Goal: Task Accomplishment & Management: Complete application form

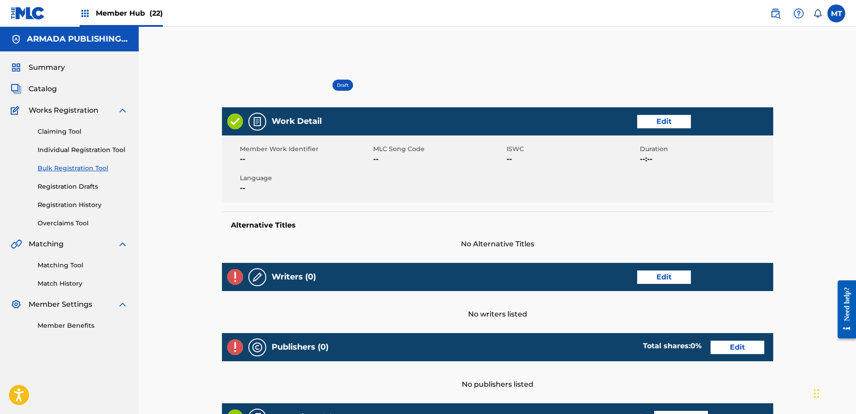
click at [60, 169] on link "Bulk Registration Tool" at bounding box center [83, 168] width 90 height 9
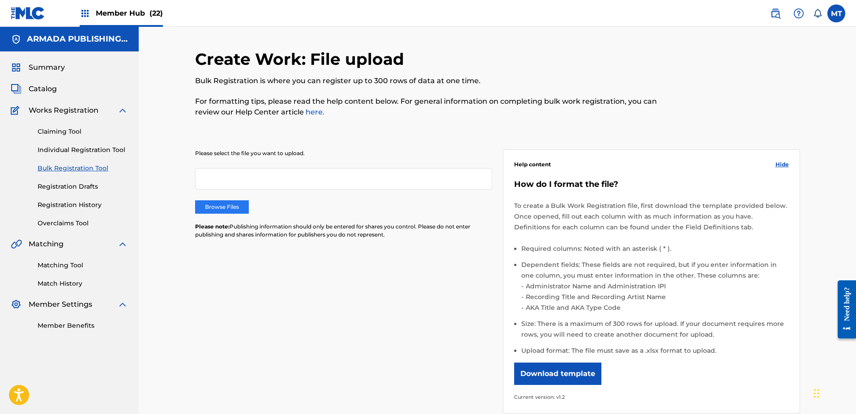
click at [226, 207] on label "Browse Files" at bounding box center [222, 206] width 54 height 13
click at [0, 0] on input "Browse Files" at bounding box center [0, 0] width 0 height 0
click at [829, 14] on label at bounding box center [836, 13] width 18 height 18
click at [836, 13] on input "MT [PERSON_NAME] [PERSON_NAME][EMAIL_ADDRESS][PERSON_NAME][DOMAIN_NAME] Notific…" at bounding box center [836, 13] width 0 height 0
click at [749, 129] on p "Log out" at bounding box center [749, 127] width 21 height 8
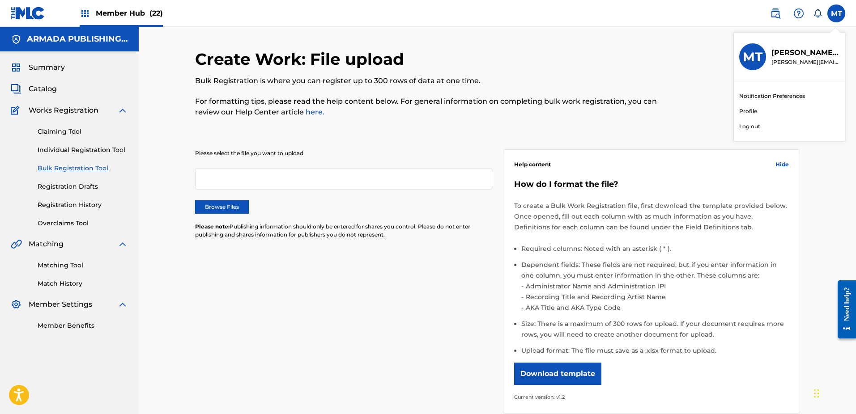
click at [836, 13] on input "MT [PERSON_NAME] [PERSON_NAME][EMAIL_ADDRESS][PERSON_NAME][DOMAIN_NAME] Notific…" at bounding box center [836, 13] width 0 height 0
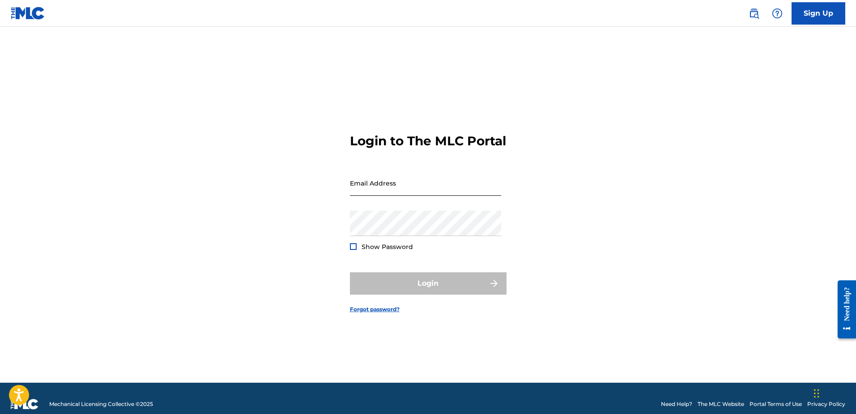
type input "[PERSON_NAME][EMAIL_ADDRESS][PERSON_NAME][DOMAIN_NAME]"
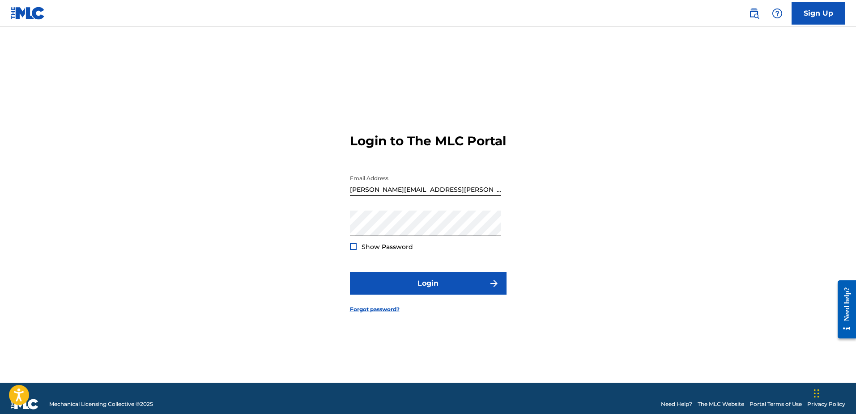
click at [450, 190] on input "[PERSON_NAME][EMAIL_ADDRESS][PERSON_NAME][DOMAIN_NAME]" at bounding box center [425, 184] width 151 height 26
click at [453, 292] on button "Login" at bounding box center [428, 284] width 157 height 22
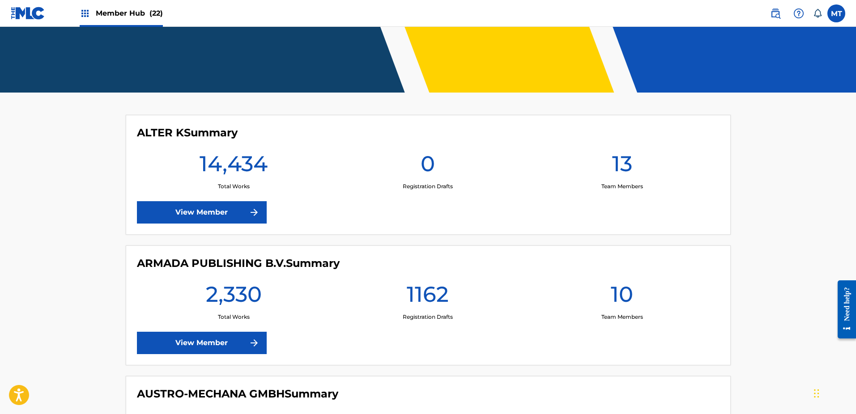
scroll to position [159, 0]
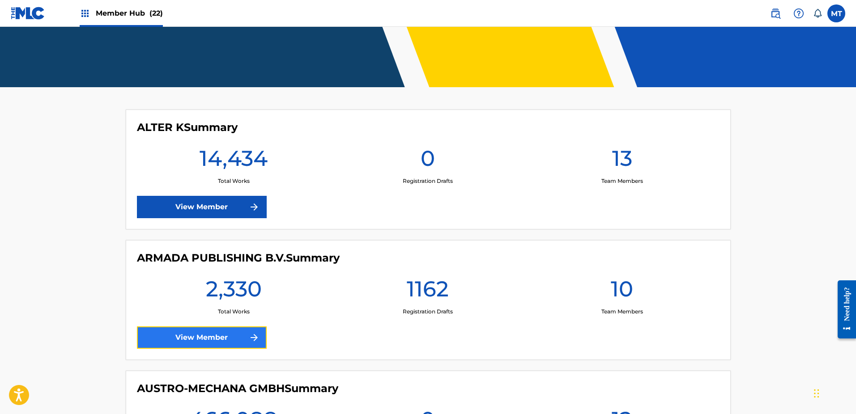
click at [201, 338] on link "View Member" at bounding box center [202, 338] width 130 height 22
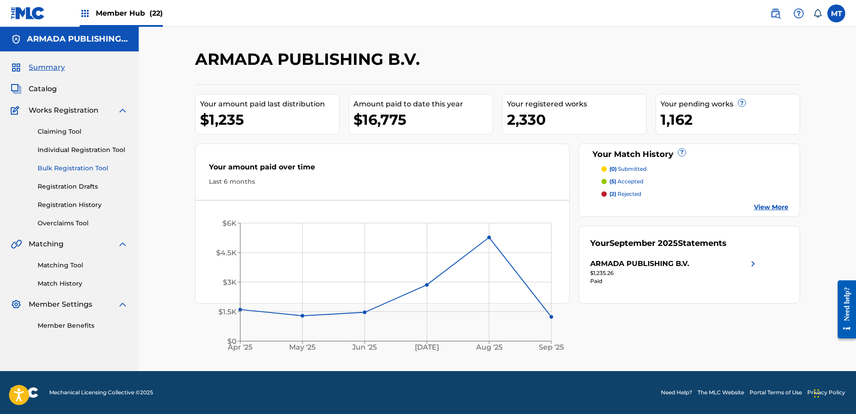
click at [80, 172] on link "Bulk Registration Tool" at bounding box center [83, 168] width 90 height 9
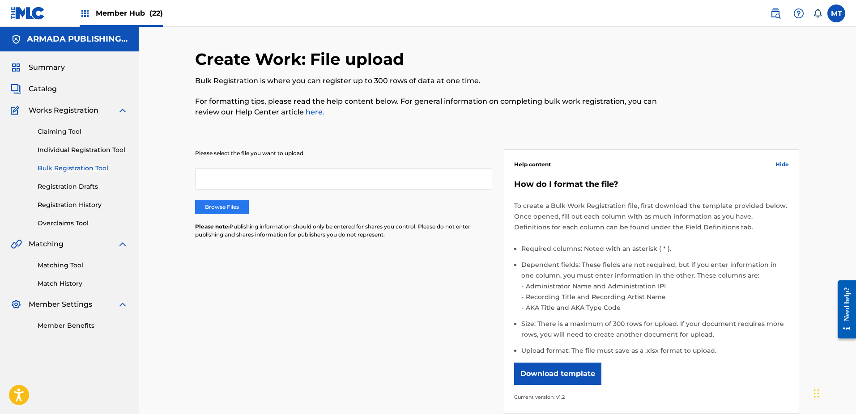
click at [238, 213] on label "Browse Files" at bounding box center [222, 206] width 54 height 13
click at [0, 0] on input "Browse Files" at bounding box center [0, 0] width 0 height 0
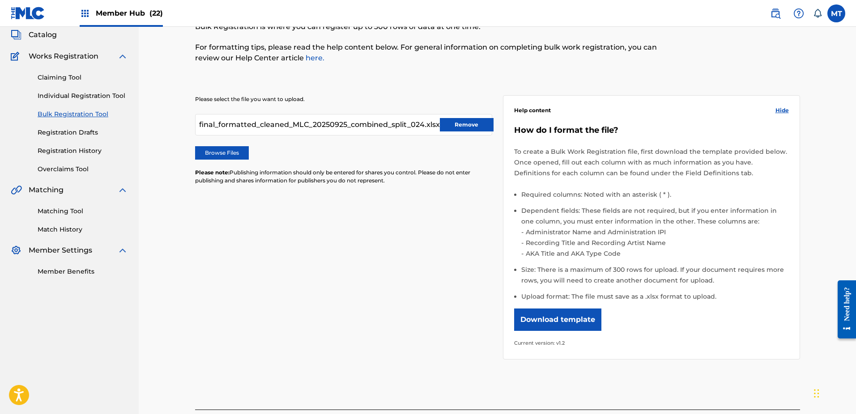
scroll to position [133, 0]
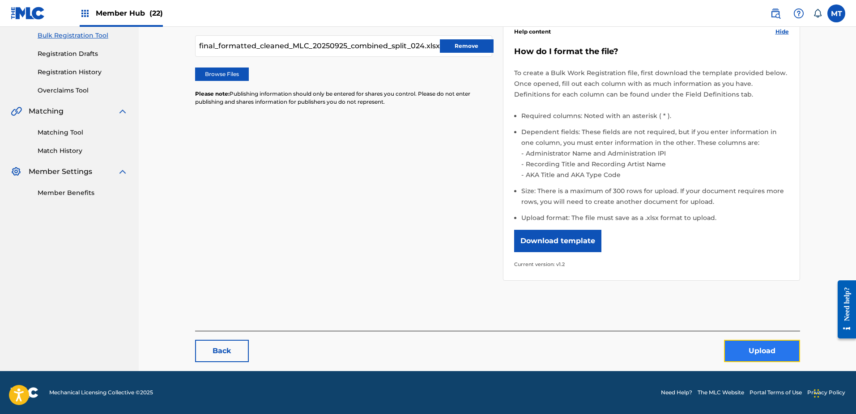
click at [754, 357] on button "Upload" at bounding box center [762, 351] width 76 height 22
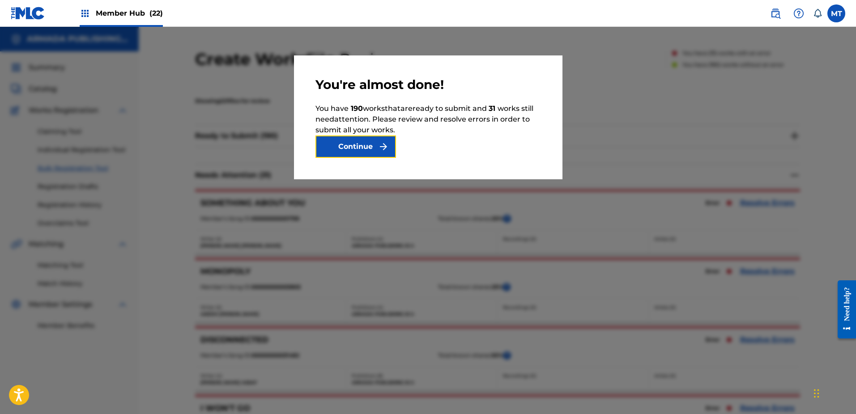
click at [371, 145] on button "Continue" at bounding box center [355, 147] width 81 height 22
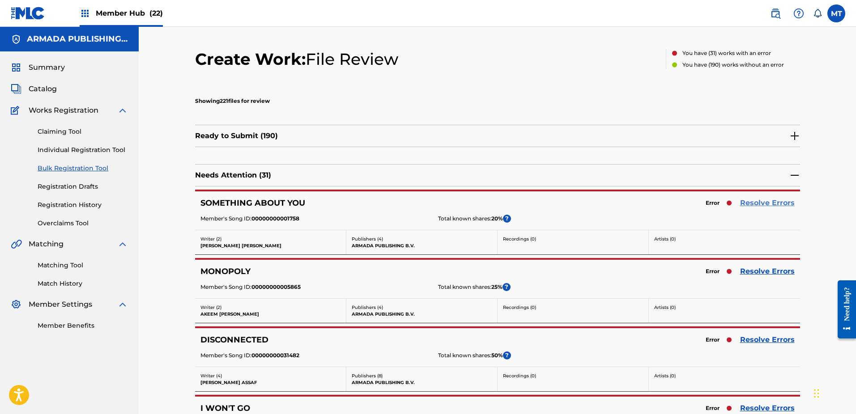
click at [773, 200] on link "Resolve Errors" at bounding box center [767, 203] width 55 height 11
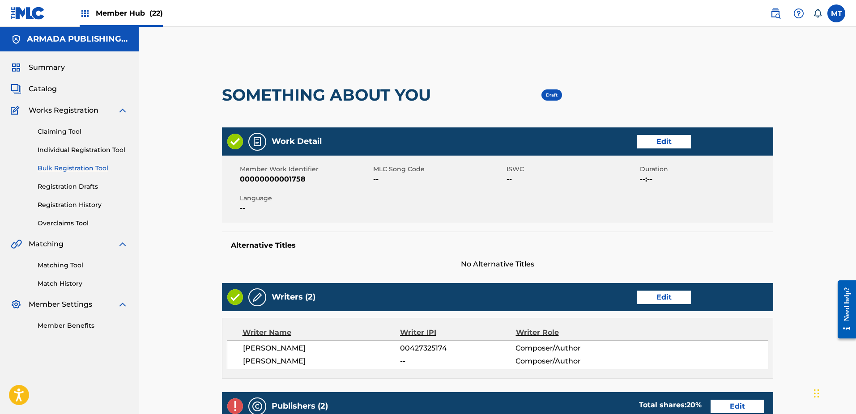
scroll to position [281, 0]
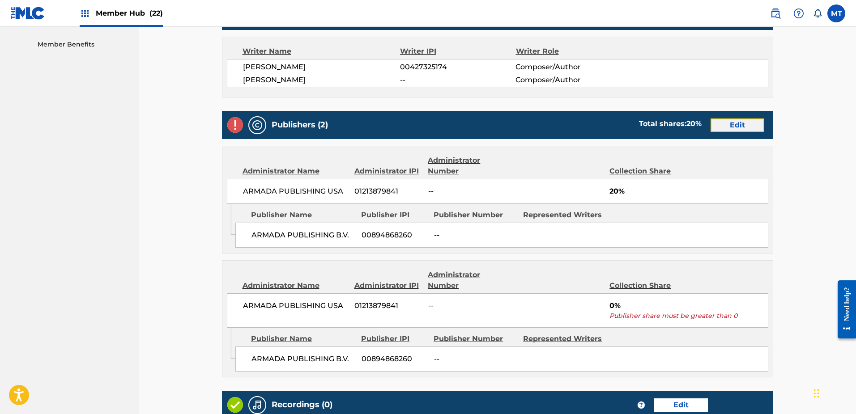
click at [734, 124] on link "Edit" at bounding box center [738, 125] width 54 height 13
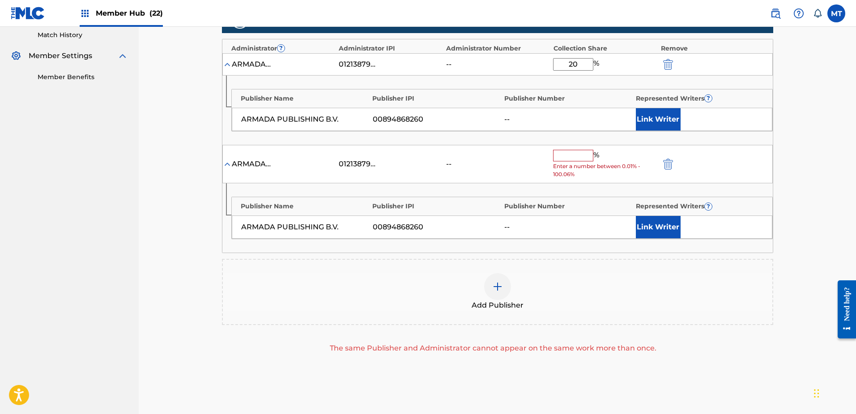
scroll to position [265, 0]
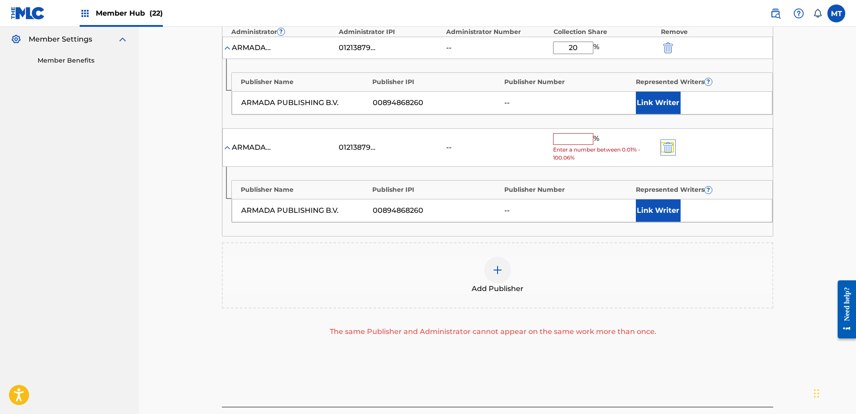
click at [669, 149] on img "submit" at bounding box center [668, 147] width 10 height 11
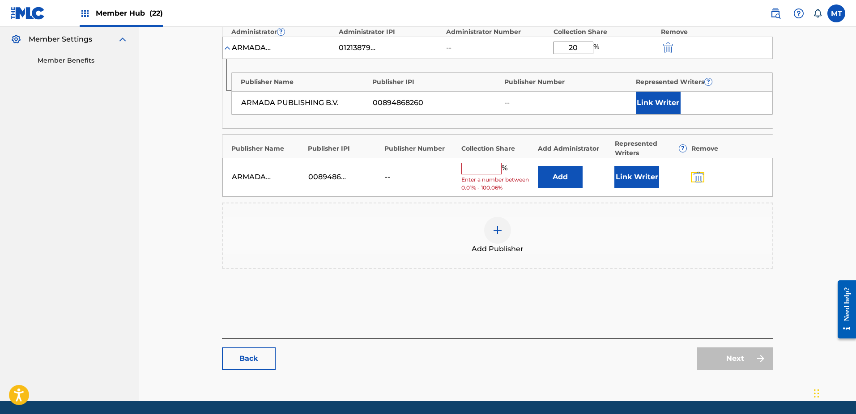
click at [704, 176] on button "submit" at bounding box center [697, 177] width 13 height 10
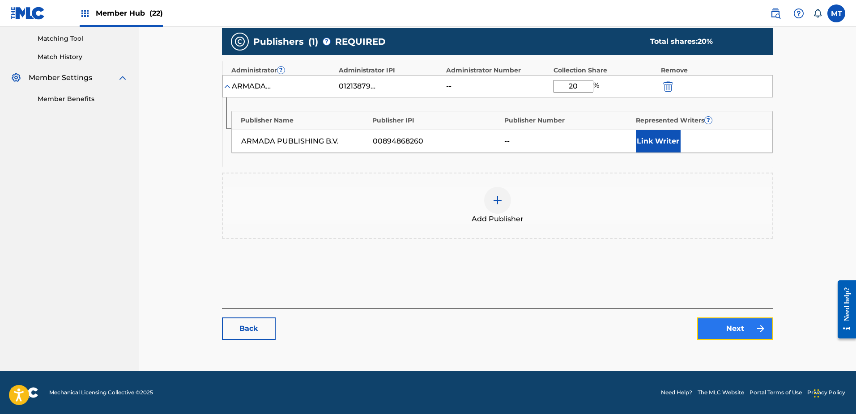
click at [731, 336] on link "Next" at bounding box center [735, 329] width 76 height 22
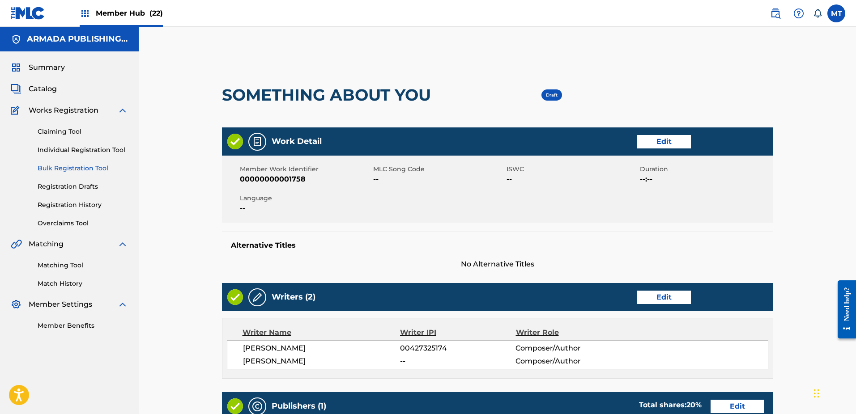
scroll to position [303, 0]
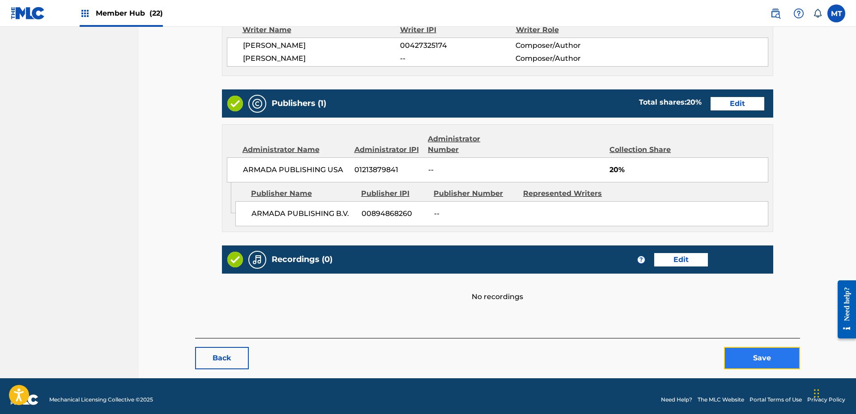
click at [758, 362] on button "Save" at bounding box center [762, 358] width 76 height 22
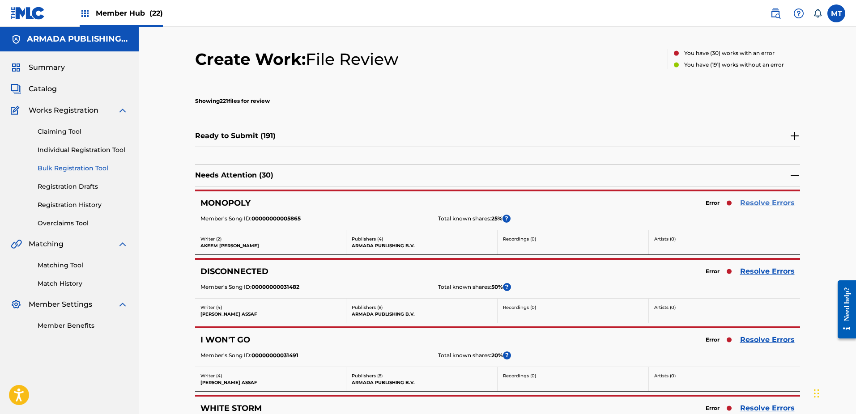
click at [754, 205] on link "Resolve Errors" at bounding box center [767, 203] width 55 height 11
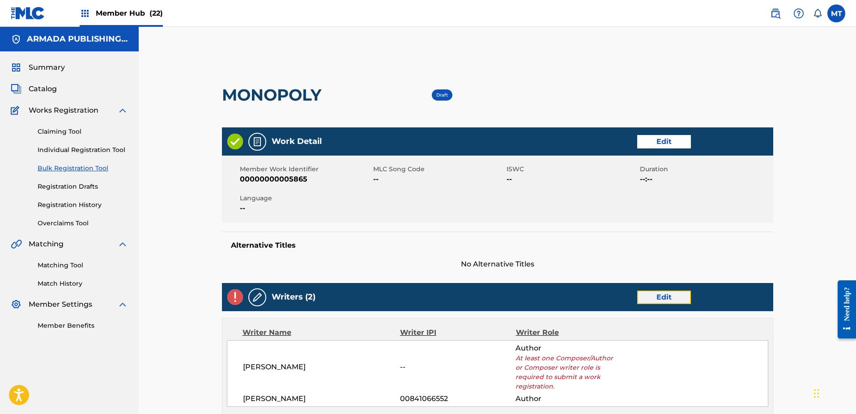
click at [672, 297] on link "Edit" at bounding box center [664, 297] width 54 height 13
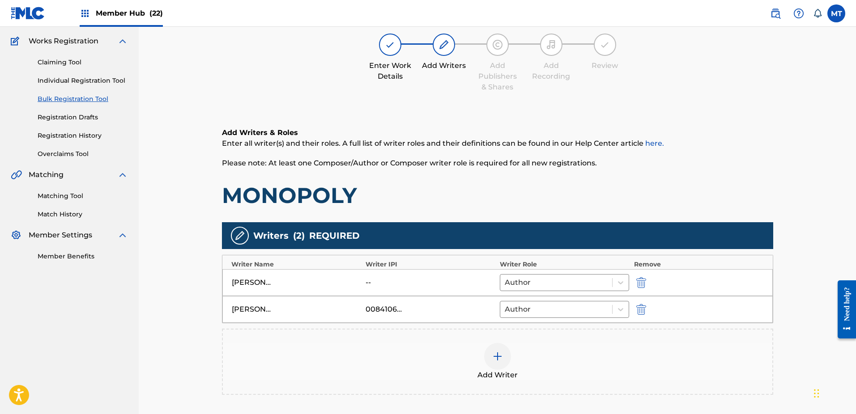
scroll to position [187, 0]
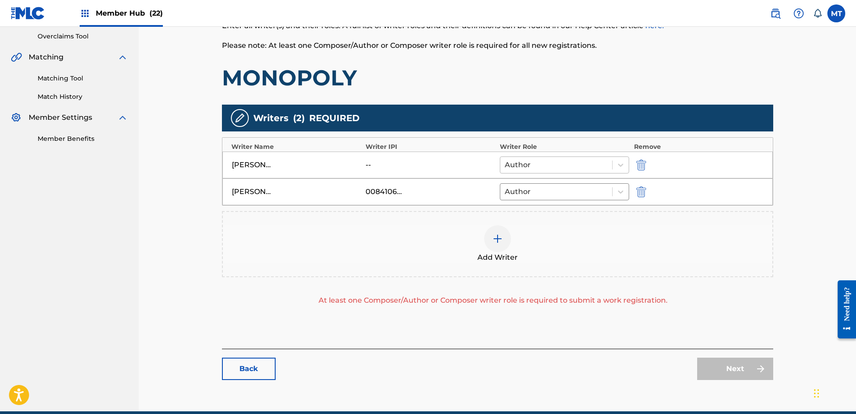
click at [540, 166] on div at bounding box center [556, 165] width 103 height 13
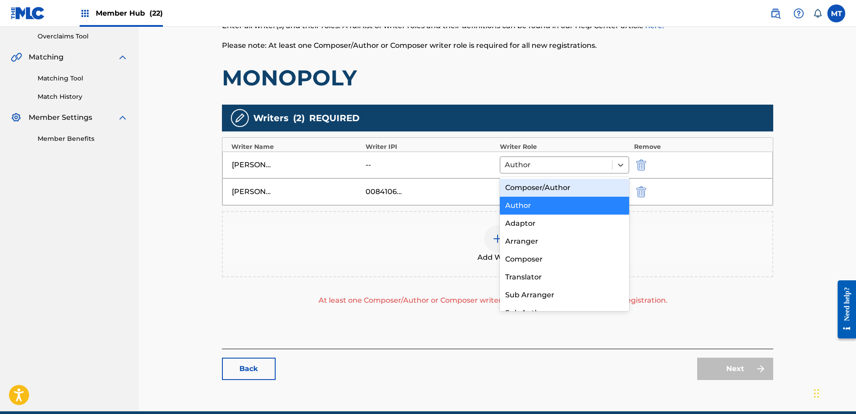
click at [546, 187] on div "Composer/Author" at bounding box center [565, 188] width 130 height 18
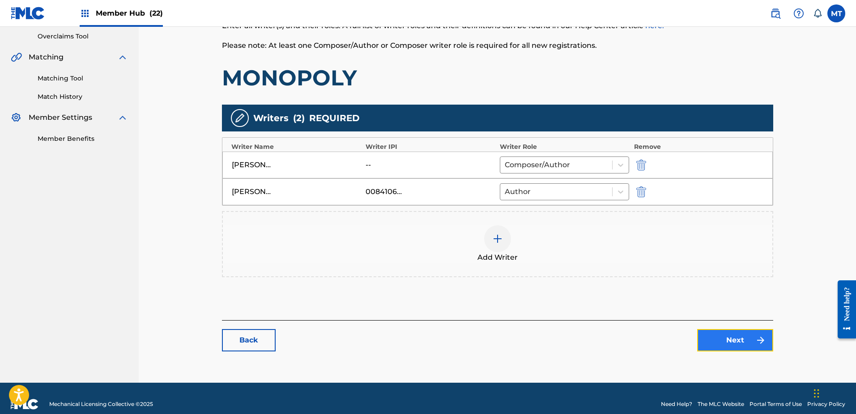
click at [729, 343] on link "Next" at bounding box center [735, 340] width 76 height 22
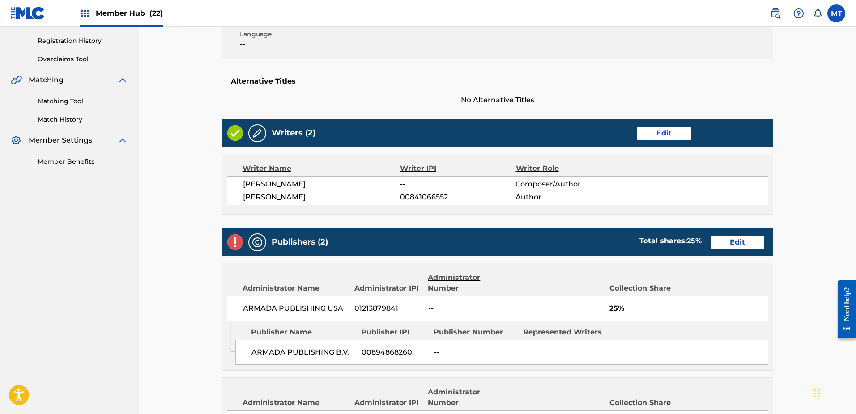
scroll to position [304, 0]
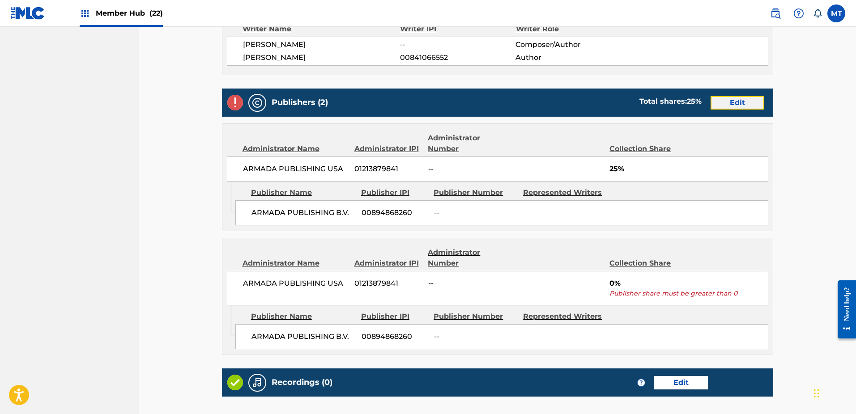
click at [735, 106] on link "Edit" at bounding box center [738, 102] width 54 height 13
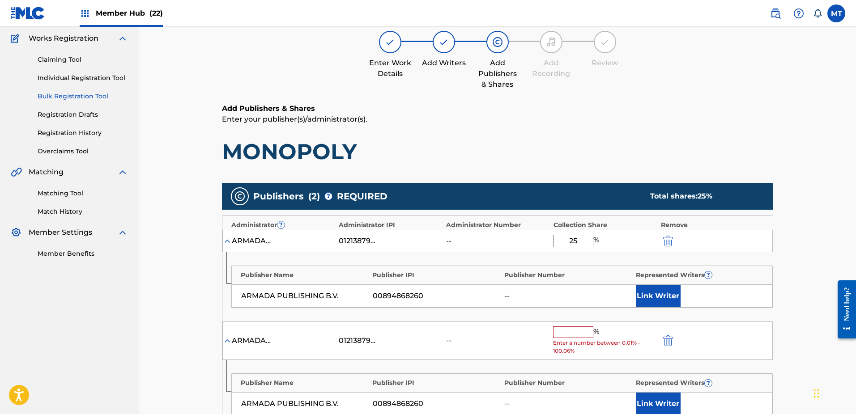
scroll to position [83, 0]
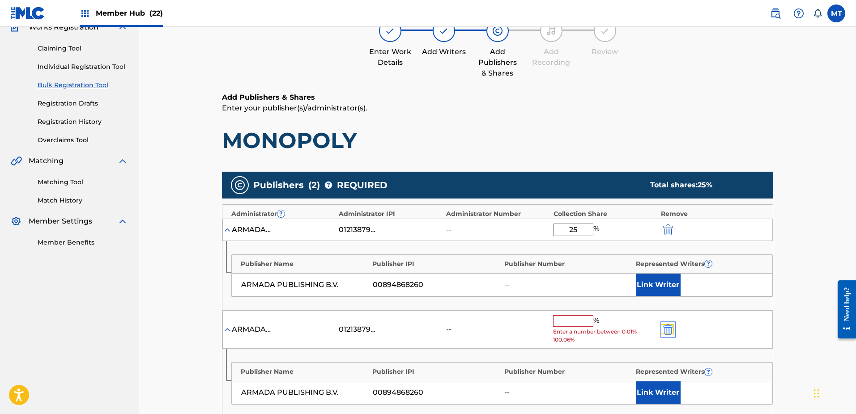
click at [672, 332] on img "submit" at bounding box center [668, 329] width 10 height 11
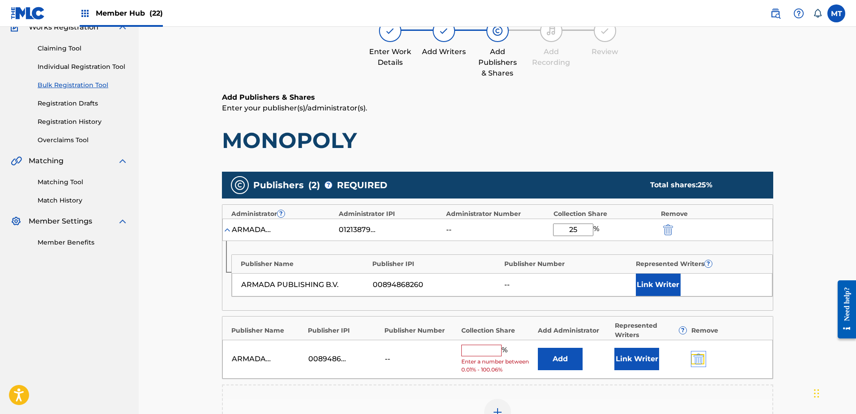
click at [701, 361] on img "submit" at bounding box center [699, 359] width 10 height 11
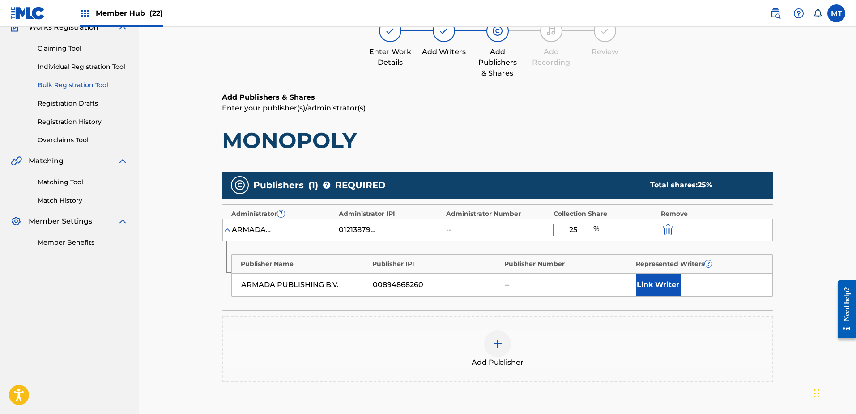
scroll to position [227, 0]
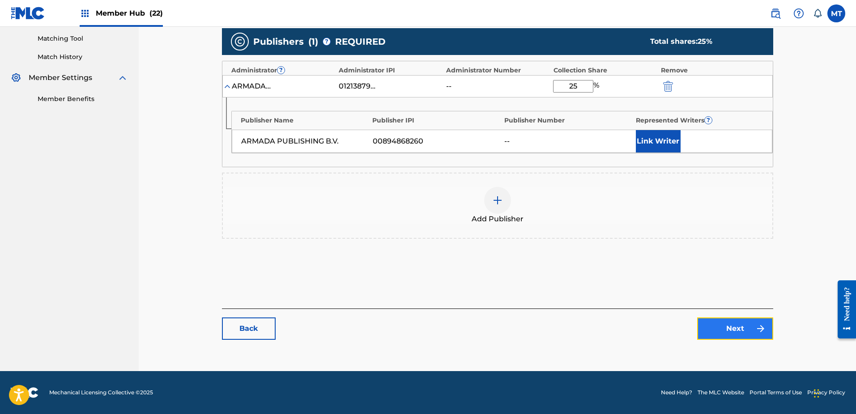
click at [745, 332] on link "Next" at bounding box center [735, 329] width 76 height 22
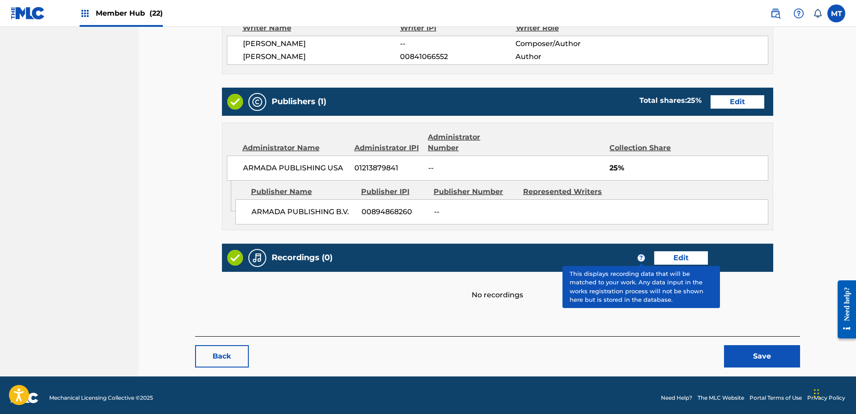
scroll to position [310, 0]
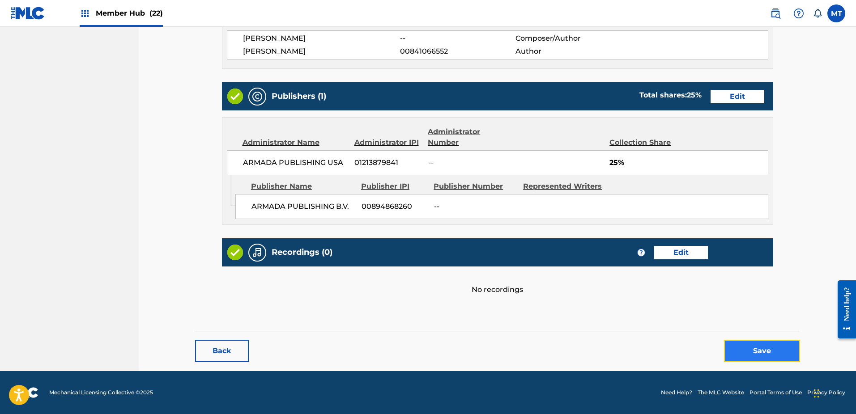
click at [756, 348] on button "Save" at bounding box center [762, 351] width 76 height 22
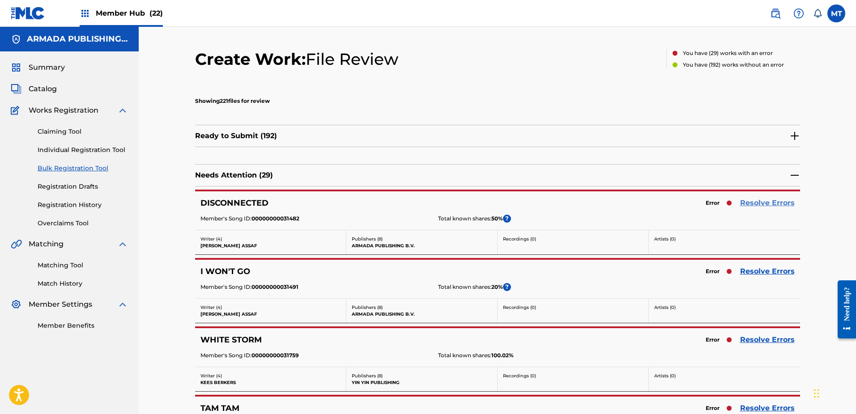
click at [759, 204] on link "Resolve Errors" at bounding box center [767, 203] width 55 height 11
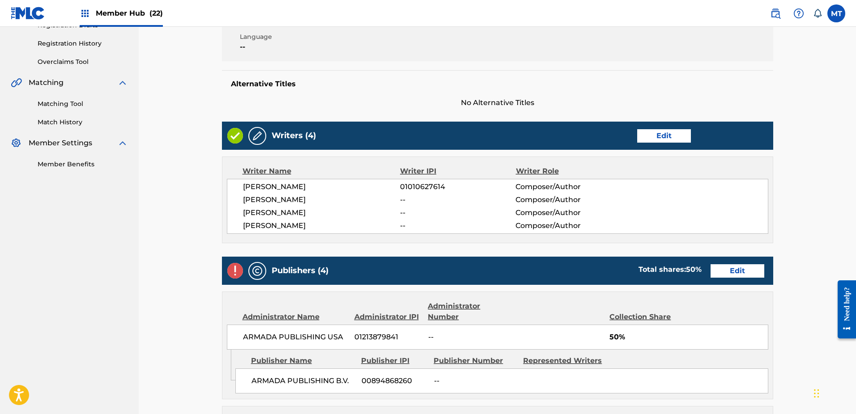
scroll to position [173, 0]
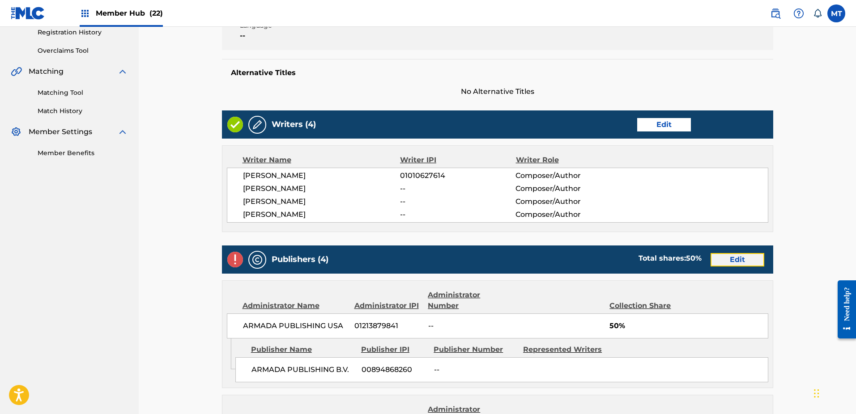
click at [753, 257] on link "Edit" at bounding box center [738, 259] width 54 height 13
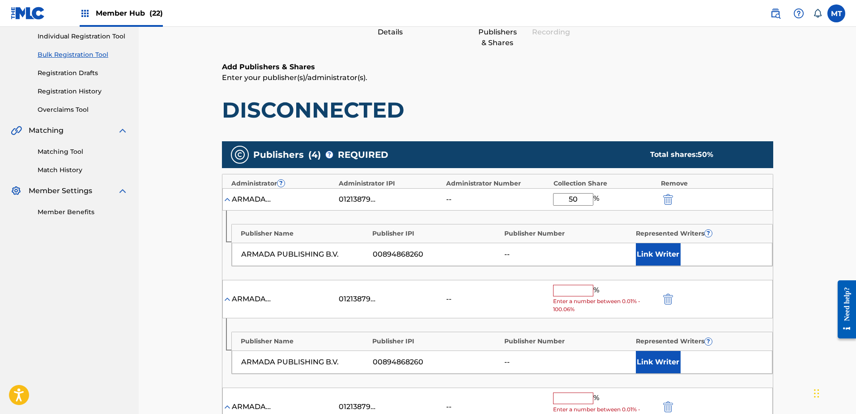
scroll to position [145, 0]
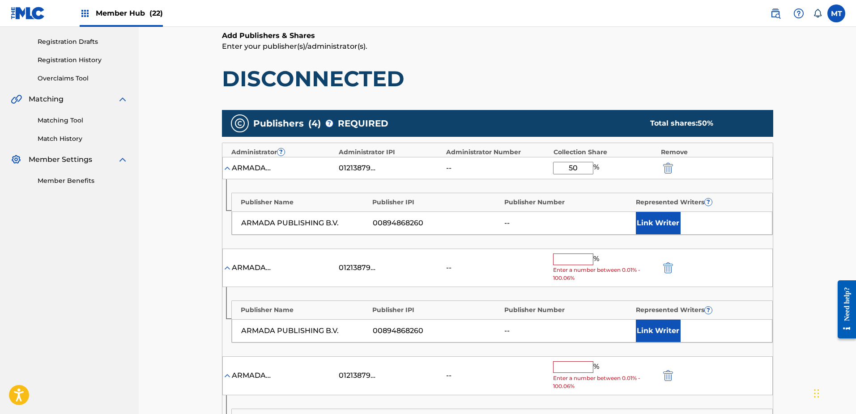
click at [672, 275] on div "ARMADA PUBLISHING USA 01213879841 -- % Enter a number between 0.01% - 100.06%" at bounding box center [497, 268] width 550 height 39
click at [669, 271] on img "submit" at bounding box center [668, 268] width 10 height 11
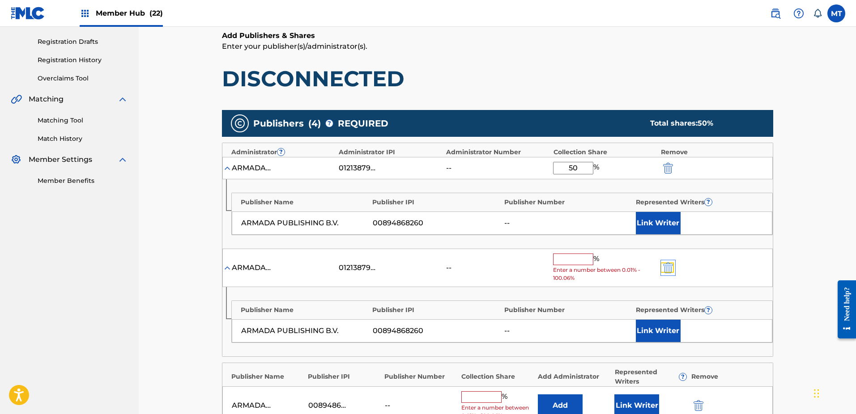
click at [669, 271] on img "submit" at bounding box center [668, 268] width 10 height 11
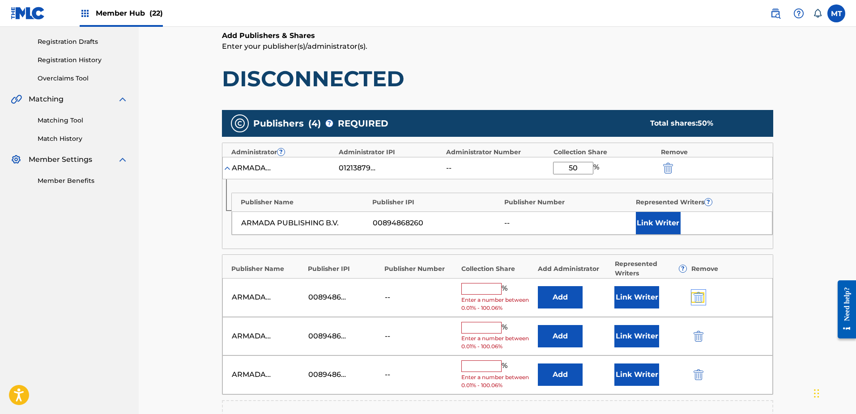
click at [699, 298] on img "submit" at bounding box center [699, 297] width 10 height 11
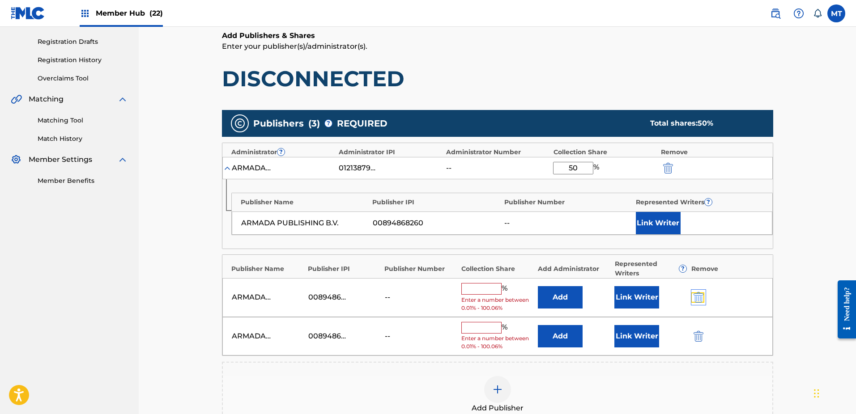
click at [699, 298] on img "submit" at bounding box center [699, 297] width 10 height 11
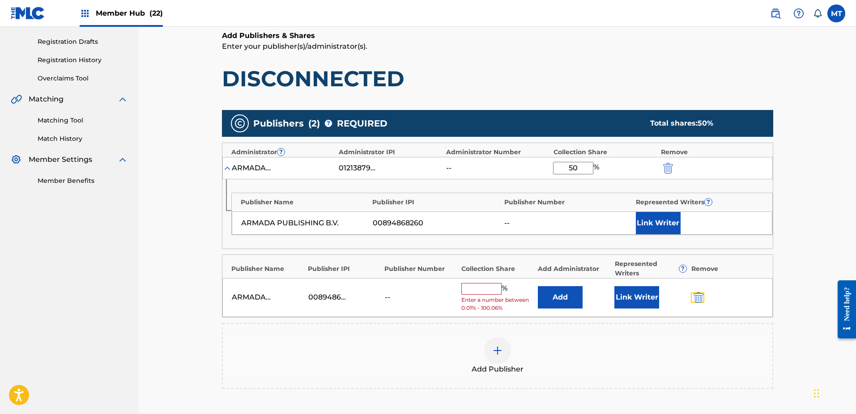
click at [699, 298] on img "submit" at bounding box center [699, 297] width 10 height 11
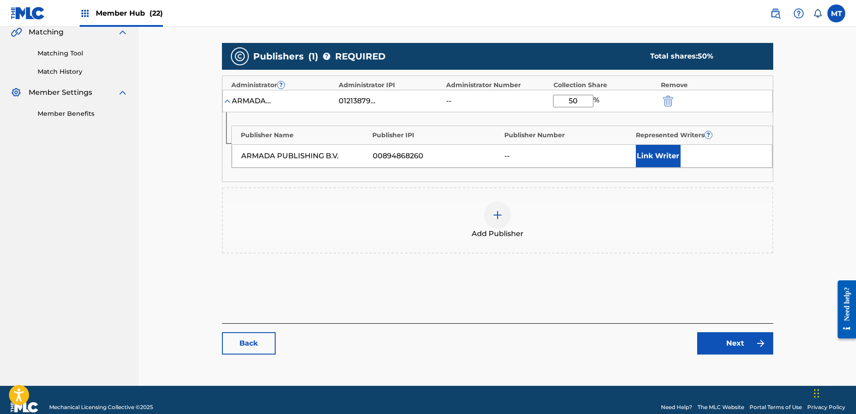
scroll to position [227, 0]
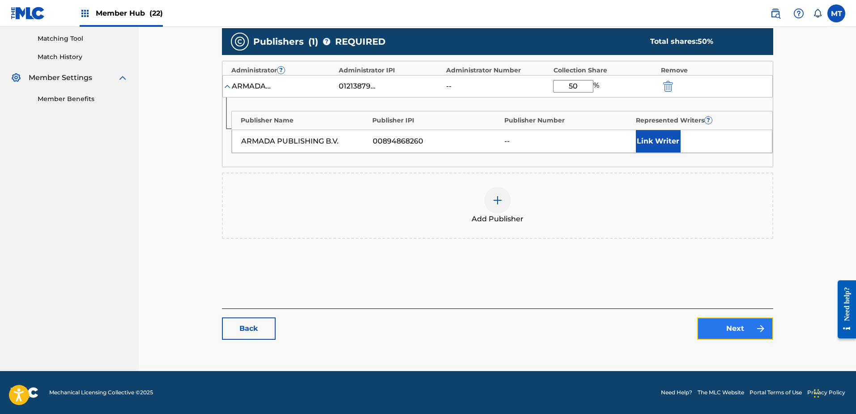
click at [746, 325] on link "Next" at bounding box center [735, 329] width 76 height 22
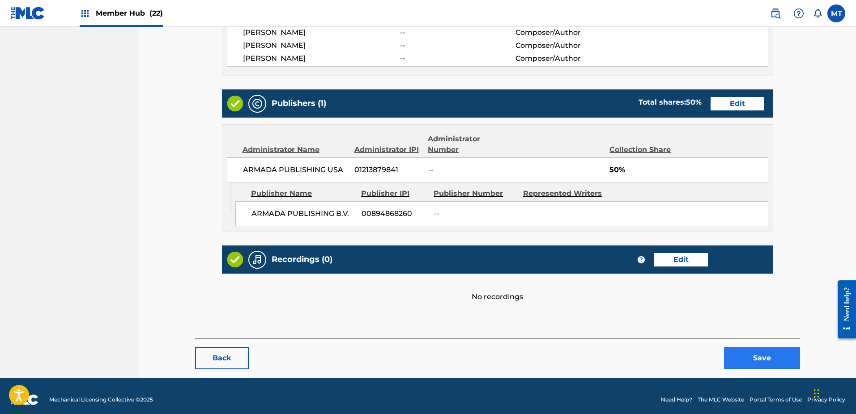
scroll to position [334, 0]
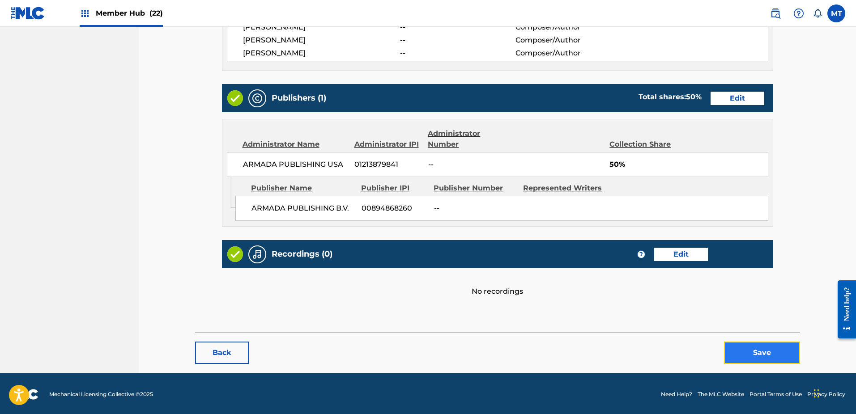
click at [754, 347] on button "Save" at bounding box center [762, 353] width 76 height 22
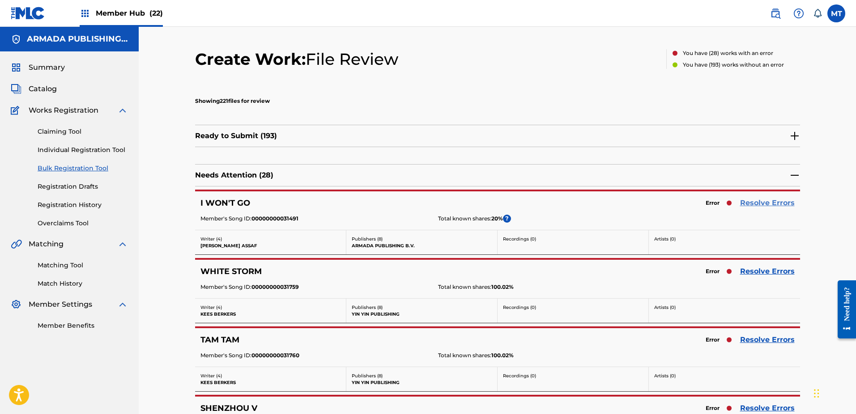
click at [750, 198] on link "Resolve Errors" at bounding box center [767, 203] width 55 height 11
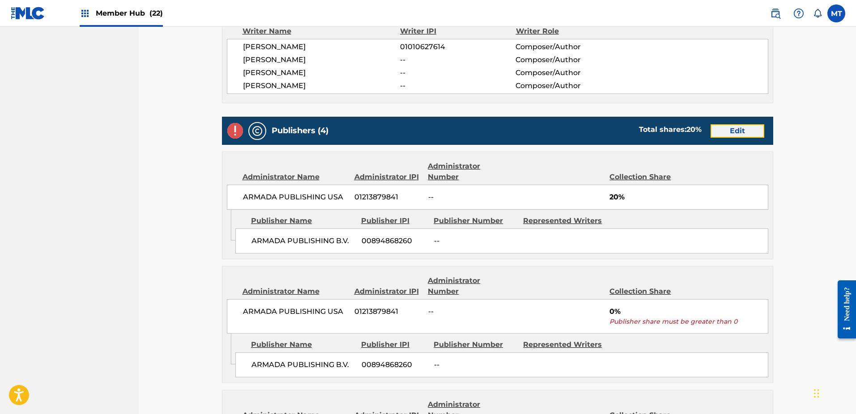
click at [731, 132] on link "Edit" at bounding box center [738, 130] width 54 height 13
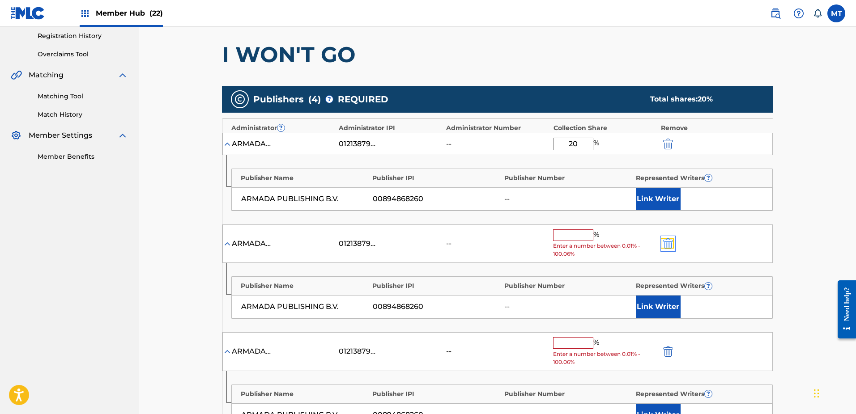
click at [667, 244] on img "submit" at bounding box center [668, 244] width 10 height 11
click at [670, 241] on img "submit" at bounding box center [668, 244] width 10 height 11
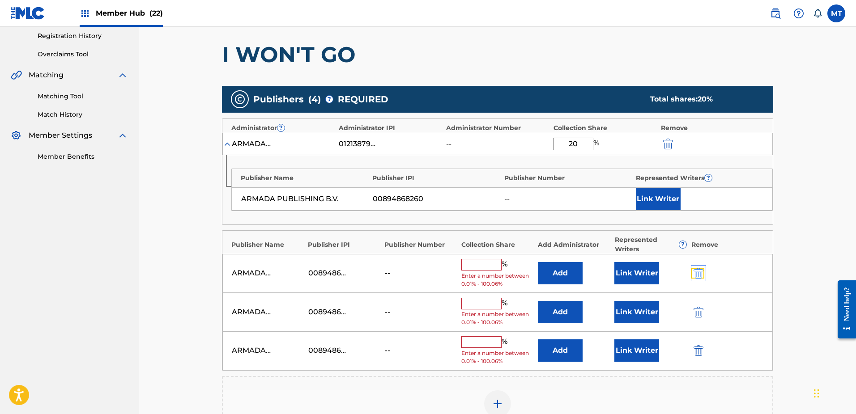
click at [703, 277] on img "submit" at bounding box center [699, 273] width 10 height 11
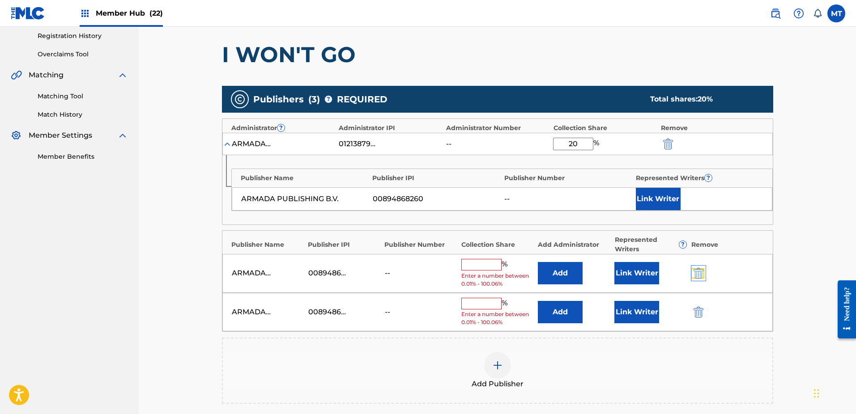
click at [703, 277] on img "submit" at bounding box center [699, 273] width 10 height 11
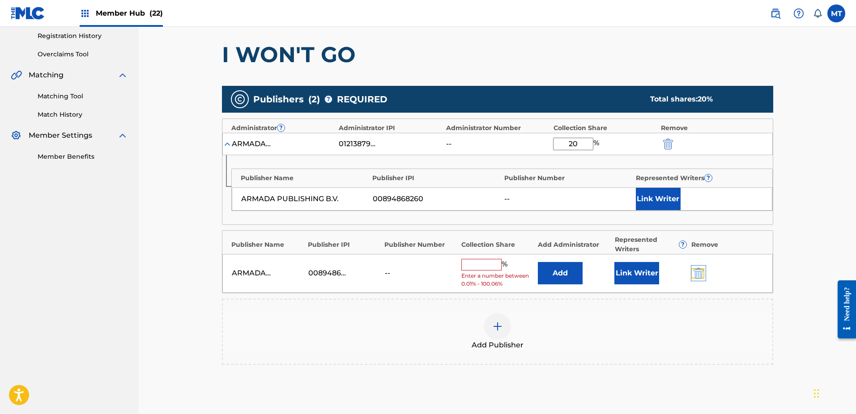
click at [703, 277] on img "submit" at bounding box center [699, 273] width 10 height 11
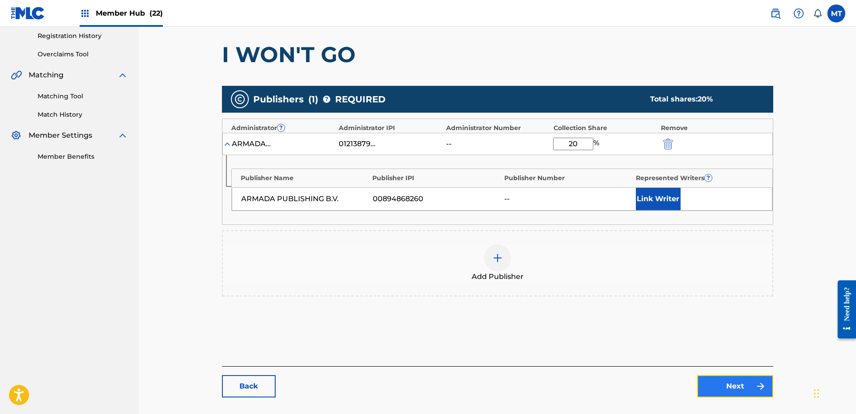
click at [715, 386] on link "Next" at bounding box center [735, 386] width 76 height 22
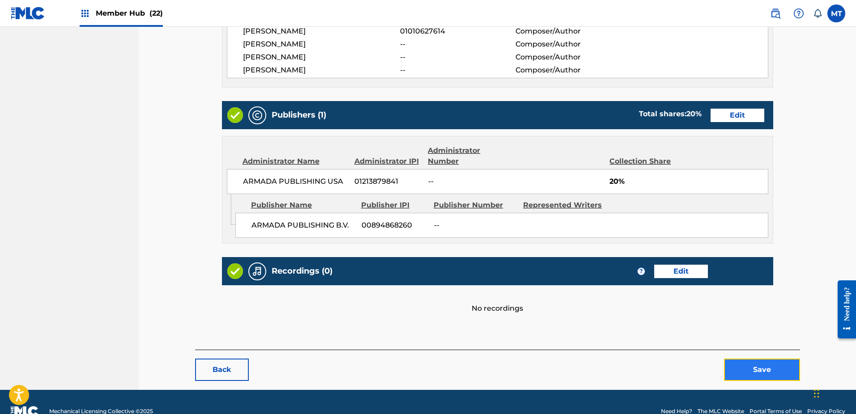
click at [754, 371] on button "Save" at bounding box center [762, 370] width 76 height 22
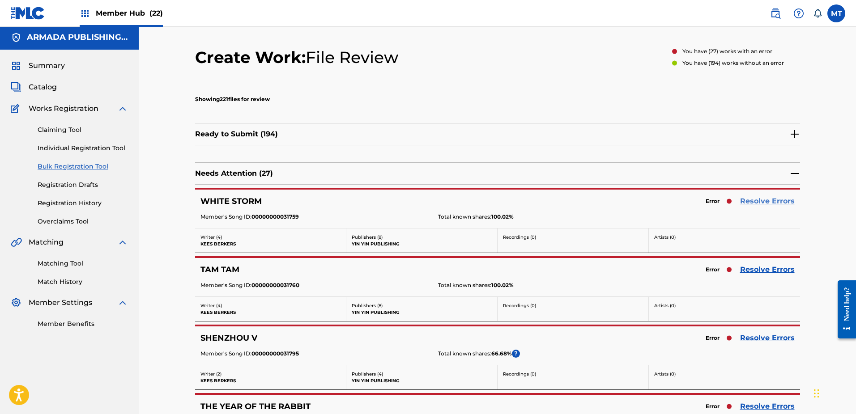
click at [760, 205] on link "Resolve Errors" at bounding box center [767, 201] width 55 height 11
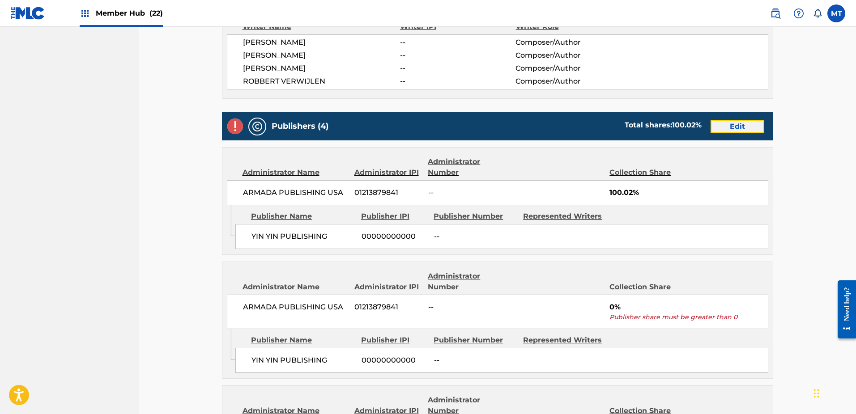
click at [745, 124] on link "Edit" at bounding box center [738, 126] width 54 height 13
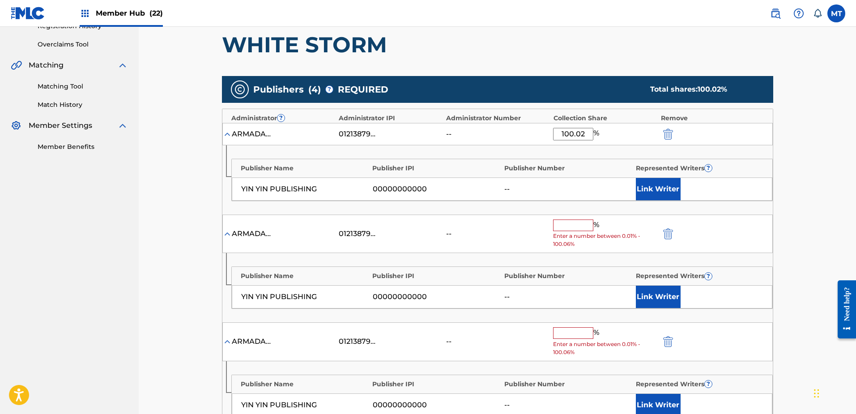
click at [668, 239] on div "ARMADA PUBLISHING USA 01213879841 -- % Enter a number between 0.01% - 100.06%" at bounding box center [497, 234] width 550 height 39
click at [672, 235] on img "submit" at bounding box center [668, 234] width 10 height 11
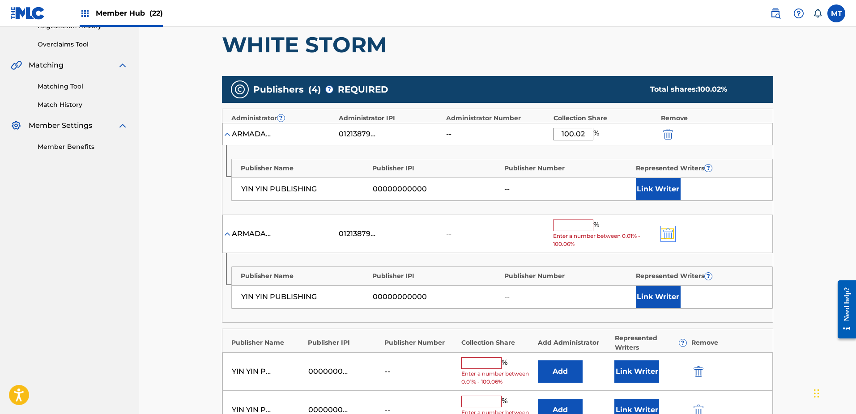
click at [671, 234] on img "submit" at bounding box center [668, 234] width 10 height 11
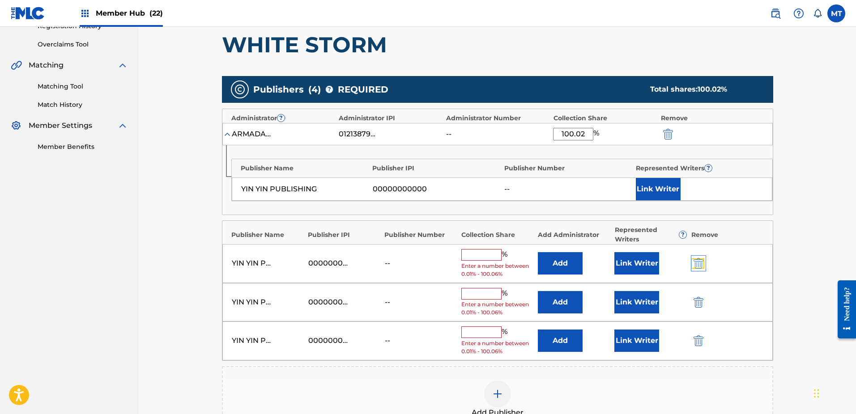
click at [699, 260] on img "submit" at bounding box center [699, 263] width 10 height 11
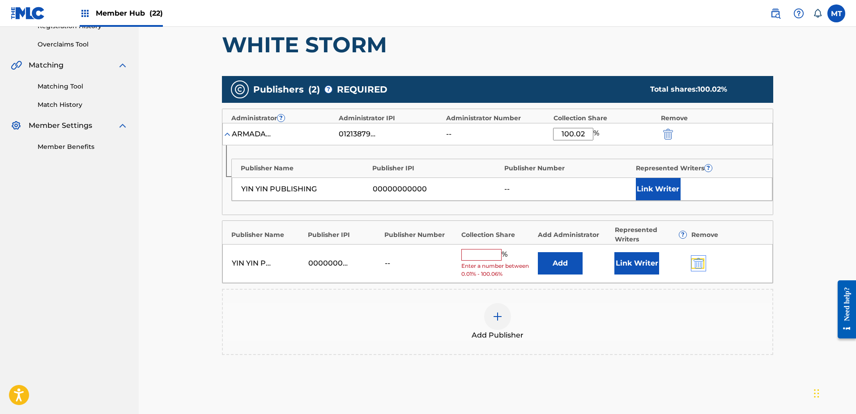
click at [699, 260] on img "submit" at bounding box center [699, 263] width 10 height 11
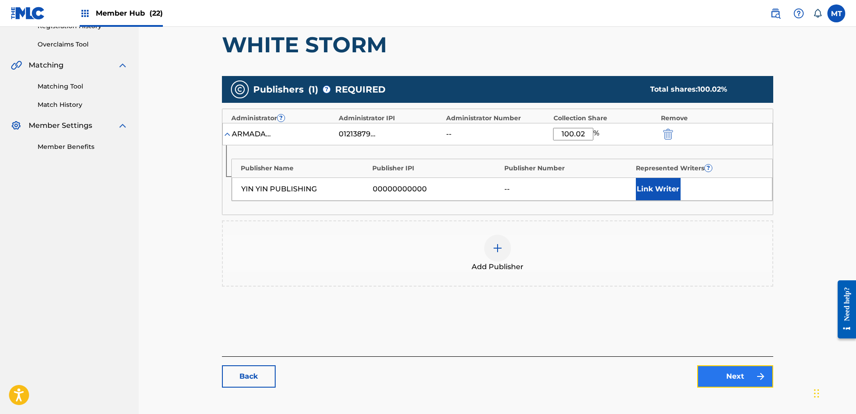
click at [720, 368] on link "Next" at bounding box center [735, 377] width 76 height 22
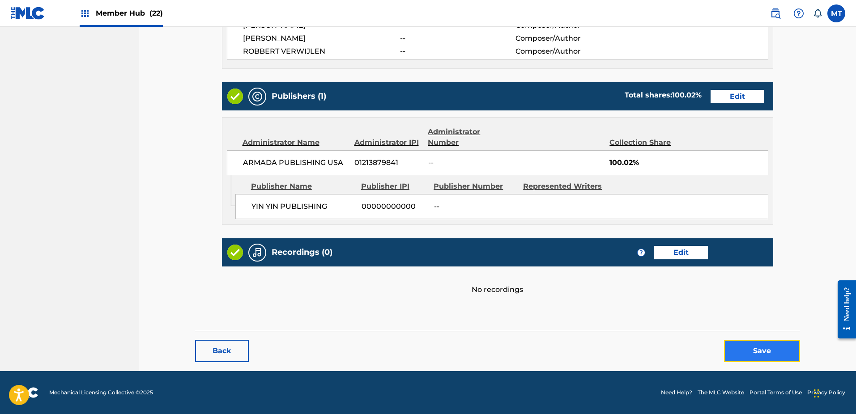
click at [742, 355] on button "Save" at bounding box center [762, 351] width 76 height 22
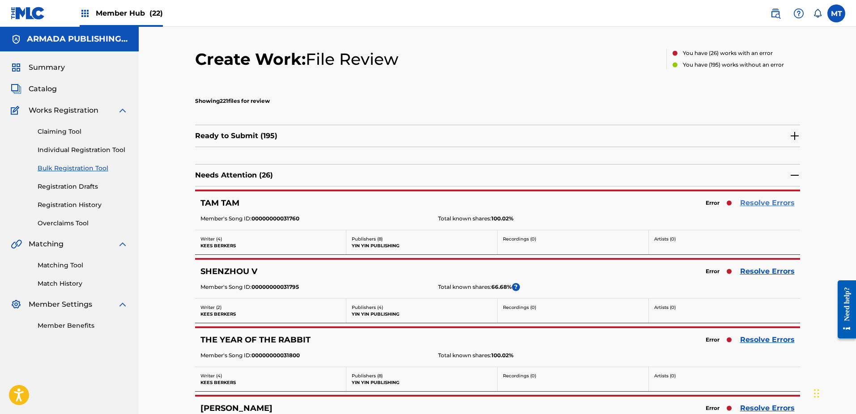
click at [760, 200] on link "Resolve Errors" at bounding box center [767, 203] width 55 height 11
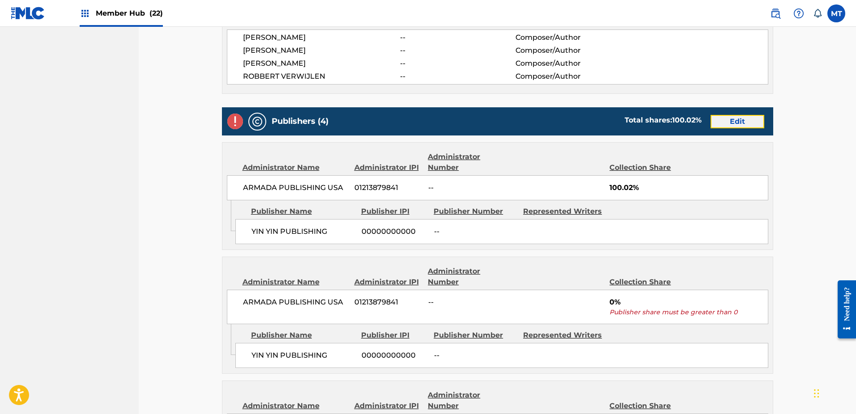
click at [733, 125] on link "Edit" at bounding box center [738, 121] width 54 height 13
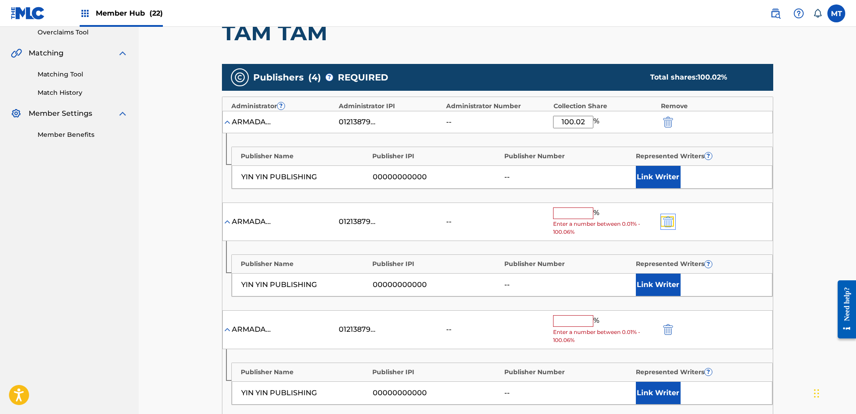
click at [669, 221] on img "submit" at bounding box center [668, 222] width 10 height 11
click at [669, 223] on img "submit" at bounding box center [668, 222] width 10 height 11
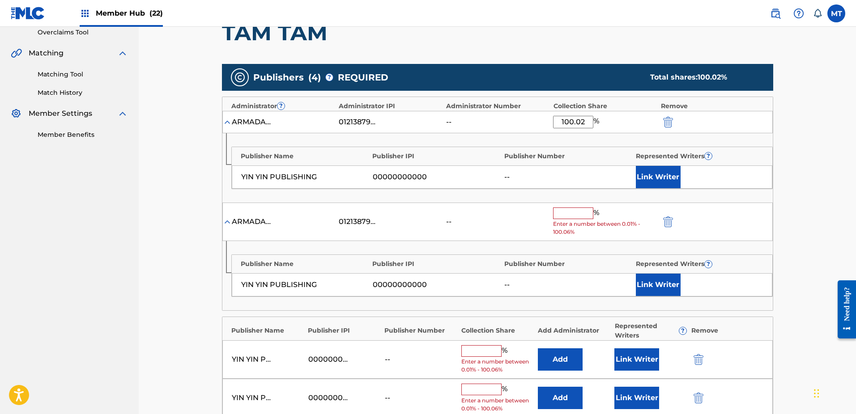
click at [668, 228] on div "ARMADA PUBLISHING USA 01213879841 -- % Enter a number between 0.01% - 100.06%" at bounding box center [497, 222] width 550 height 39
click at [669, 218] on img "submit" at bounding box center [668, 222] width 10 height 11
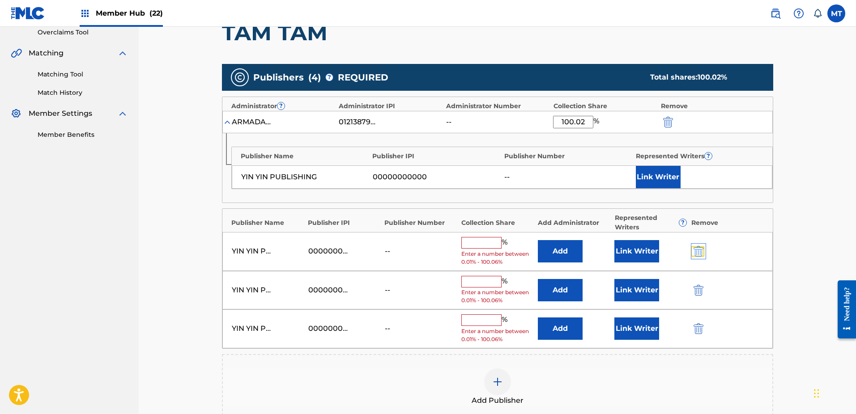
click at [696, 253] on img "submit" at bounding box center [699, 251] width 10 height 11
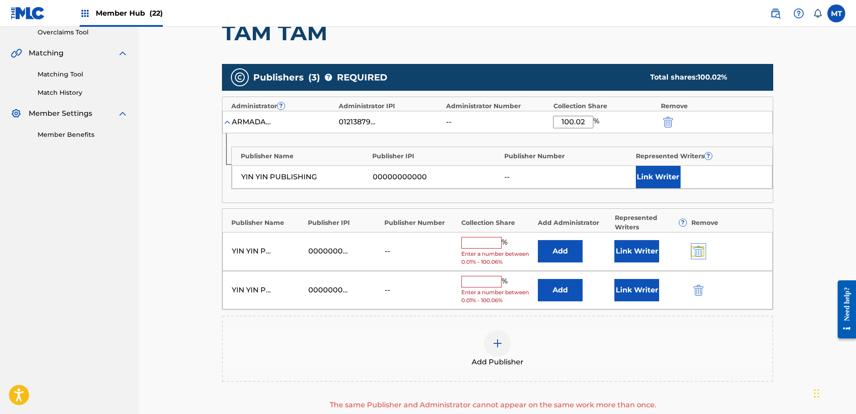
click at [696, 253] on img "submit" at bounding box center [699, 251] width 10 height 11
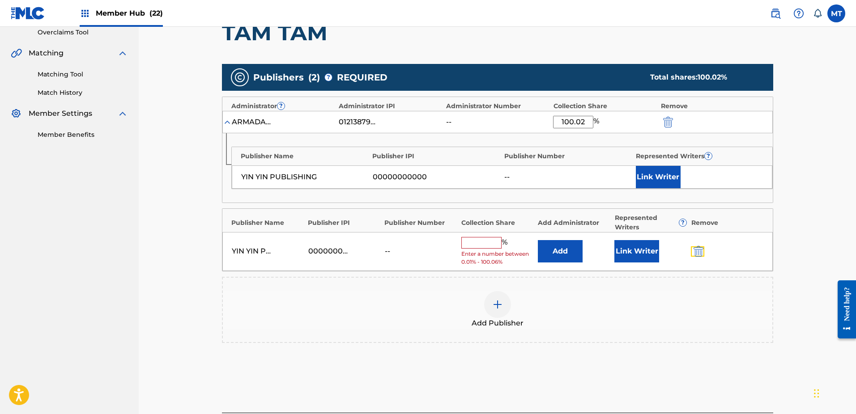
click at [696, 253] on img "submit" at bounding box center [699, 251] width 10 height 11
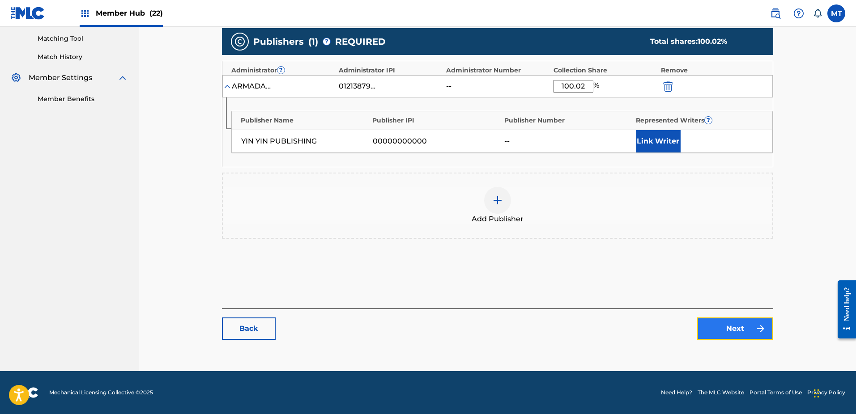
click at [749, 330] on link "Next" at bounding box center [735, 329] width 76 height 22
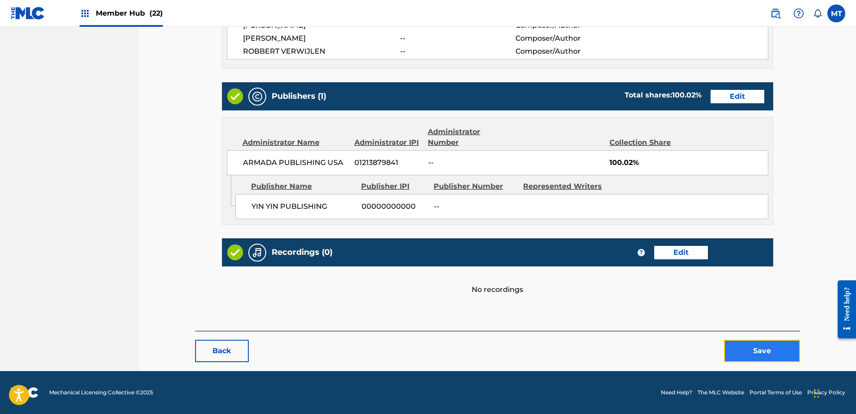
click at [745, 352] on button "Save" at bounding box center [762, 351] width 76 height 22
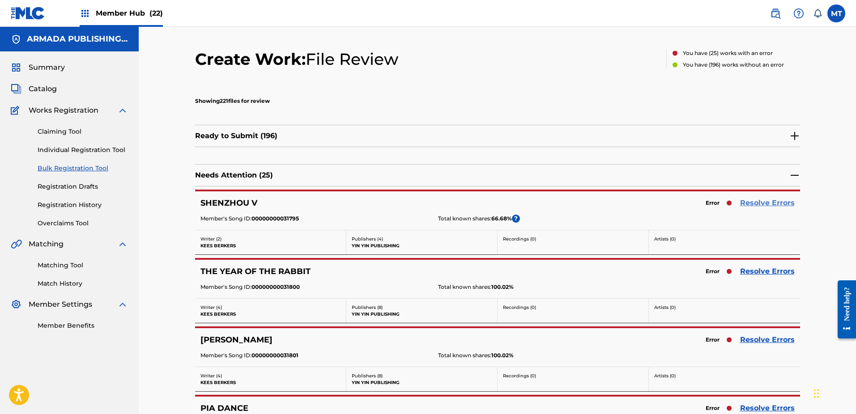
click at [763, 203] on link "Resolve Errors" at bounding box center [767, 203] width 55 height 11
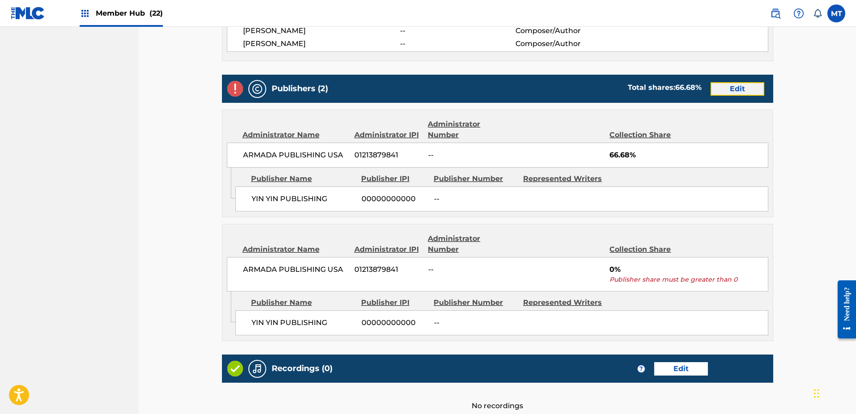
click at [733, 90] on link "Edit" at bounding box center [738, 88] width 54 height 13
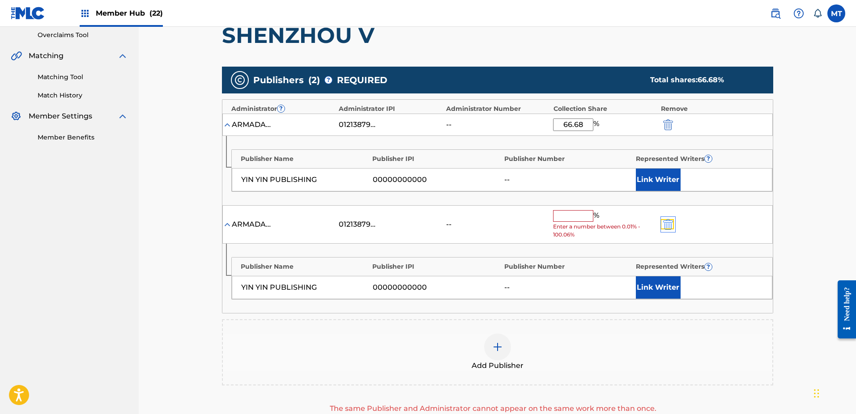
click at [668, 226] on img "submit" at bounding box center [668, 224] width 10 height 11
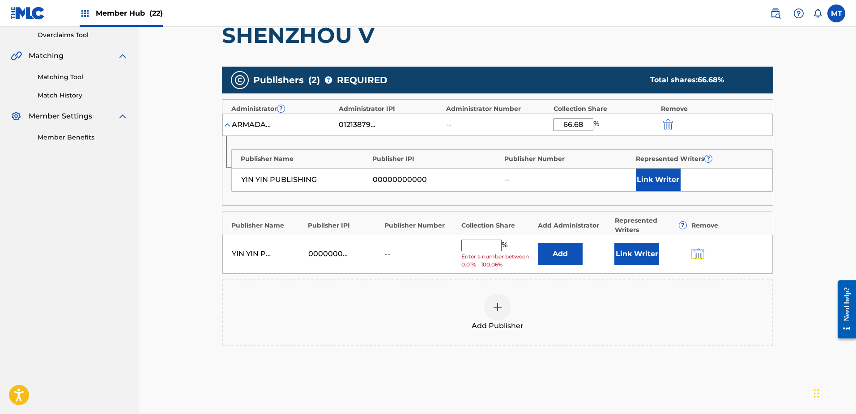
click at [699, 254] on img "submit" at bounding box center [699, 254] width 10 height 11
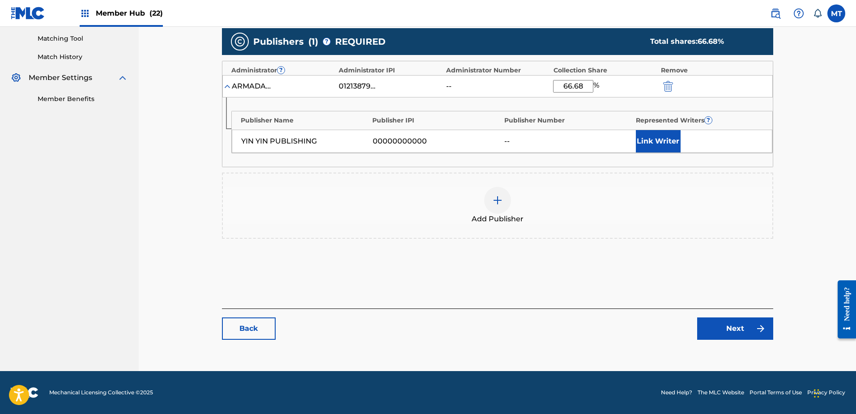
click at [723, 315] on div "Back Next" at bounding box center [497, 324] width 551 height 31
click at [723, 322] on link "Next" at bounding box center [735, 329] width 76 height 22
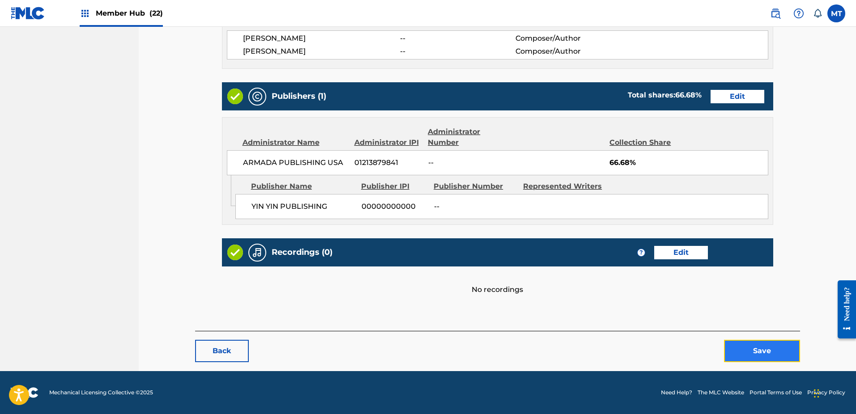
click at [738, 350] on button "Save" at bounding box center [762, 351] width 76 height 22
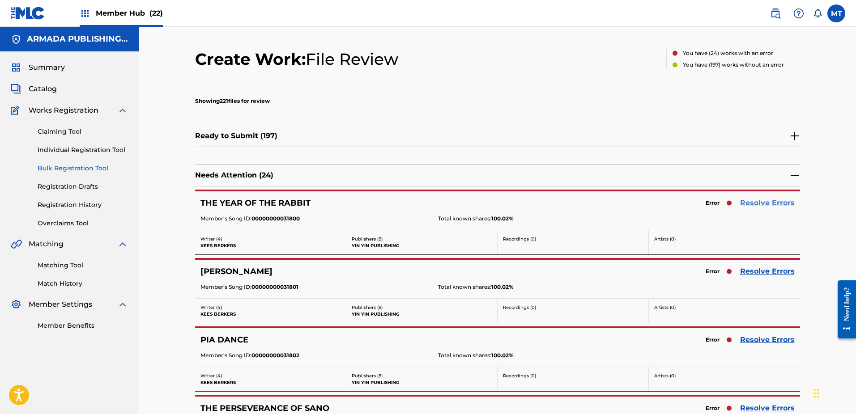
click at [743, 203] on link "Resolve Errors" at bounding box center [767, 203] width 55 height 11
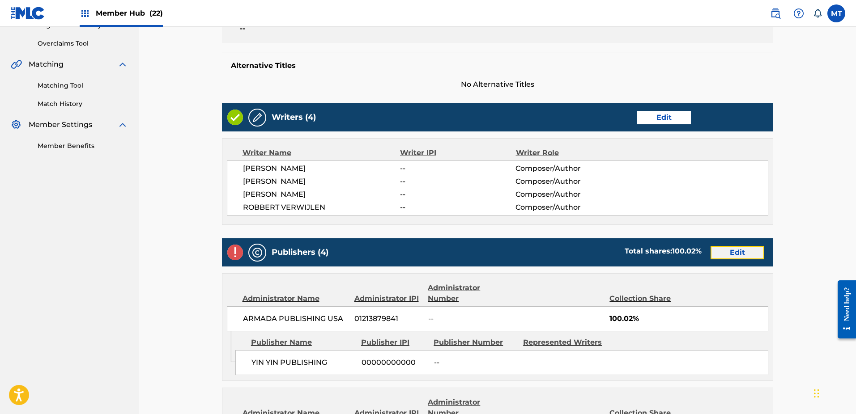
click at [729, 251] on link "Edit" at bounding box center [738, 252] width 54 height 13
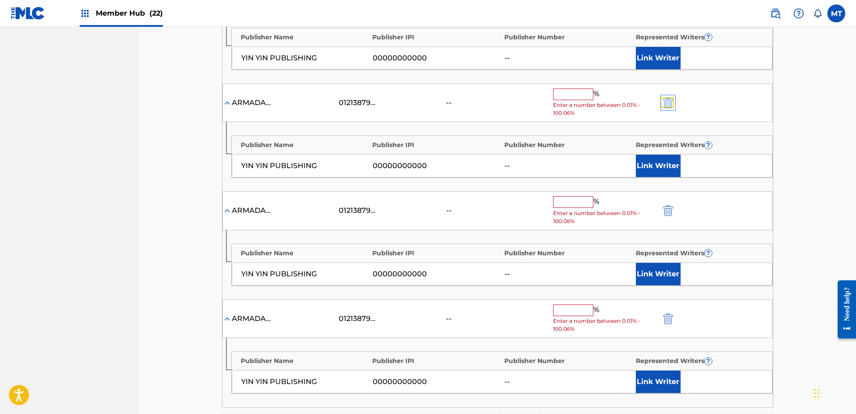
click at [667, 99] on img "submit" at bounding box center [668, 103] width 10 height 11
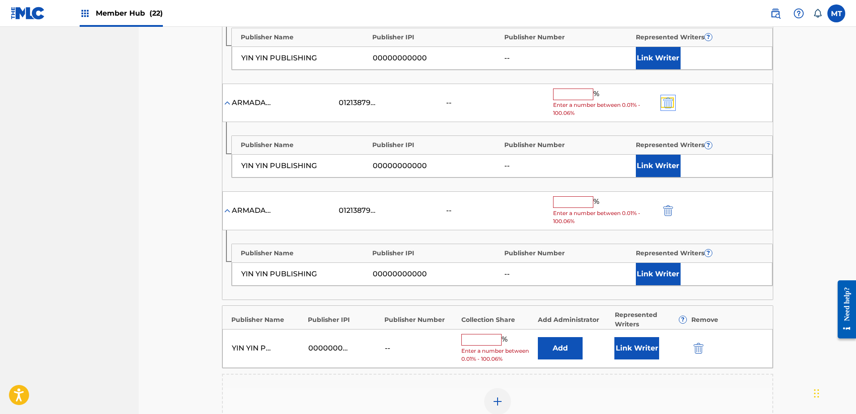
click at [669, 104] on img "submit" at bounding box center [668, 103] width 10 height 11
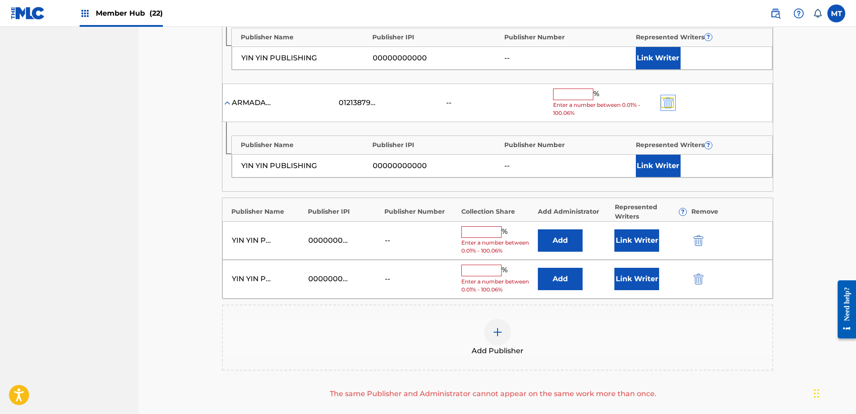
click at [669, 104] on img "submit" at bounding box center [668, 103] width 10 height 11
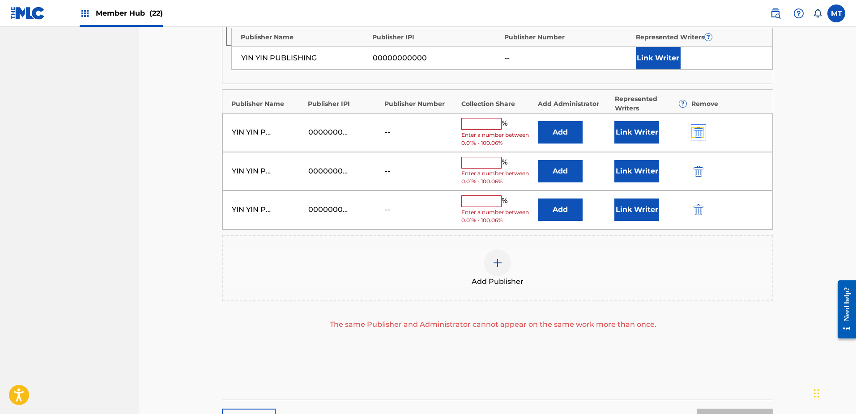
click at [701, 133] on img "submit" at bounding box center [699, 132] width 10 height 11
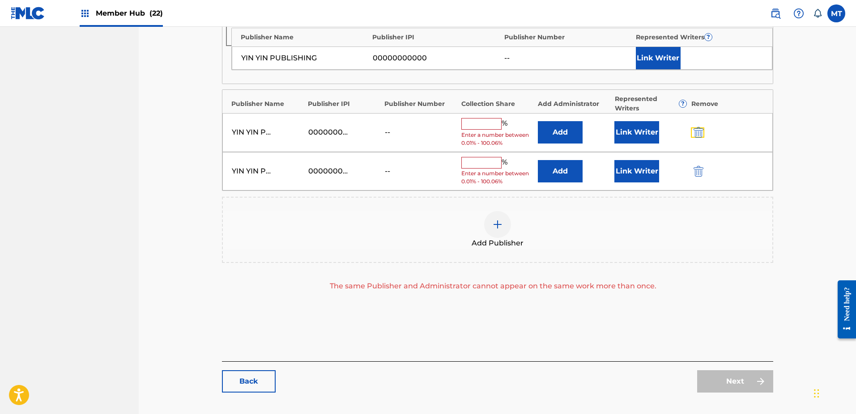
click at [701, 133] on img "submit" at bounding box center [699, 132] width 10 height 11
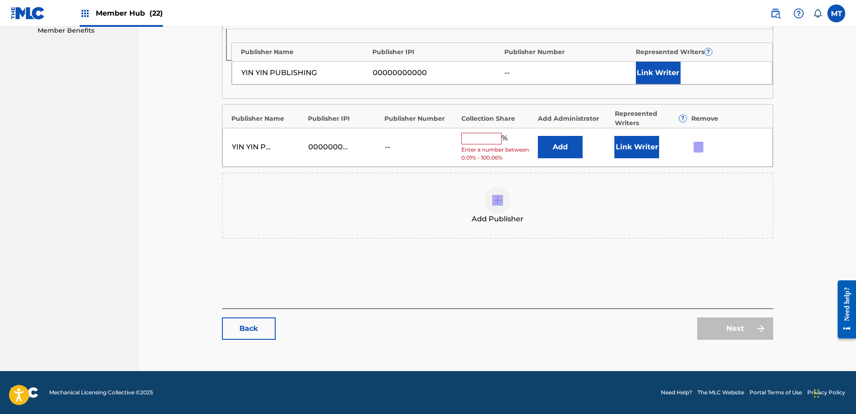
click at [701, 133] on div "[PERSON_NAME] PUBLISHING 00000000000 -- % Enter a number between 0.01% - 100.06…" at bounding box center [497, 147] width 550 height 39
click at [698, 145] on img "submit" at bounding box center [699, 147] width 10 height 11
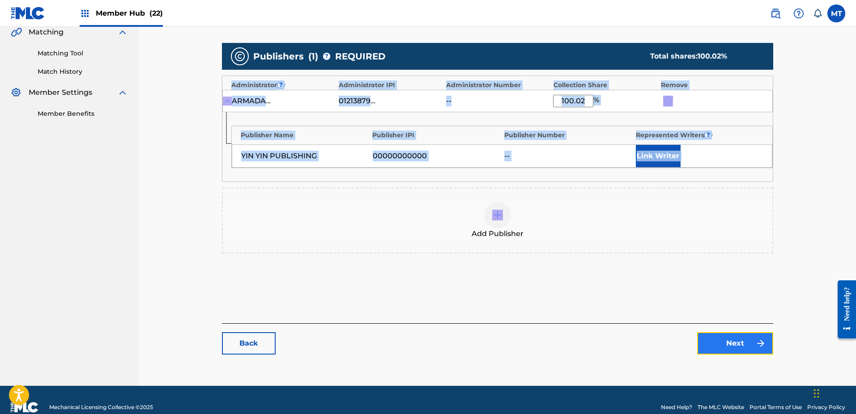
click at [744, 346] on link "Next" at bounding box center [735, 343] width 76 height 22
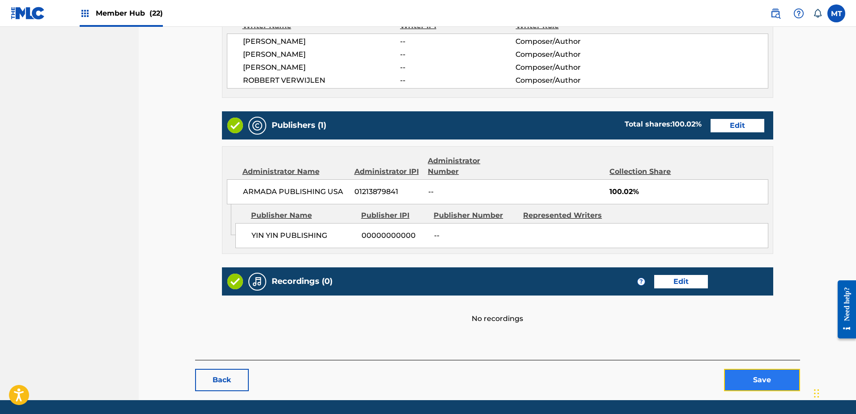
click at [761, 377] on button "Save" at bounding box center [762, 380] width 76 height 22
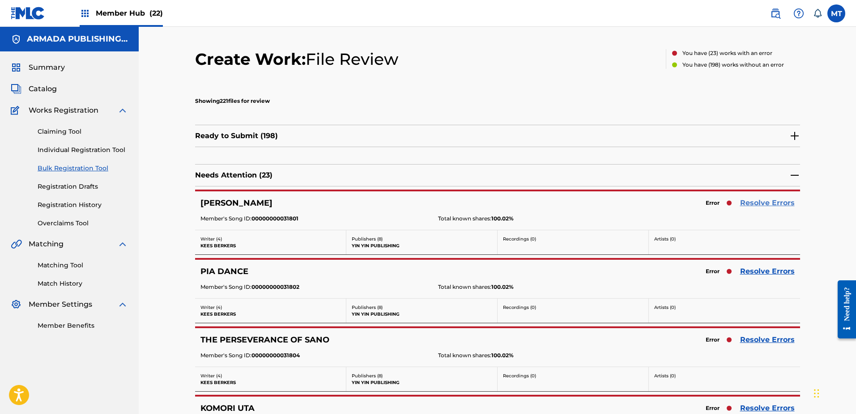
click at [758, 202] on link "Resolve Errors" at bounding box center [767, 203] width 55 height 11
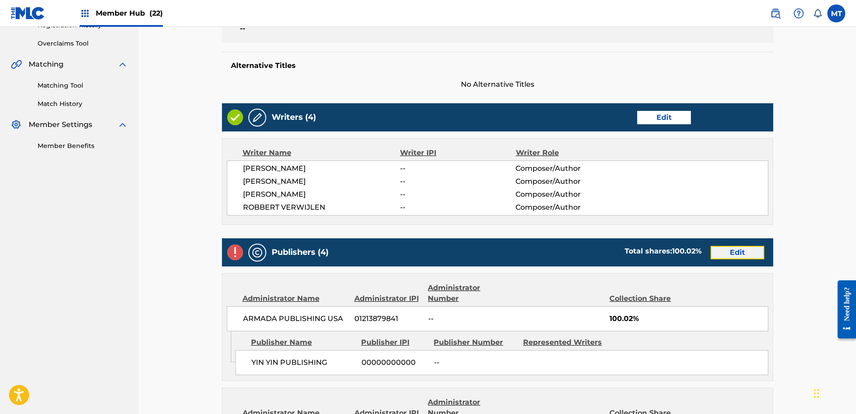
click at [739, 255] on link "Edit" at bounding box center [738, 252] width 54 height 13
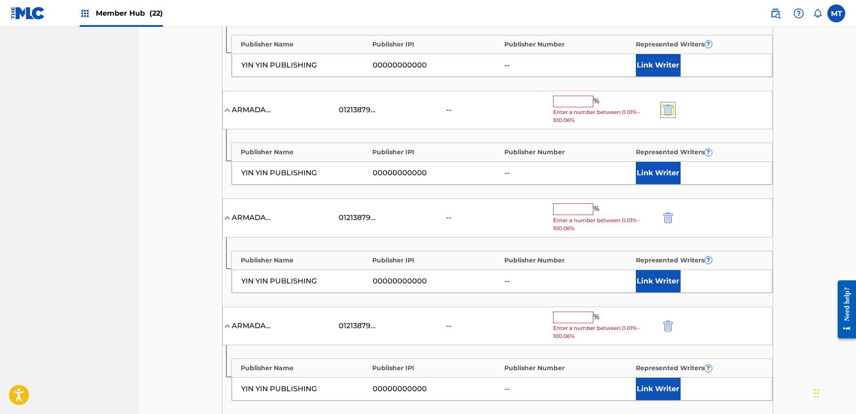
click at [669, 109] on img "submit" at bounding box center [668, 110] width 10 height 11
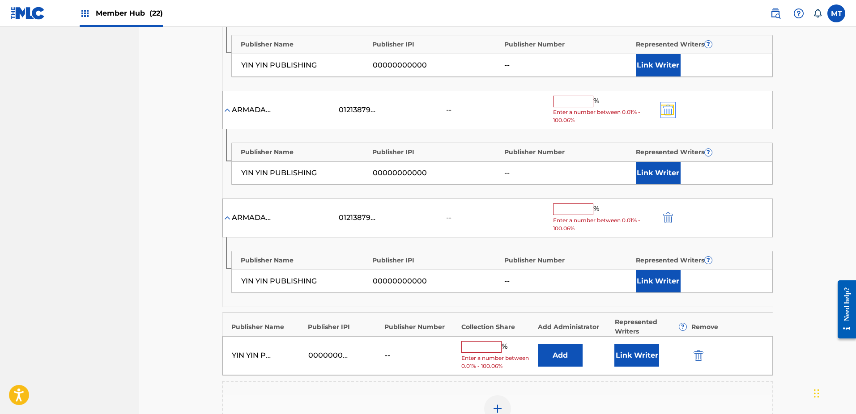
click at [670, 111] on img "submit" at bounding box center [668, 110] width 10 height 11
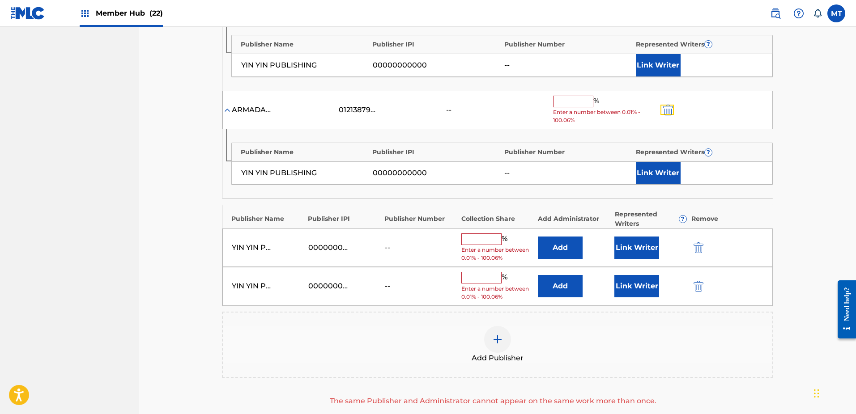
click at [670, 111] on img "submit" at bounding box center [668, 110] width 10 height 11
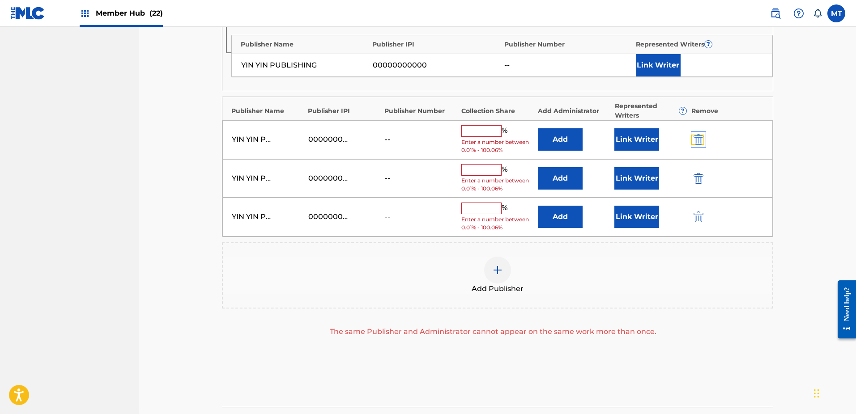
click at [695, 138] on img "submit" at bounding box center [699, 139] width 10 height 11
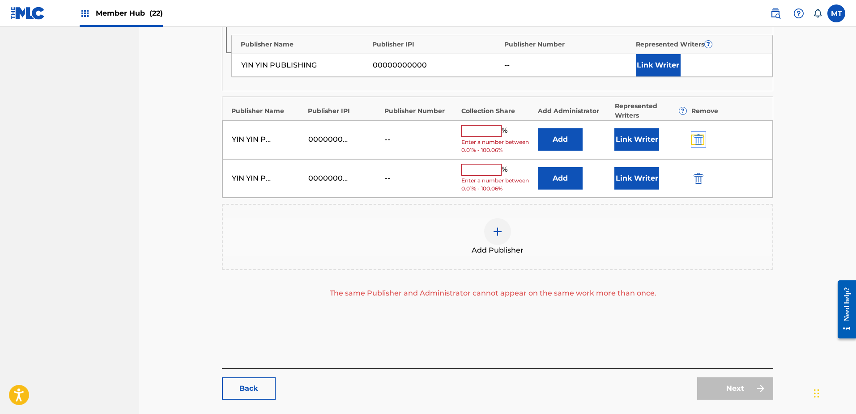
click at [695, 138] on img "submit" at bounding box center [699, 139] width 10 height 11
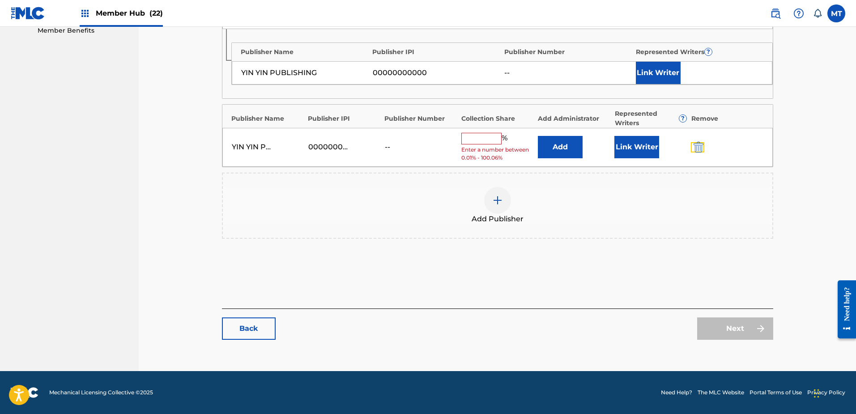
click at [697, 148] on img "submit" at bounding box center [699, 147] width 10 height 11
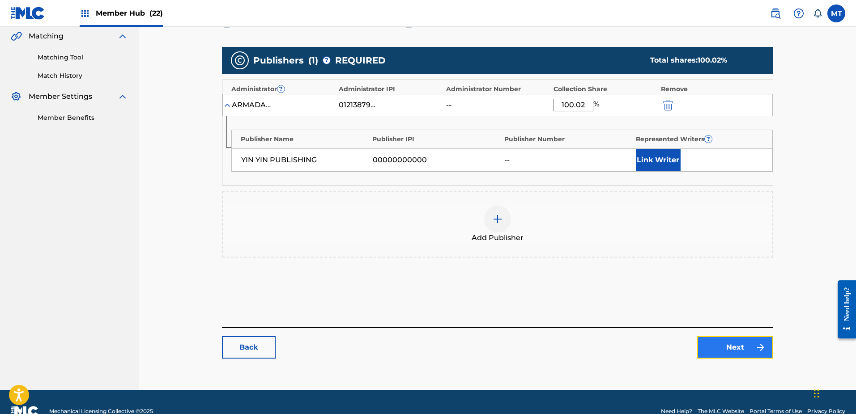
click at [737, 354] on link "Next" at bounding box center [735, 348] width 76 height 22
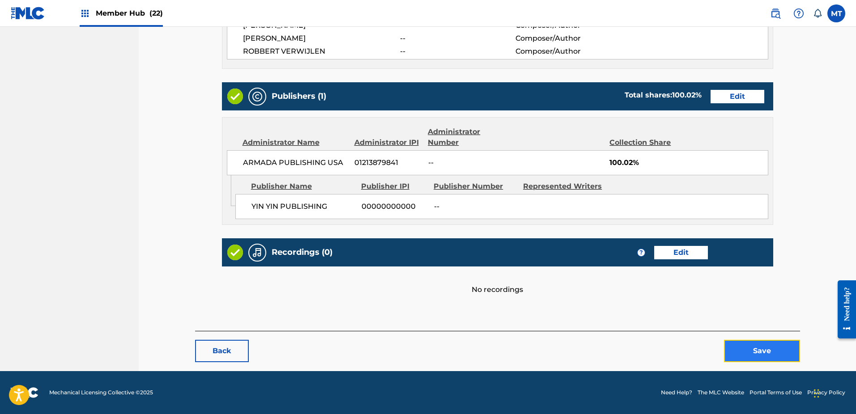
click at [750, 345] on button "Save" at bounding box center [762, 351] width 76 height 22
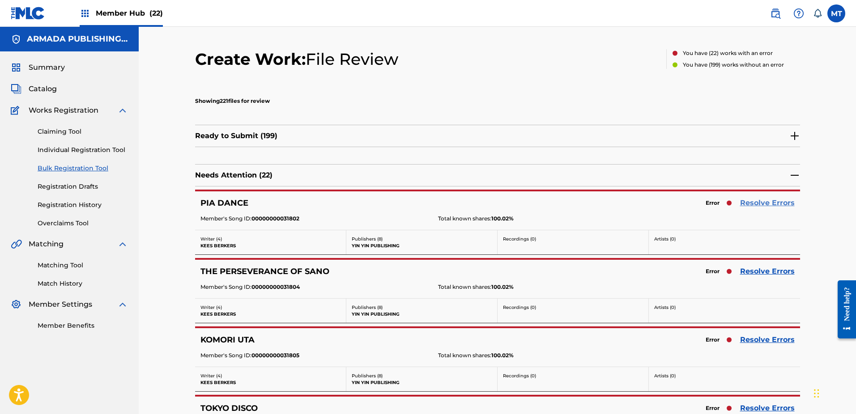
click at [782, 204] on link "Resolve Errors" at bounding box center [767, 203] width 55 height 11
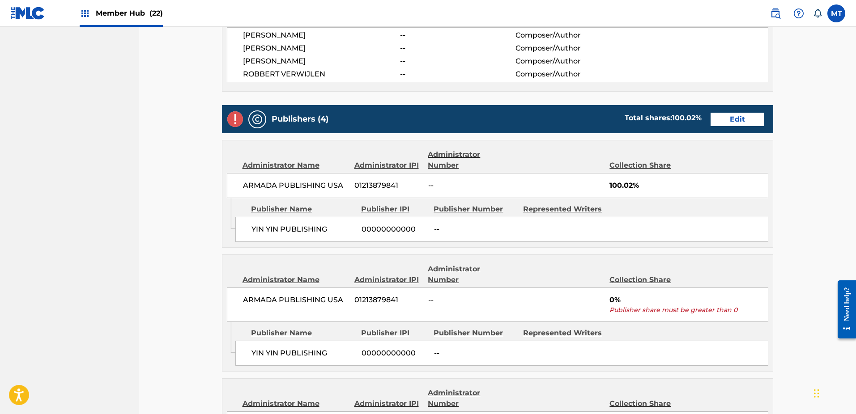
click at [743, 128] on div "Publishers (4) Total shares: 100.02 % Edit" at bounding box center [497, 119] width 551 height 28
click at [742, 120] on link "Edit" at bounding box center [738, 119] width 54 height 13
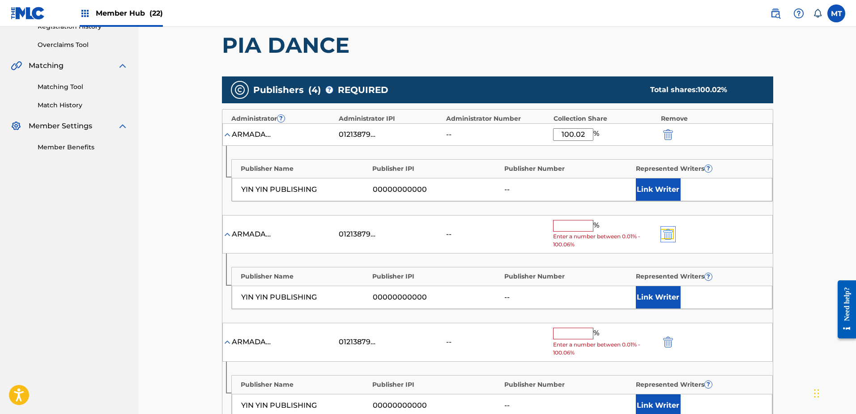
click at [669, 234] on img "submit" at bounding box center [668, 234] width 10 height 11
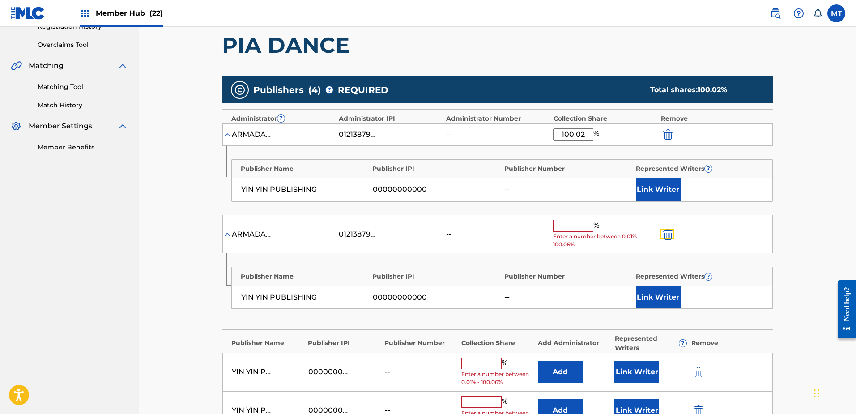
click at [669, 234] on img "submit" at bounding box center [668, 234] width 10 height 11
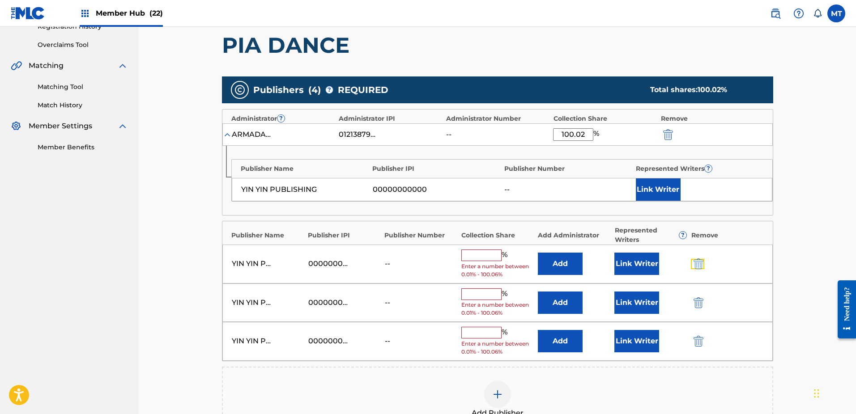
click at [704, 264] on button "submit" at bounding box center [697, 264] width 13 height 10
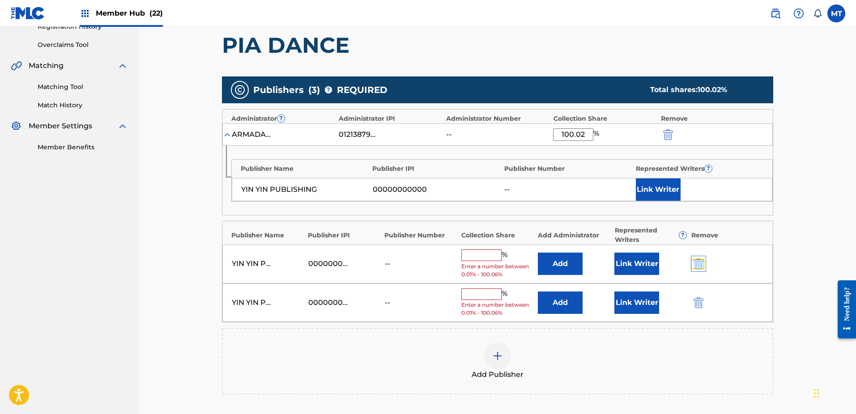
click at [703, 264] on img "submit" at bounding box center [699, 264] width 10 height 11
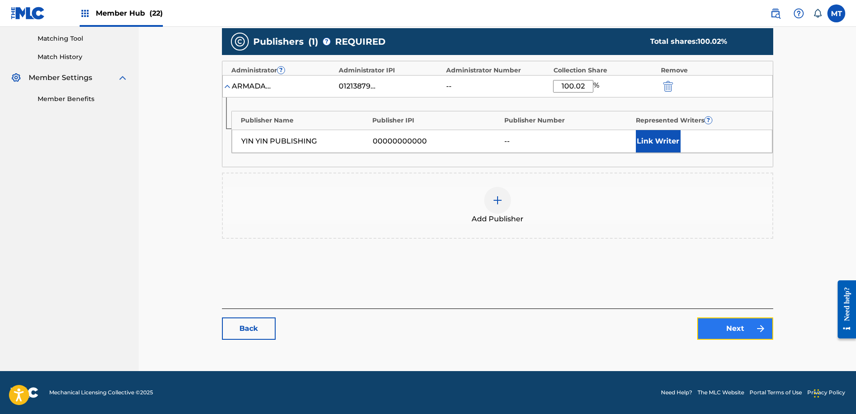
click at [739, 333] on link "Next" at bounding box center [735, 329] width 76 height 22
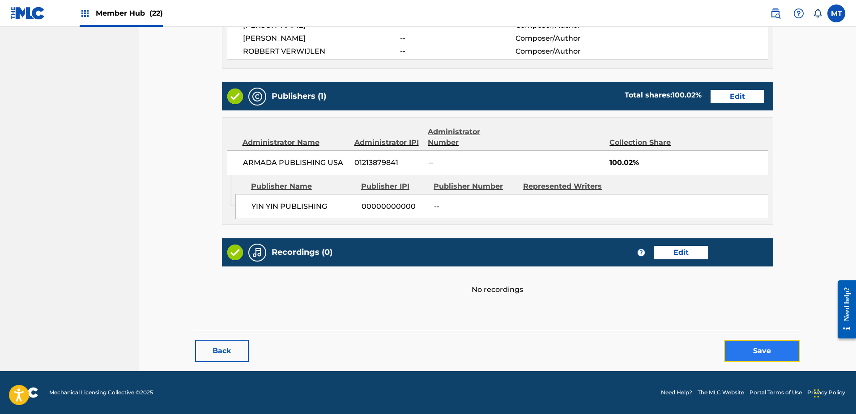
click at [752, 350] on button "Save" at bounding box center [762, 351] width 76 height 22
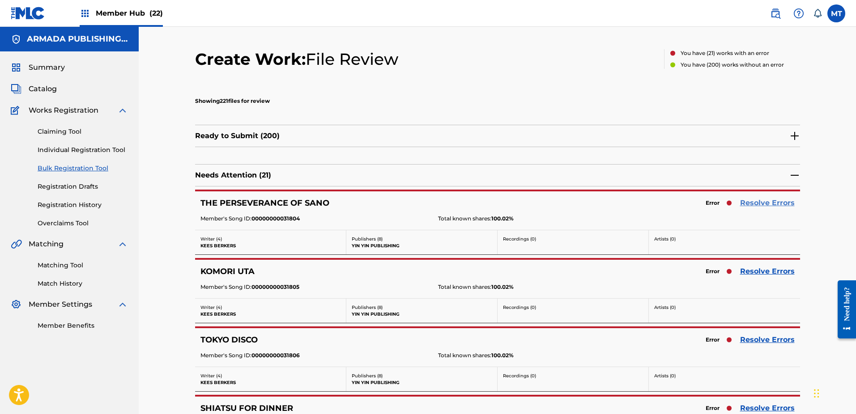
click at [763, 202] on link "Resolve Errors" at bounding box center [767, 203] width 55 height 11
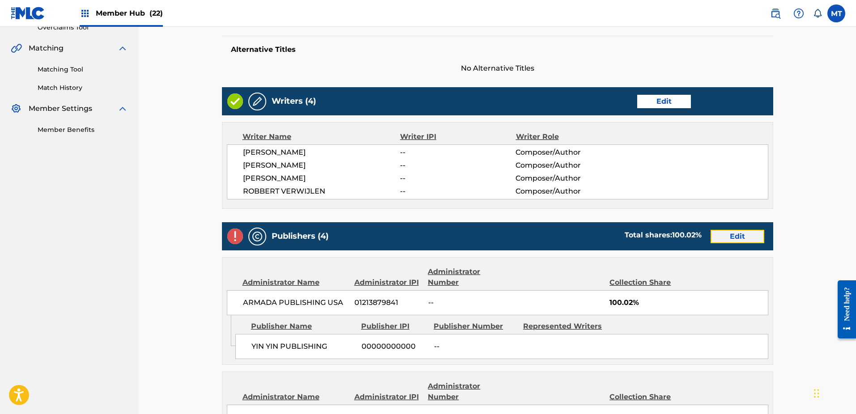
click at [727, 236] on link "Edit" at bounding box center [738, 236] width 54 height 13
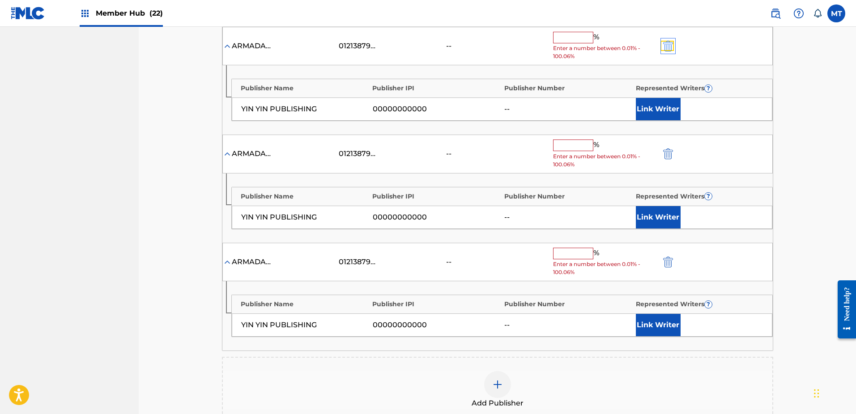
click at [671, 48] on img "submit" at bounding box center [668, 46] width 10 height 11
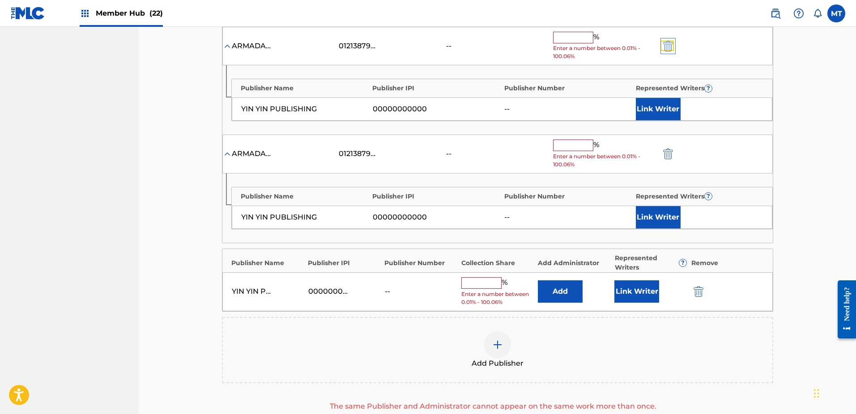
click at [671, 48] on img "submit" at bounding box center [668, 46] width 10 height 11
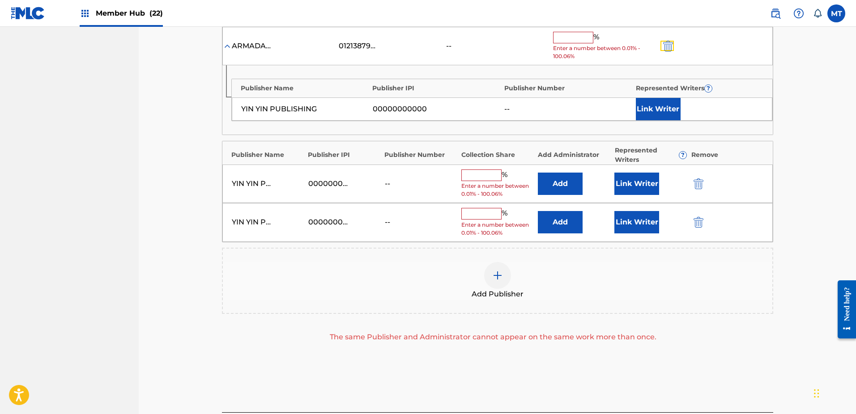
click at [671, 48] on img "submit" at bounding box center [668, 46] width 10 height 11
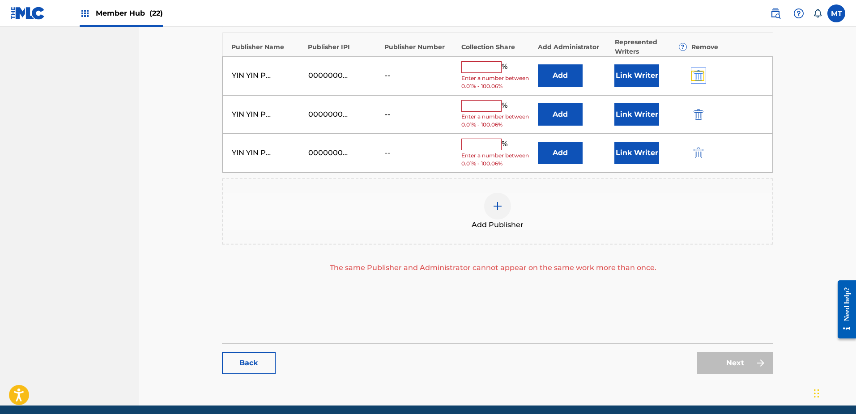
click at [697, 77] on img "submit" at bounding box center [699, 75] width 10 height 11
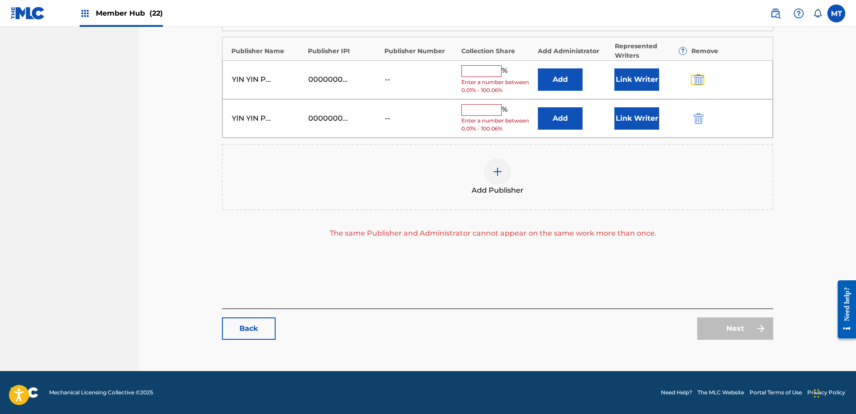
click at [697, 77] on img "submit" at bounding box center [699, 79] width 10 height 11
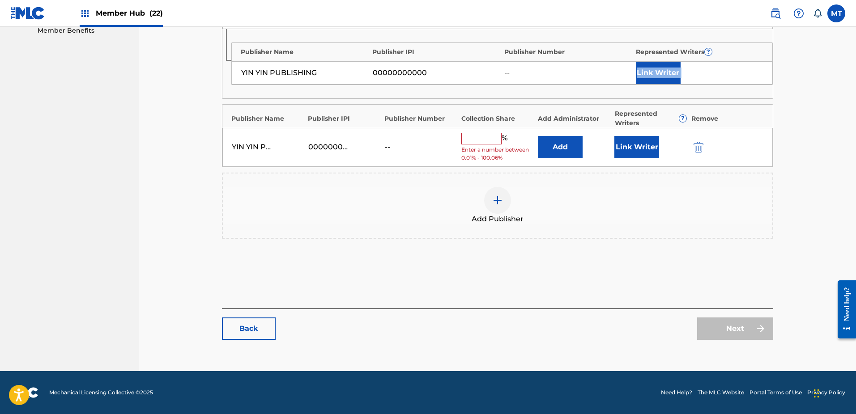
click at [697, 77] on div "Link Writer" at bounding box center [699, 73] width 127 height 22
click at [699, 144] on img "submit" at bounding box center [699, 147] width 10 height 11
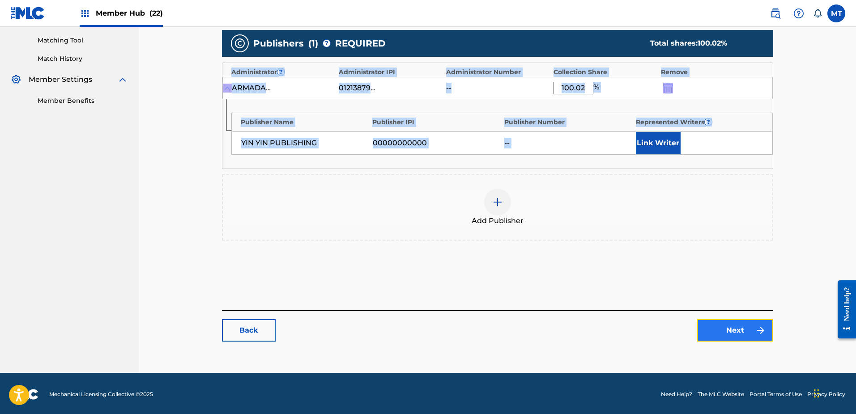
click at [719, 338] on link "Next" at bounding box center [735, 331] width 76 height 22
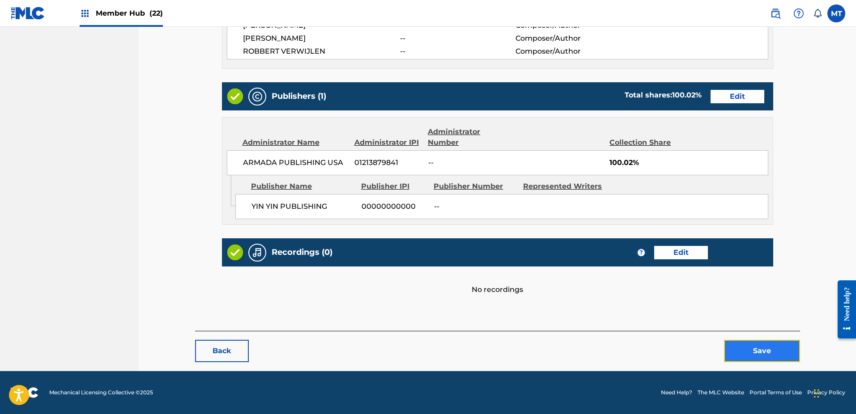
click at [753, 345] on button "Save" at bounding box center [762, 351] width 76 height 22
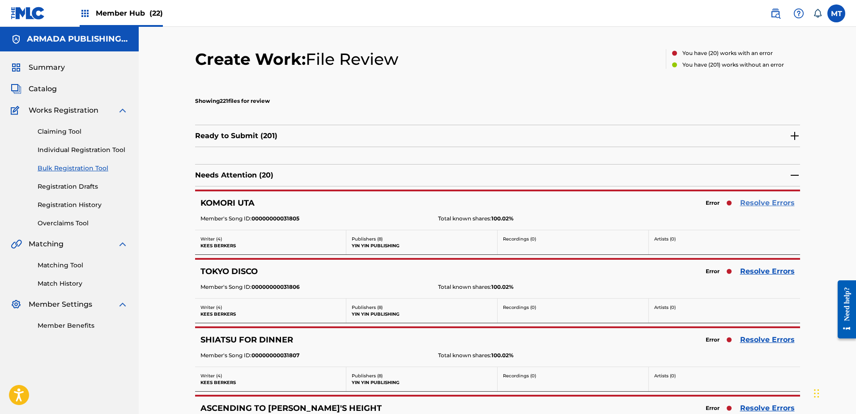
click at [758, 203] on link "Resolve Errors" at bounding box center [767, 203] width 55 height 11
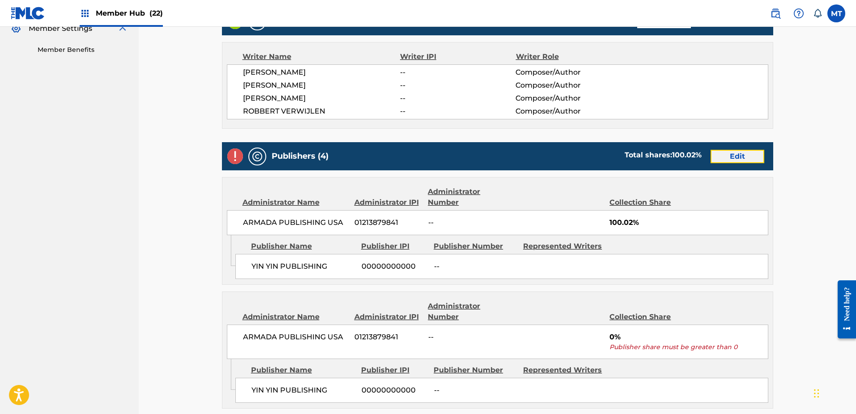
click at [729, 154] on link "Edit" at bounding box center [738, 156] width 54 height 13
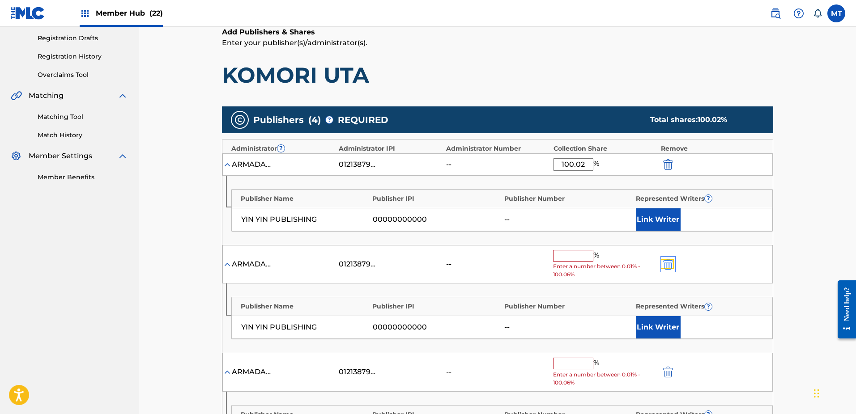
click at [668, 269] on img "submit" at bounding box center [668, 264] width 10 height 11
click at [669, 268] on img "submit" at bounding box center [668, 264] width 10 height 11
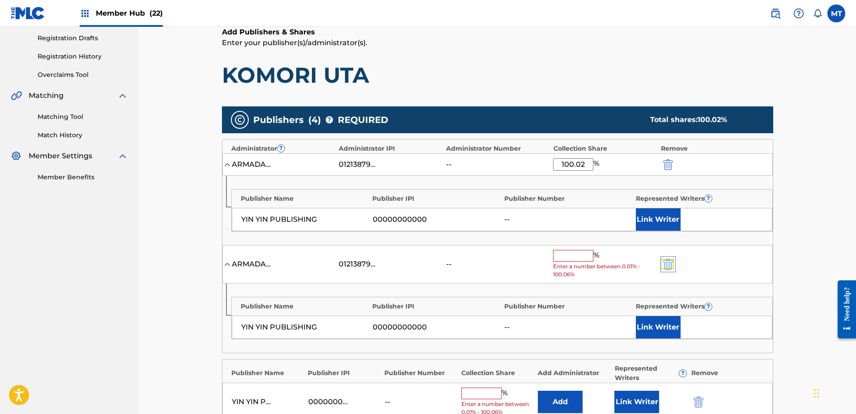
click at [669, 268] on img "submit" at bounding box center [668, 264] width 10 height 11
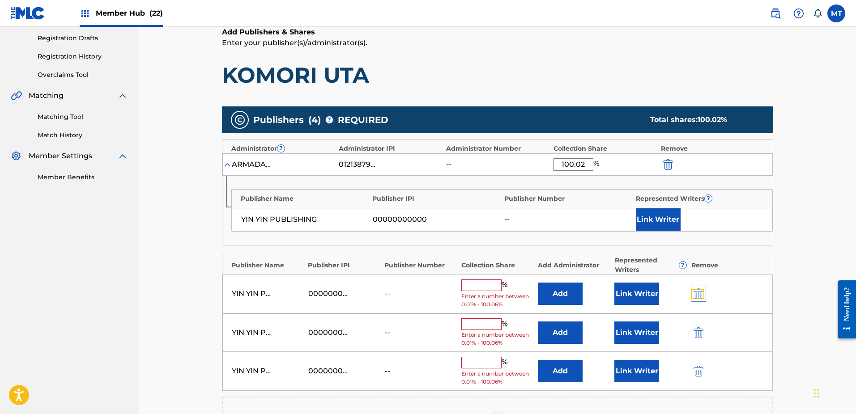
click at [699, 291] on img "submit" at bounding box center [699, 294] width 10 height 11
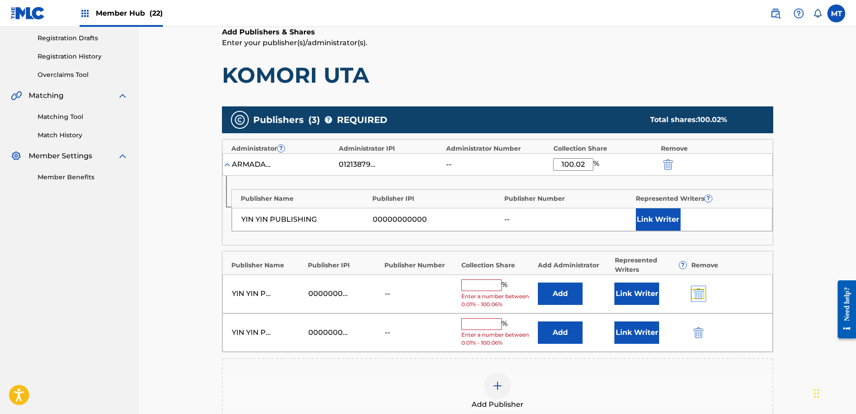
click at [699, 291] on img "submit" at bounding box center [699, 294] width 10 height 11
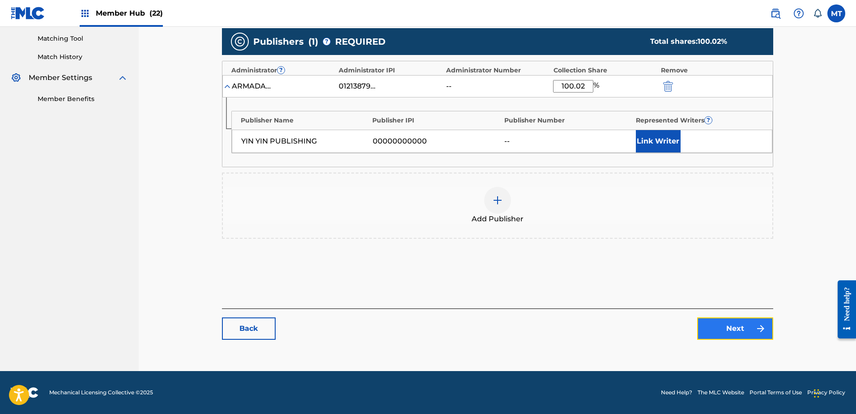
click at [726, 322] on link "Next" at bounding box center [735, 329] width 76 height 22
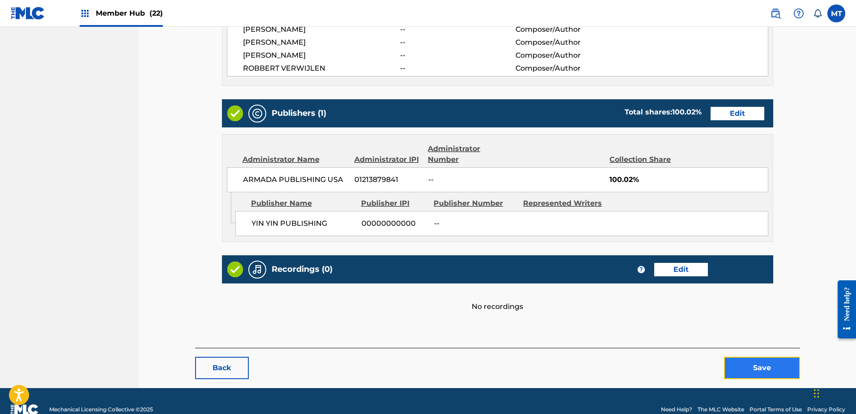
click at [750, 369] on button "Save" at bounding box center [762, 368] width 76 height 22
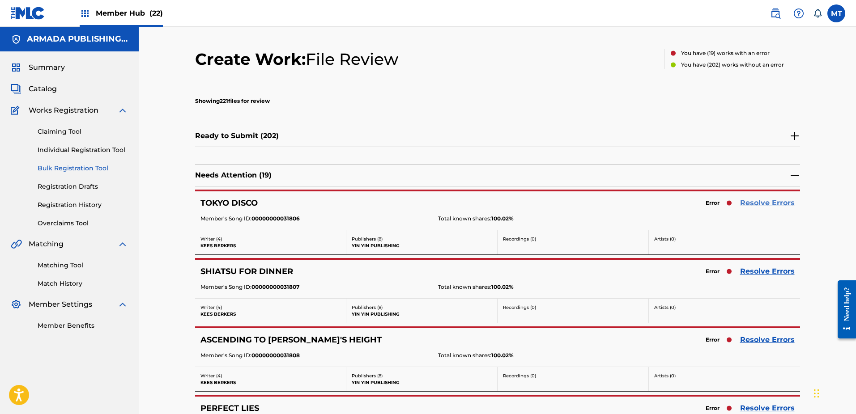
click at [772, 201] on link "Resolve Errors" at bounding box center [767, 203] width 55 height 11
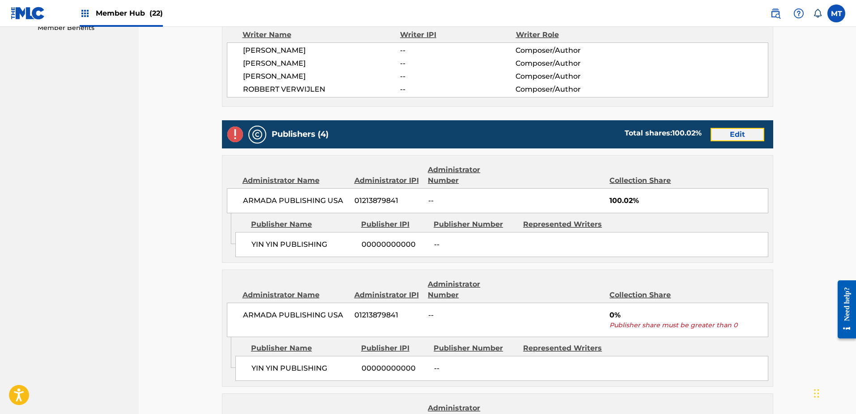
click at [737, 132] on link "Edit" at bounding box center [738, 134] width 54 height 13
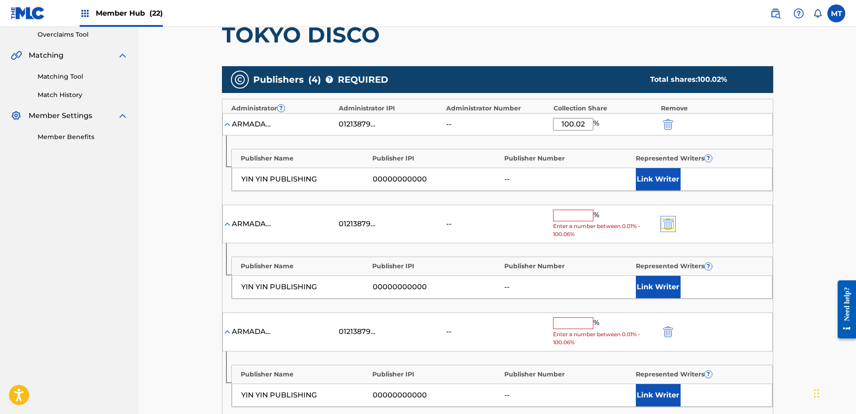
click at [670, 223] on img "submit" at bounding box center [668, 224] width 10 height 11
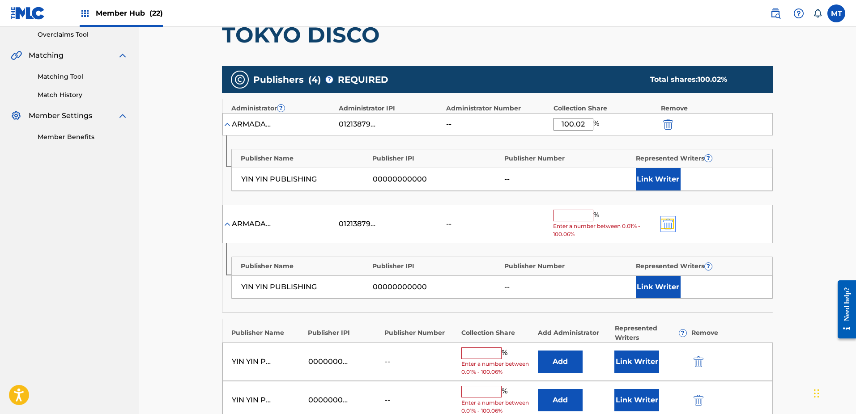
click at [670, 223] on img "submit" at bounding box center [668, 224] width 10 height 11
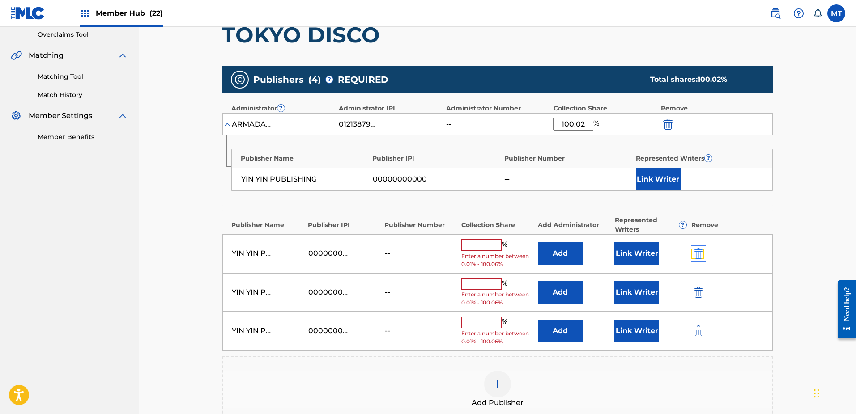
click at [697, 250] on img "submit" at bounding box center [699, 253] width 10 height 11
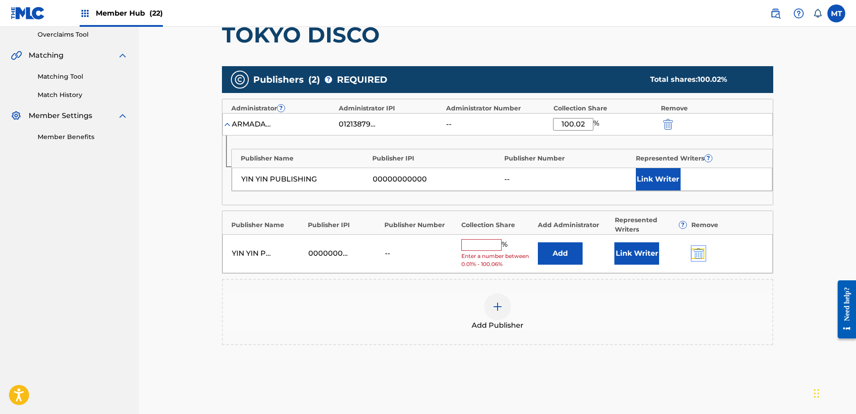
click at [697, 250] on img "submit" at bounding box center [699, 253] width 10 height 11
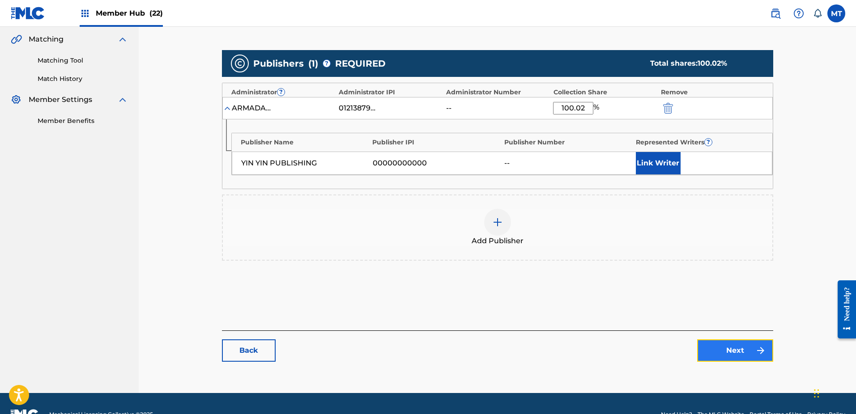
click at [725, 348] on link "Next" at bounding box center [735, 351] width 76 height 22
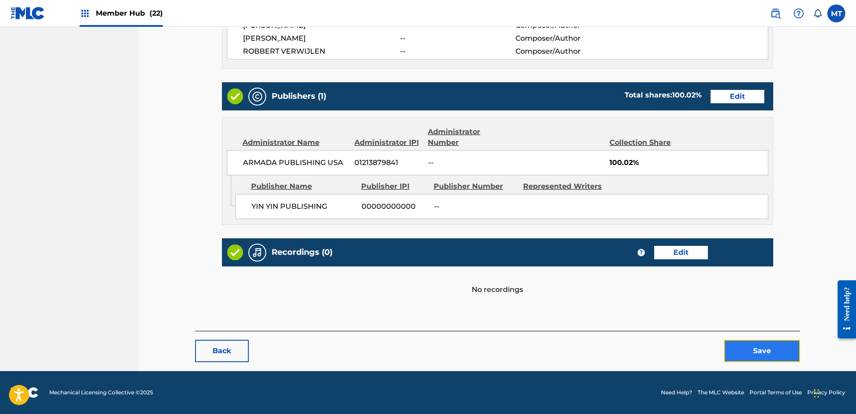
click at [743, 350] on button "Save" at bounding box center [762, 351] width 76 height 22
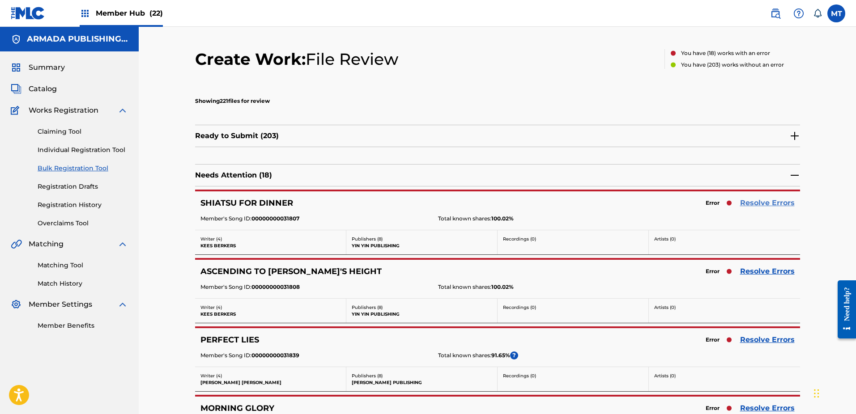
click at [748, 206] on link "Resolve Errors" at bounding box center [767, 203] width 55 height 11
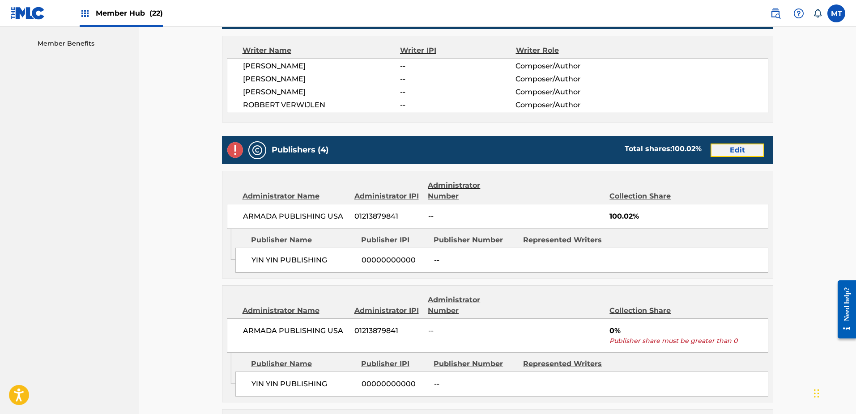
click at [733, 151] on link "Edit" at bounding box center [738, 150] width 54 height 13
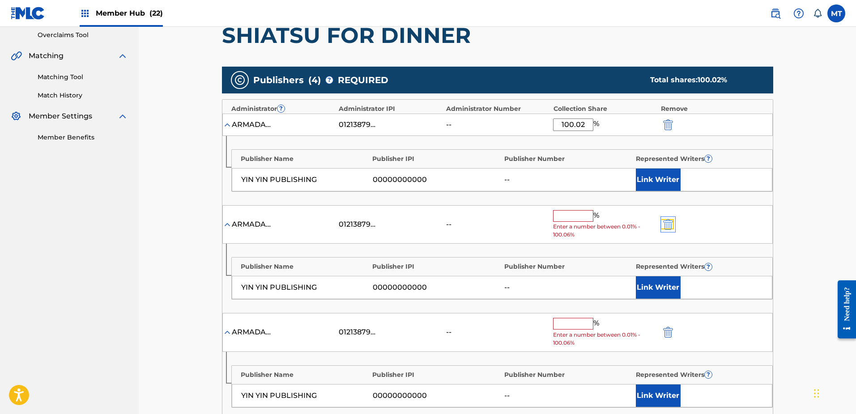
click at [670, 225] on img "submit" at bounding box center [668, 224] width 10 height 11
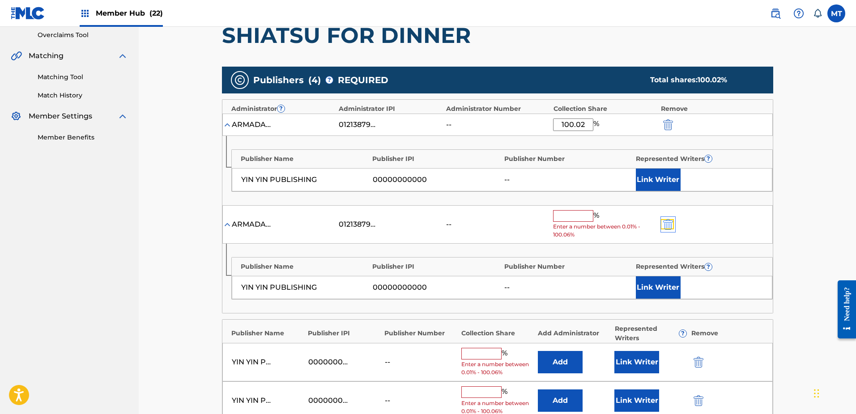
click at [670, 225] on img "submit" at bounding box center [668, 224] width 10 height 11
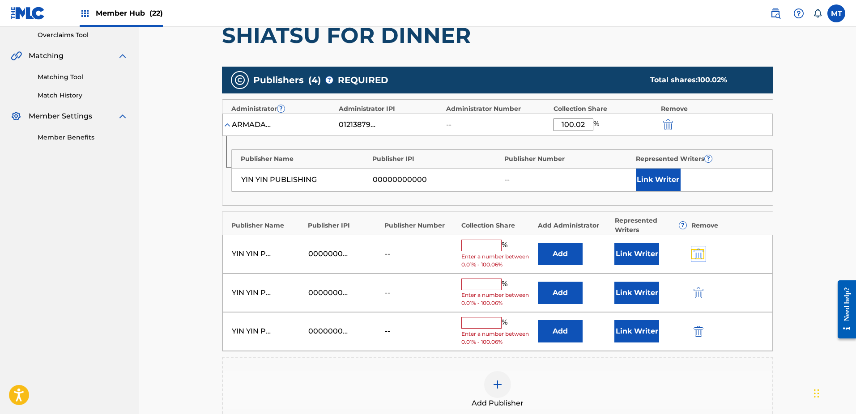
click at [696, 253] on img "submit" at bounding box center [699, 254] width 10 height 11
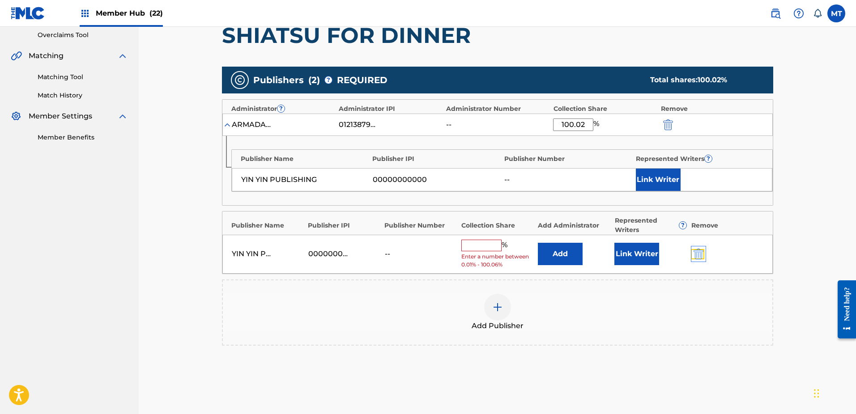
click at [696, 253] on img "submit" at bounding box center [699, 254] width 10 height 11
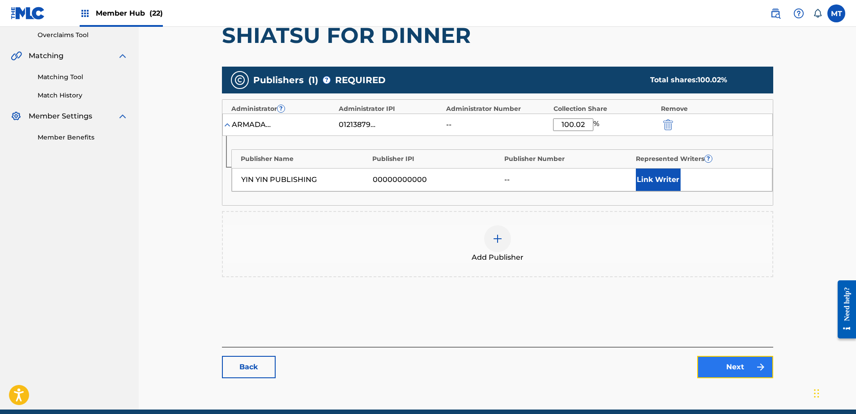
click at [702, 365] on link "Next" at bounding box center [735, 367] width 76 height 22
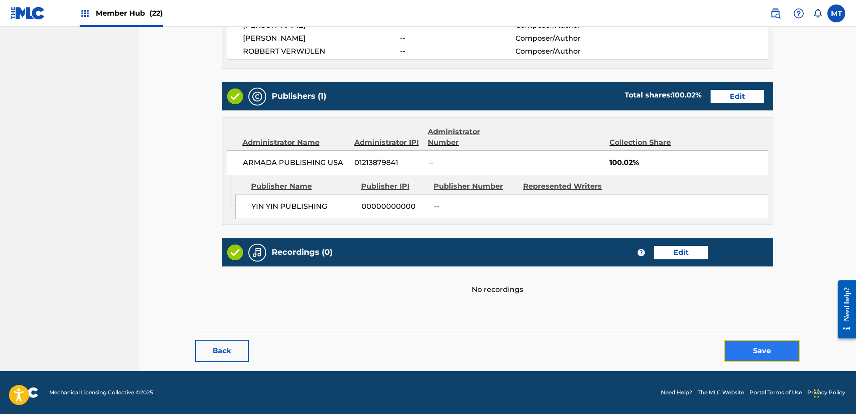
click at [746, 354] on button "Save" at bounding box center [762, 351] width 76 height 22
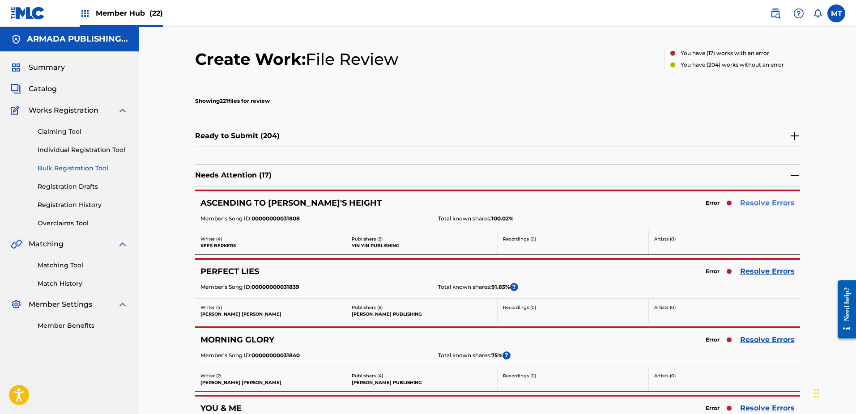
click at [758, 198] on link "Resolve Errors" at bounding box center [767, 203] width 55 height 11
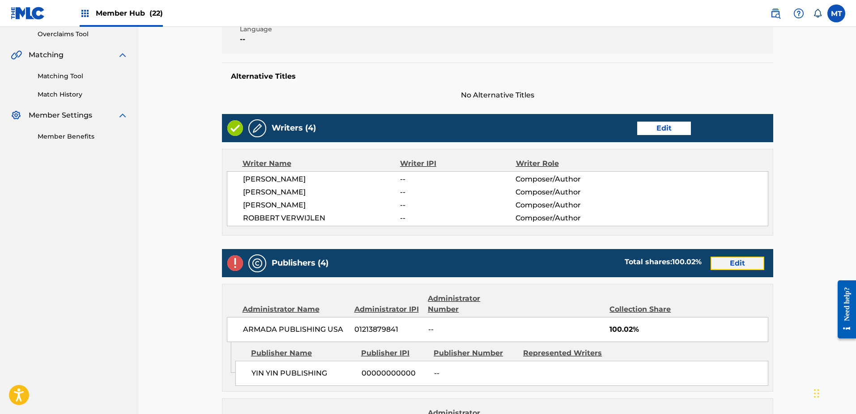
click at [726, 257] on link "Edit" at bounding box center [738, 263] width 54 height 13
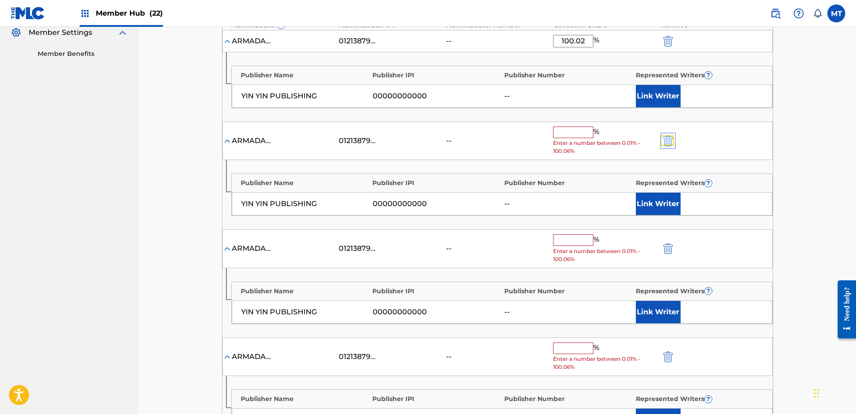
click at [669, 141] on img "submit" at bounding box center [668, 141] width 10 height 11
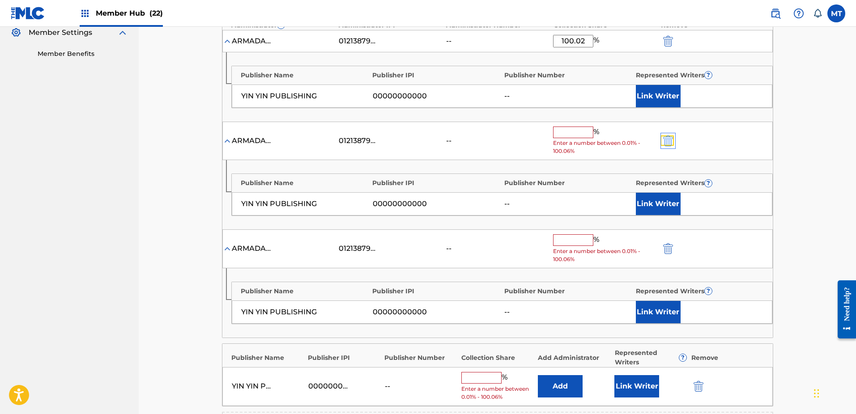
click at [669, 141] on img "submit" at bounding box center [668, 141] width 10 height 11
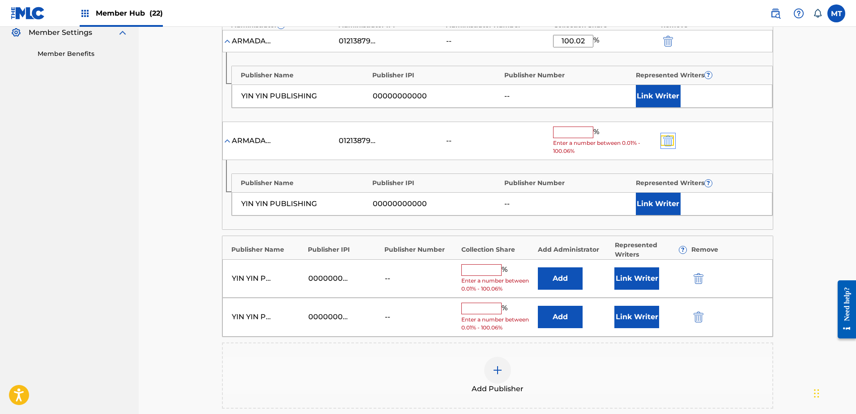
click at [669, 141] on img "submit" at bounding box center [668, 141] width 10 height 11
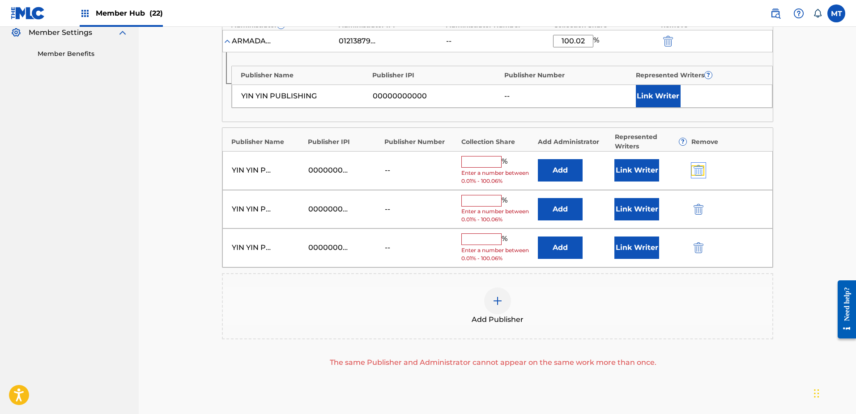
click at [698, 172] on img "submit" at bounding box center [699, 170] width 10 height 11
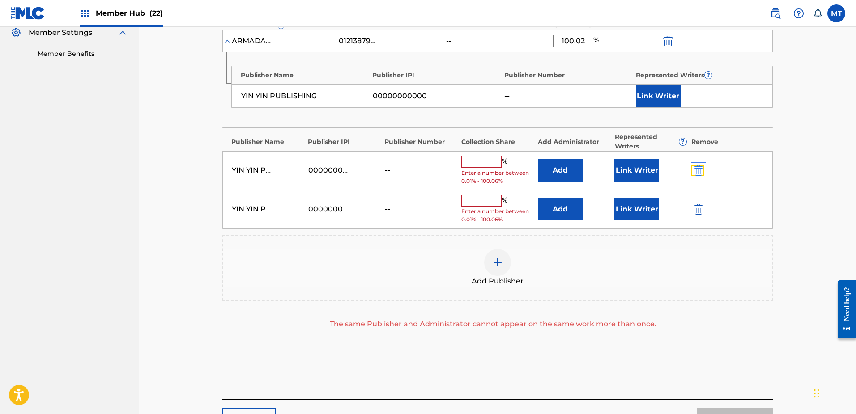
click at [698, 172] on img "submit" at bounding box center [699, 170] width 10 height 11
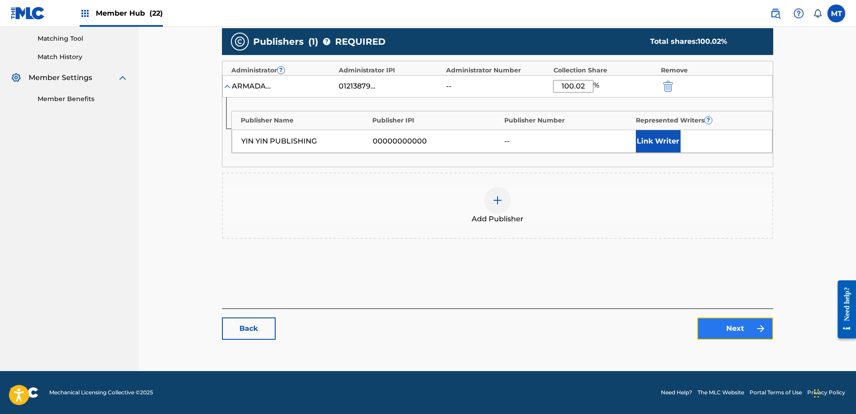
click at [718, 318] on link "Next" at bounding box center [735, 329] width 76 height 22
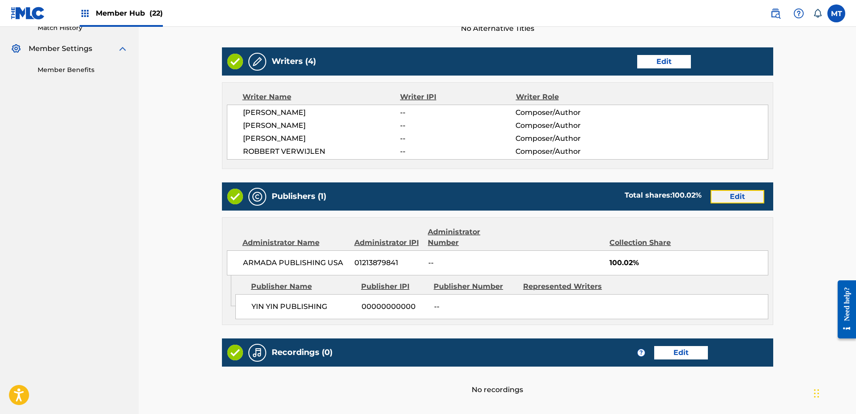
click at [729, 190] on link "Edit" at bounding box center [738, 196] width 54 height 13
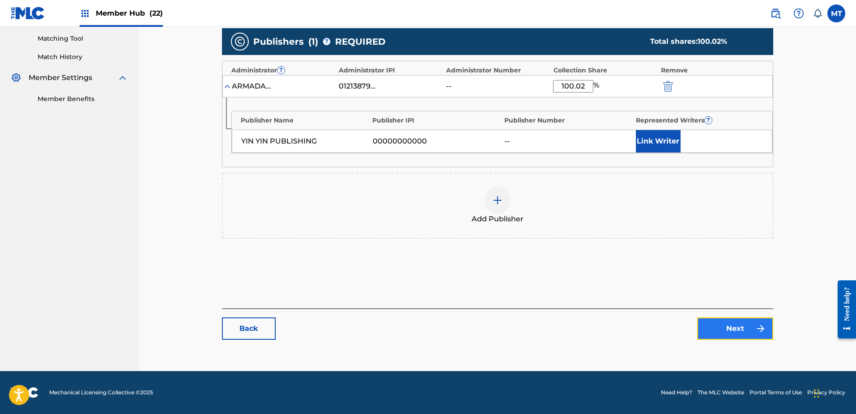
click at [727, 333] on link "Next" at bounding box center [735, 329] width 76 height 22
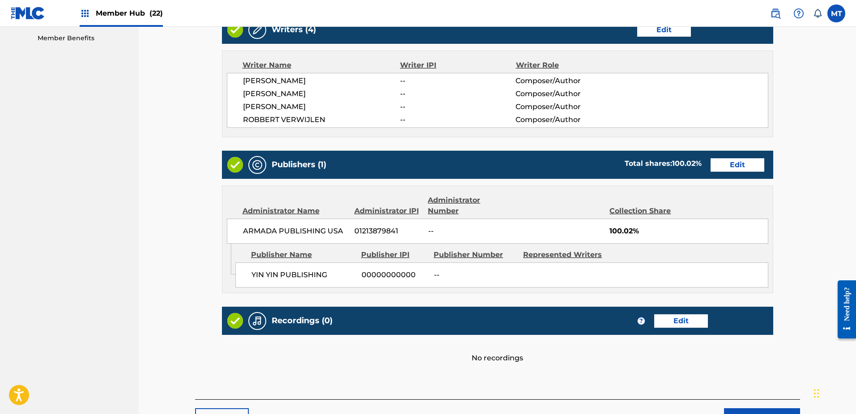
scroll to position [316, 0]
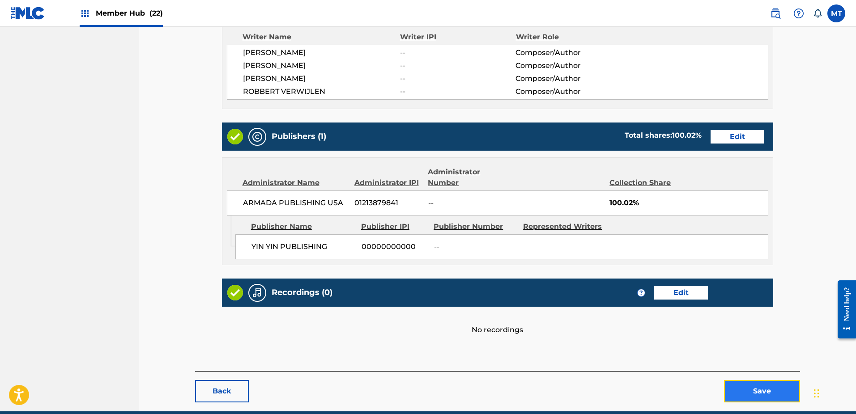
click at [744, 380] on button "Save" at bounding box center [762, 391] width 76 height 22
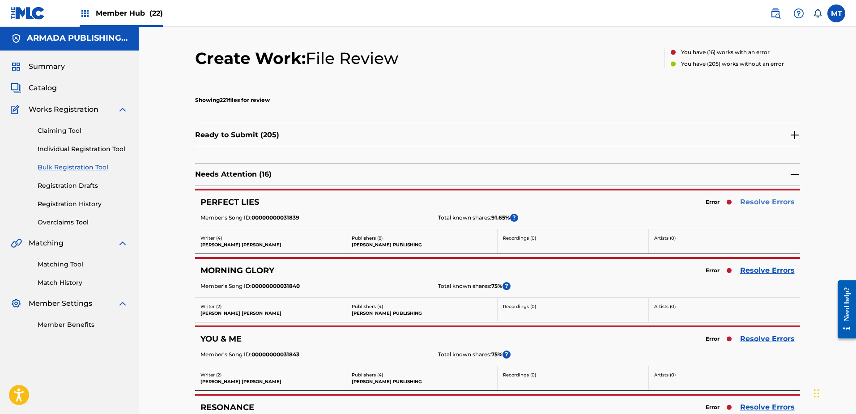
scroll to position [2, 0]
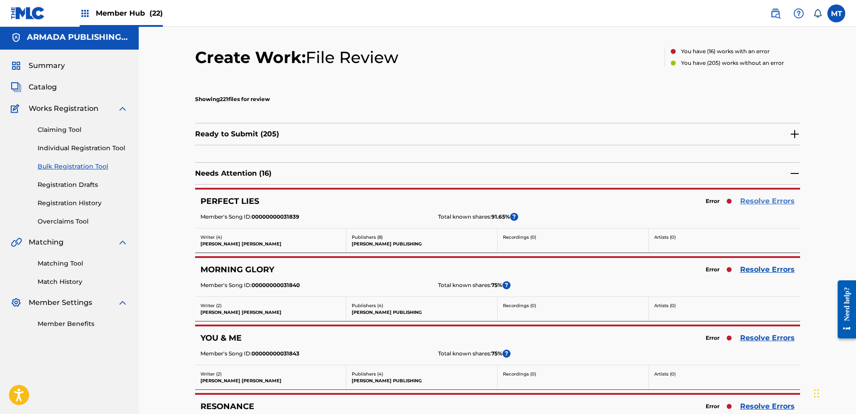
click at [770, 200] on link "Resolve Errors" at bounding box center [767, 201] width 55 height 11
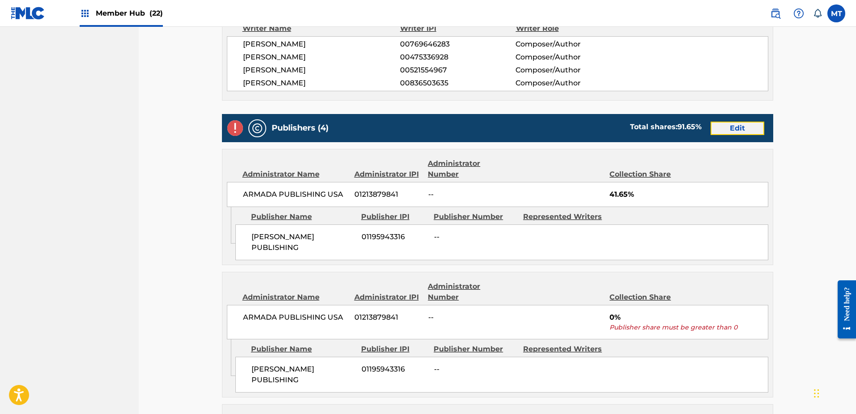
click at [735, 126] on link "Edit" at bounding box center [738, 128] width 54 height 13
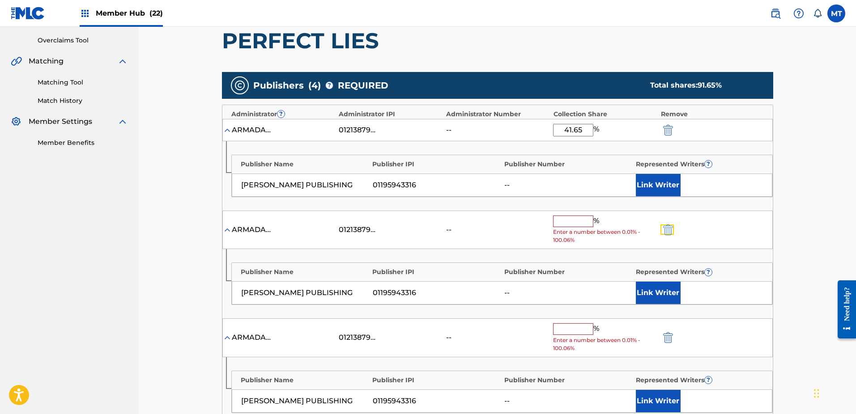
click at [662, 230] on button "submit" at bounding box center [667, 230] width 13 height 10
type input "50"
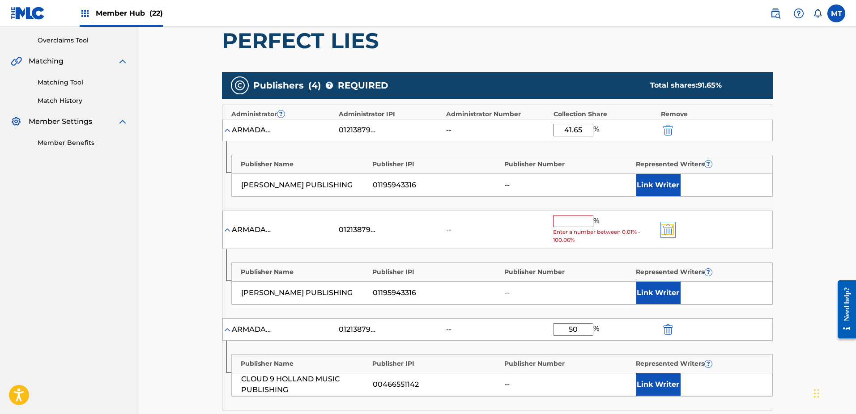
click at [664, 229] on img "submit" at bounding box center [668, 230] width 10 height 11
type input "50"
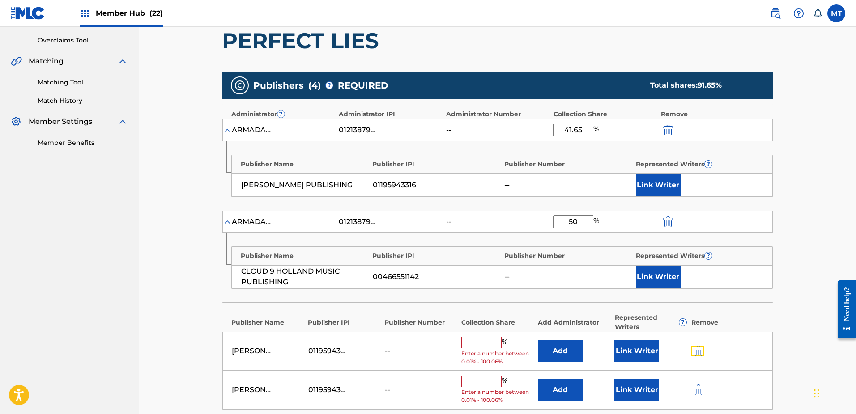
click at [697, 346] on img "submit" at bounding box center [699, 351] width 10 height 11
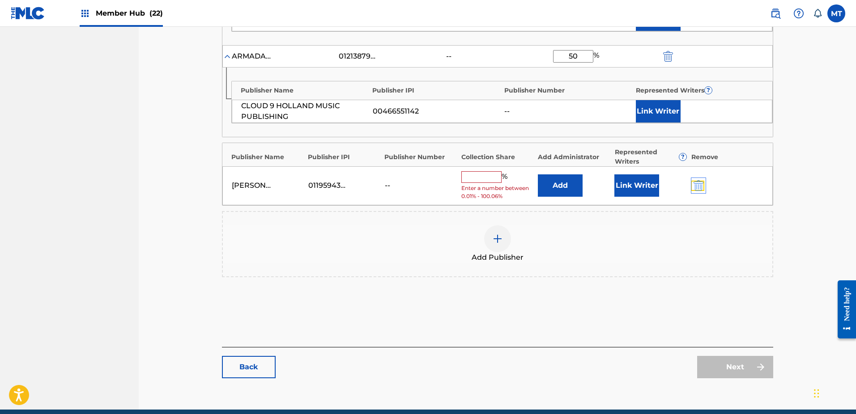
click at [703, 183] on img "submit" at bounding box center [699, 185] width 10 height 11
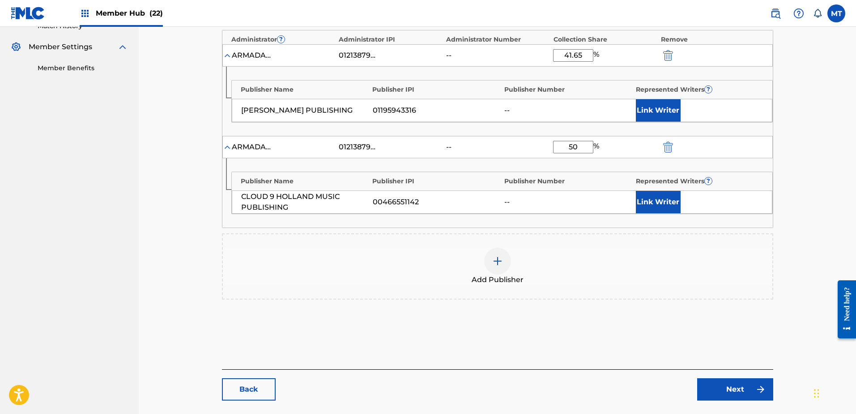
scroll to position [319, 0]
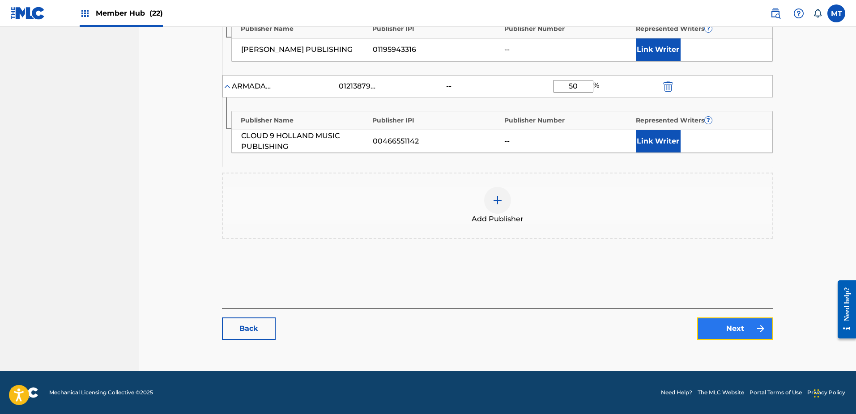
click at [734, 328] on link "Next" at bounding box center [735, 329] width 76 height 22
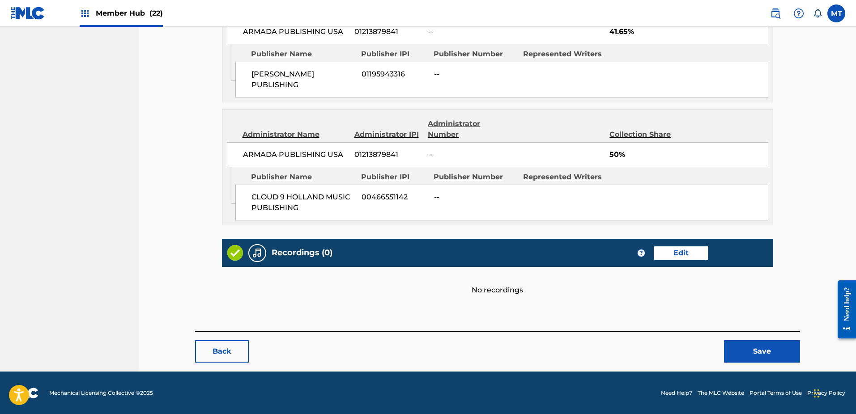
scroll to position [468, 0]
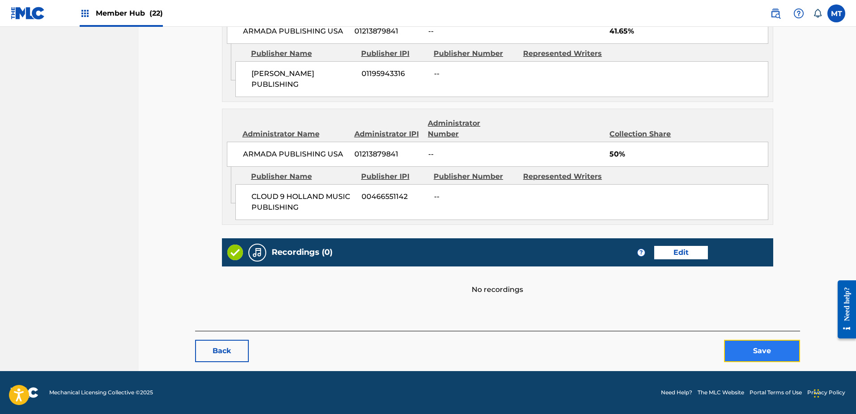
click at [775, 355] on button "Save" at bounding box center [762, 351] width 76 height 22
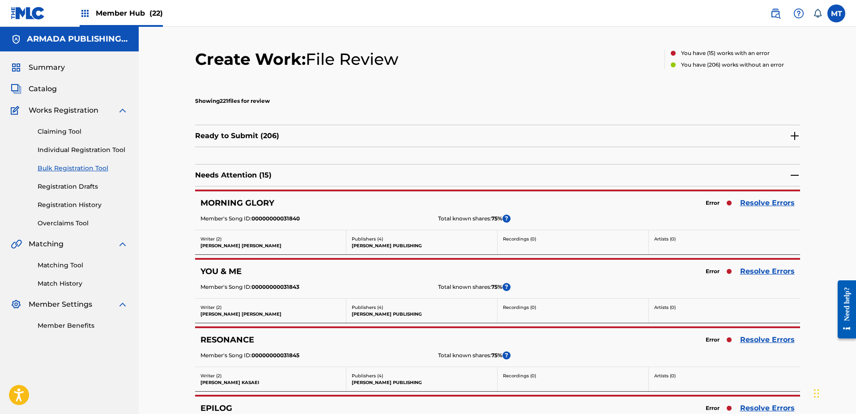
scroll to position [2, 0]
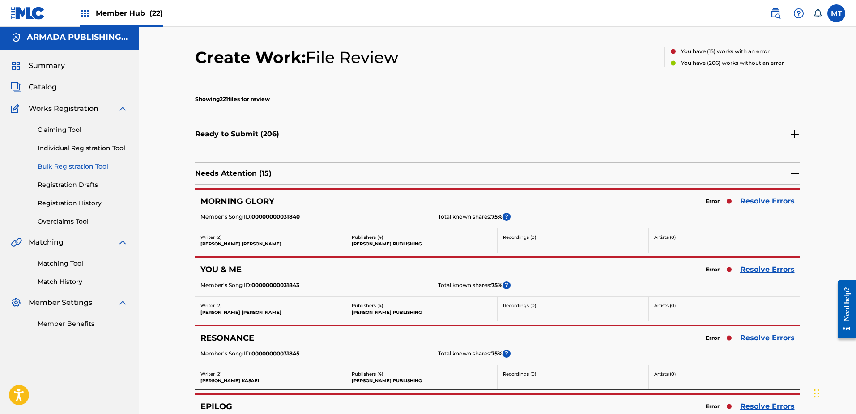
click at [758, 195] on div "Error Resolve Errors" at bounding box center [748, 201] width 94 height 13
click at [757, 201] on link "Resolve Errors" at bounding box center [767, 201] width 55 height 11
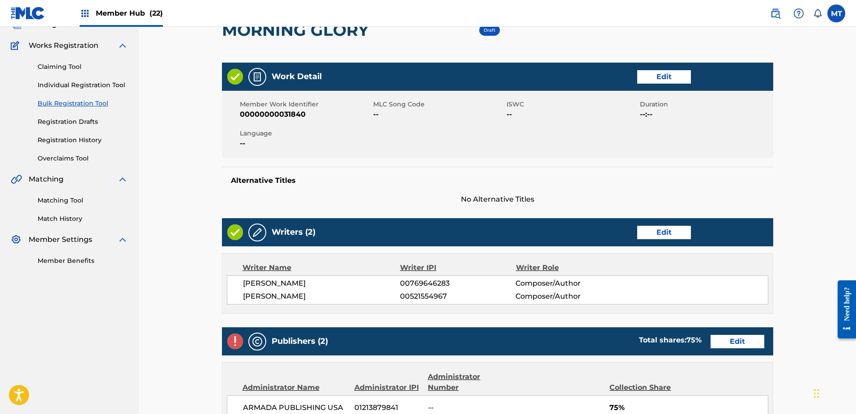
scroll to position [189, 0]
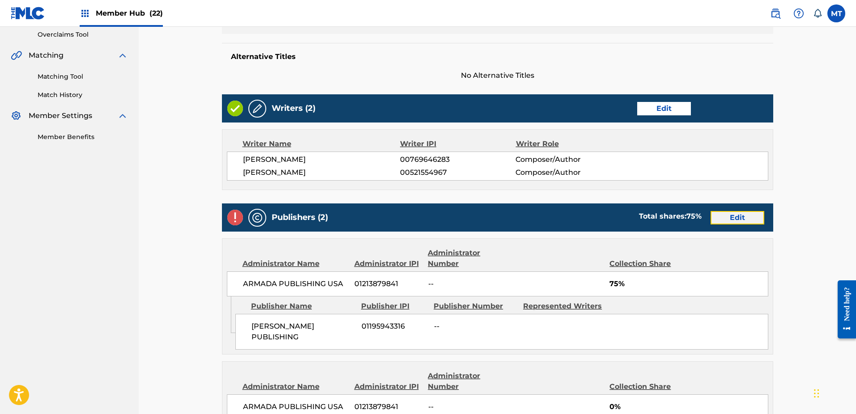
click at [733, 219] on link "Edit" at bounding box center [738, 217] width 54 height 13
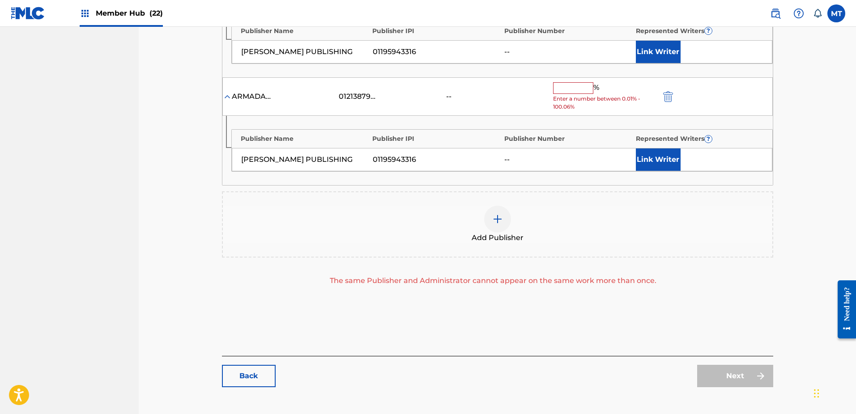
scroll to position [118, 0]
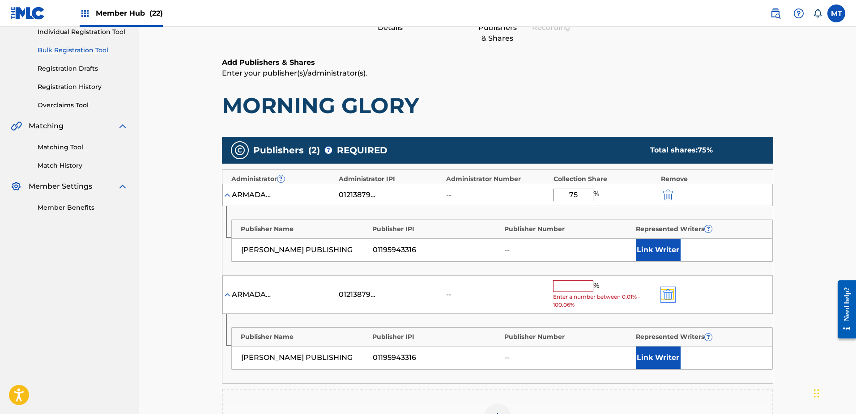
click at [667, 290] on img "submit" at bounding box center [668, 295] width 10 height 11
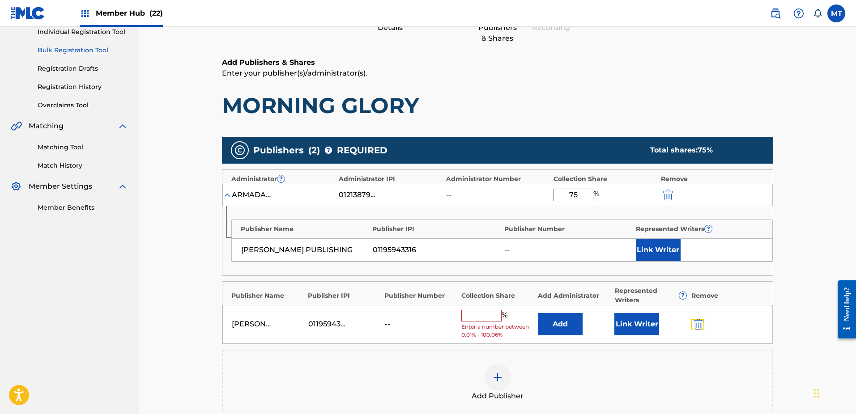
click at [692, 328] on button "submit" at bounding box center [697, 325] width 13 height 10
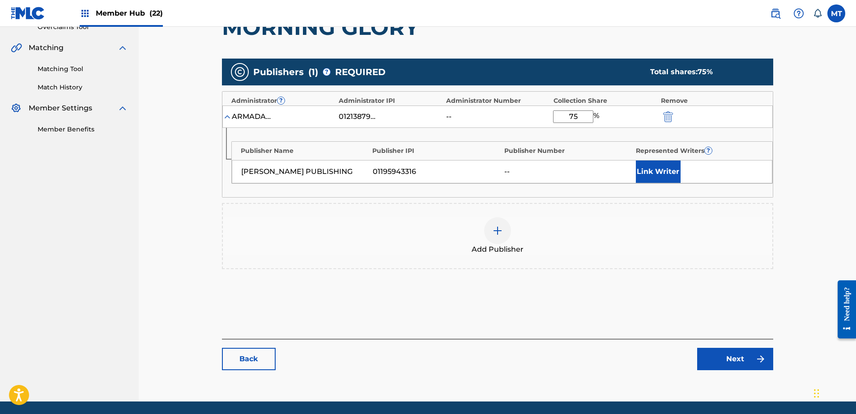
scroll to position [205, 0]
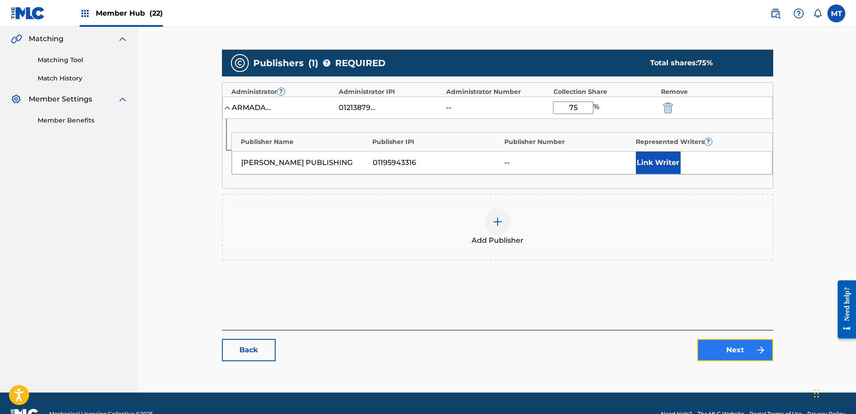
click at [741, 349] on link "Next" at bounding box center [735, 350] width 76 height 22
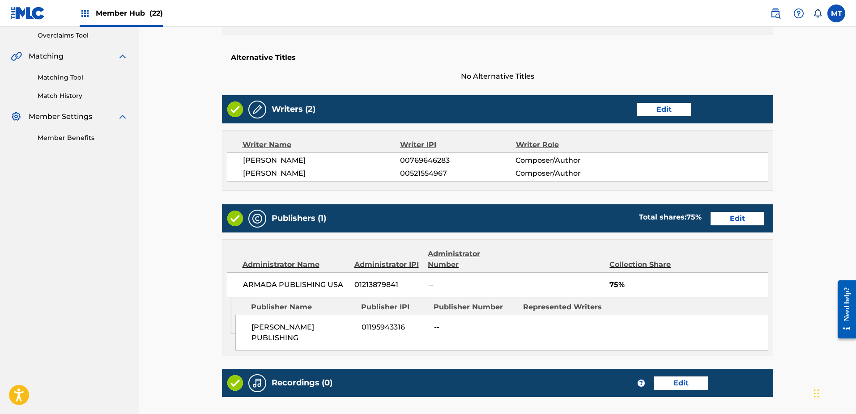
scroll to position [306, 0]
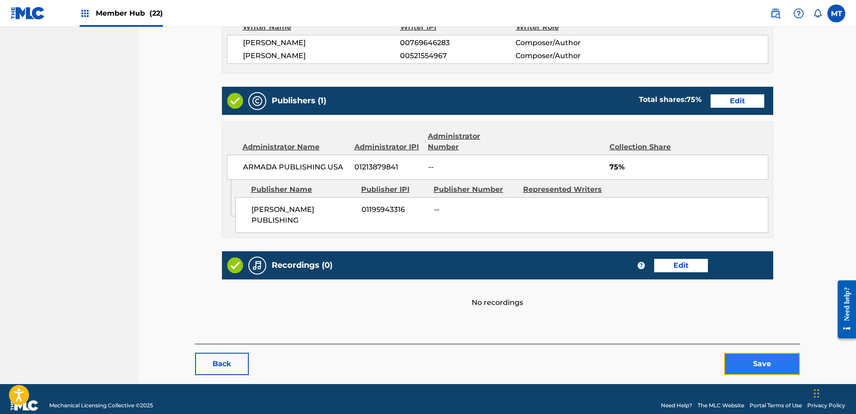
click at [766, 363] on button "Save" at bounding box center [762, 364] width 76 height 22
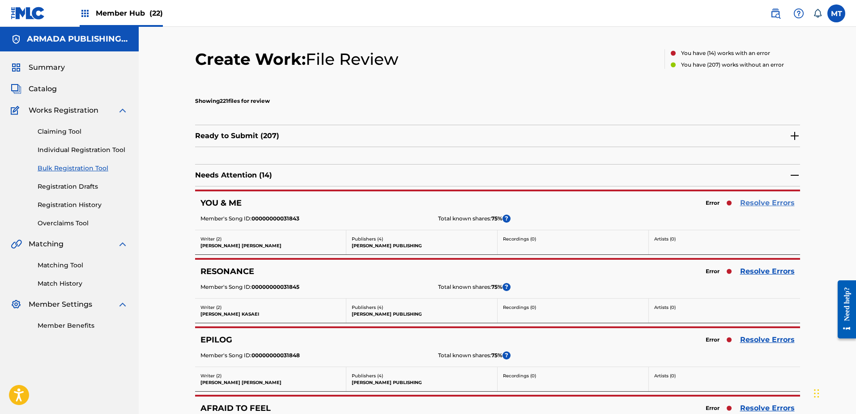
click at [775, 203] on link "Resolve Errors" at bounding box center [767, 203] width 55 height 11
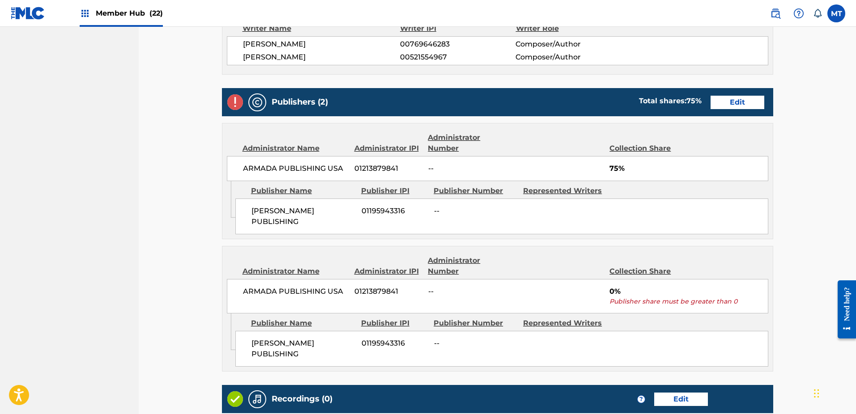
scroll to position [304, 0]
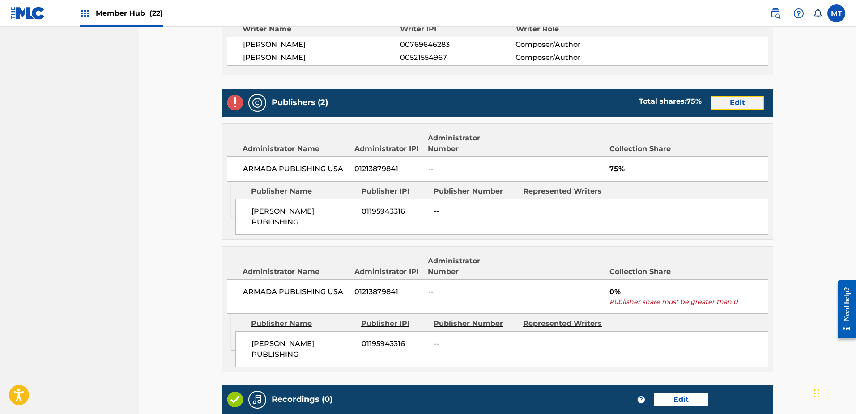
click at [746, 97] on link "Edit" at bounding box center [738, 102] width 54 height 13
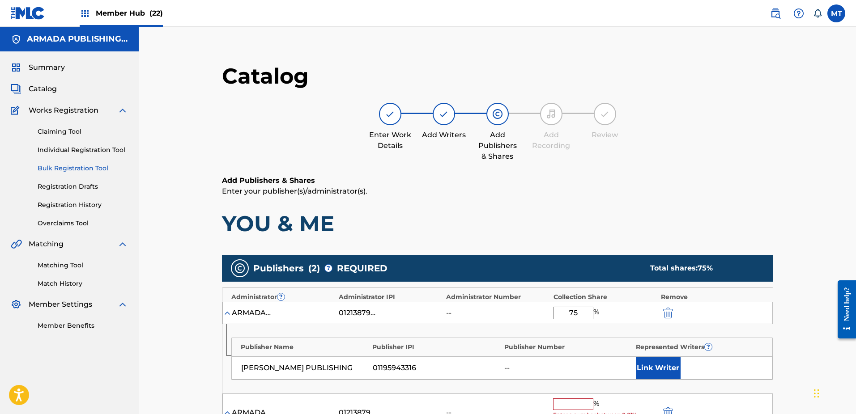
scroll to position [189, 0]
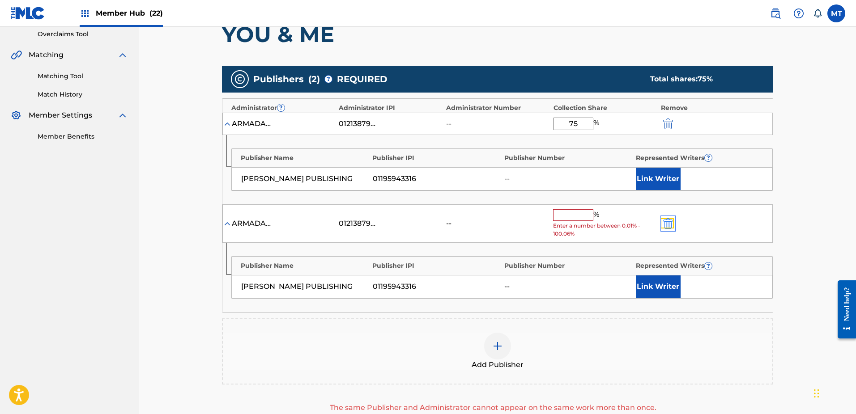
click at [671, 222] on img "submit" at bounding box center [668, 223] width 10 height 11
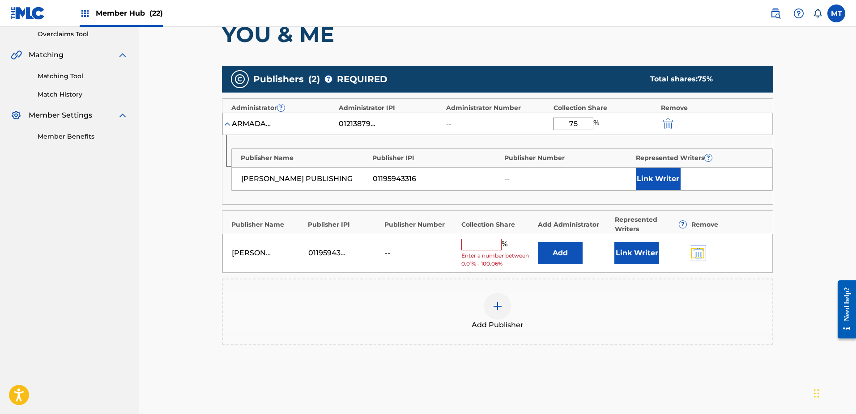
click at [703, 249] on img "submit" at bounding box center [699, 253] width 10 height 11
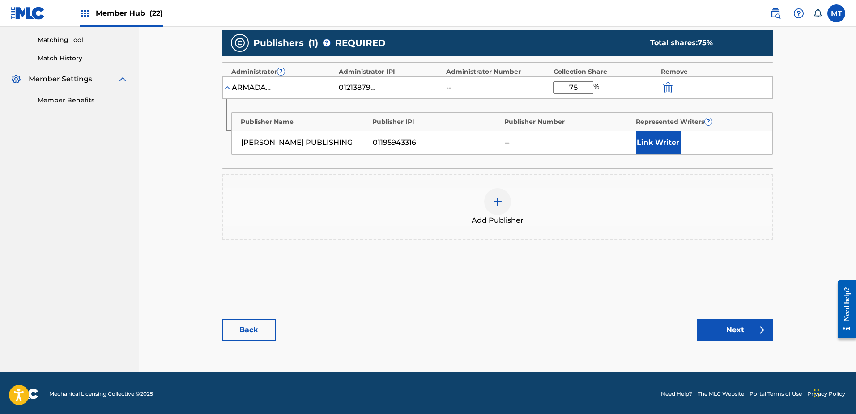
scroll to position [227, 0]
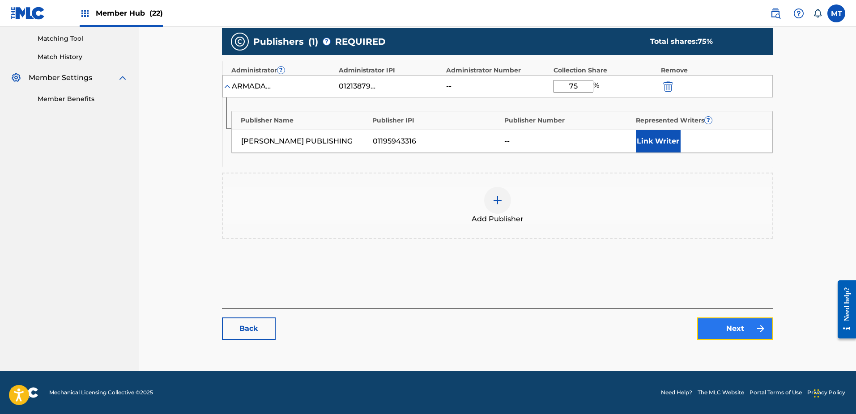
click at [727, 328] on link "Next" at bounding box center [735, 329] width 76 height 22
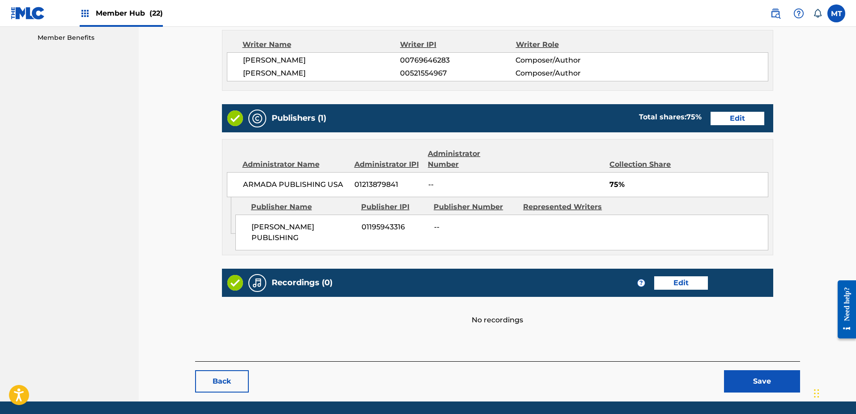
scroll to position [319, 0]
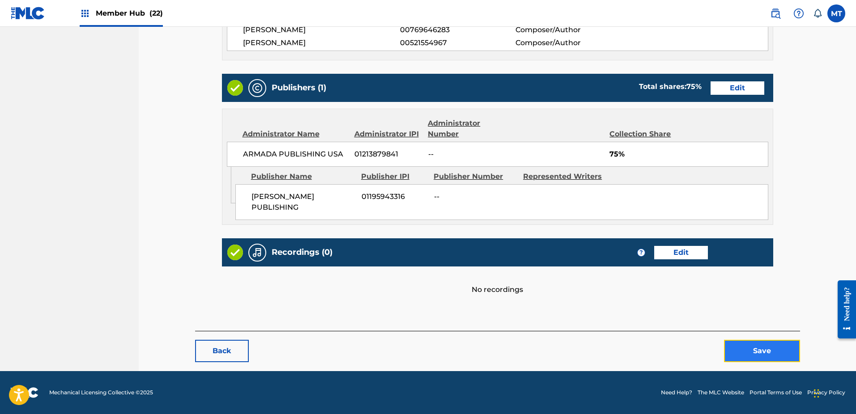
click at [768, 351] on button "Save" at bounding box center [762, 351] width 76 height 22
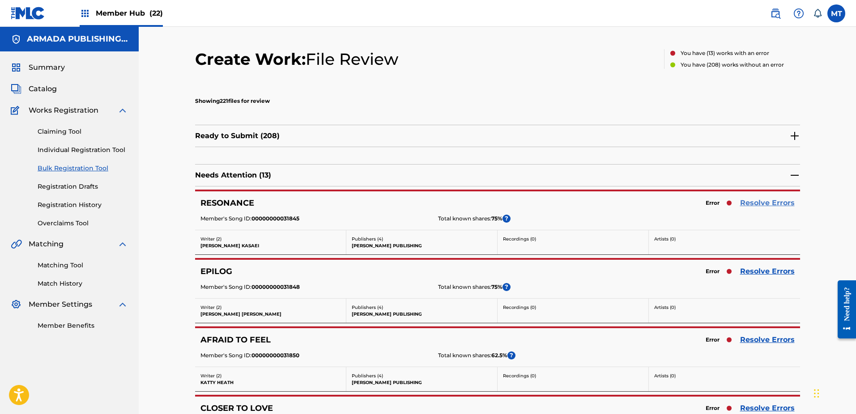
click at [756, 202] on link "Resolve Errors" at bounding box center [767, 203] width 55 height 11
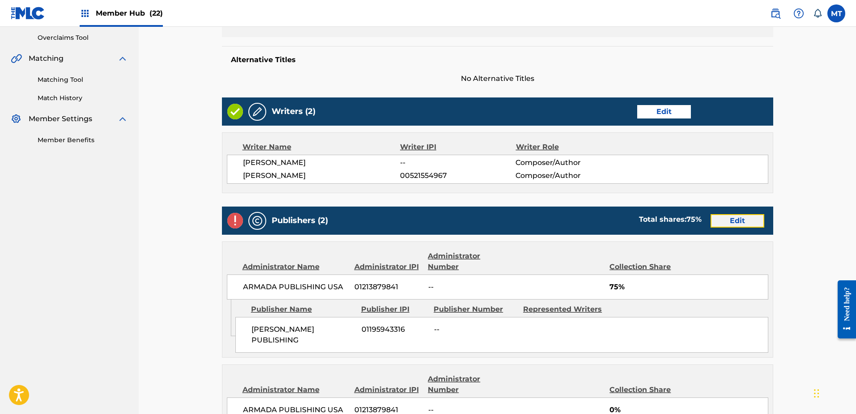
click at [745, 222] on link "Edit" at bounding box center [738, 220] width 54 height 13
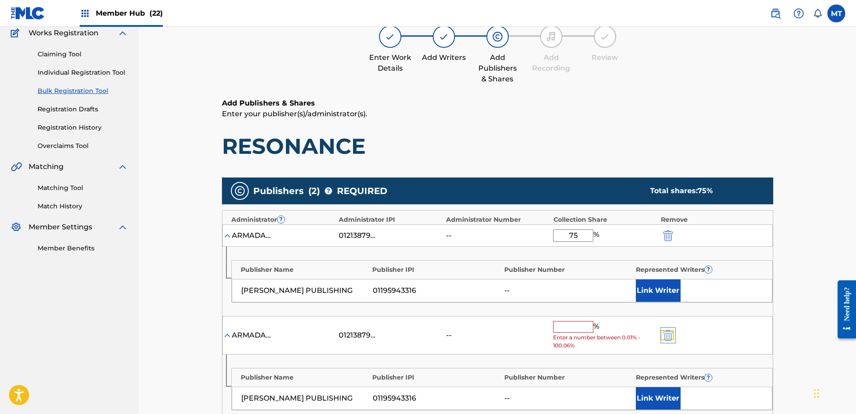
click at [669, 336] on img "submit" at bounding box center [668, 335] width 10 height 11
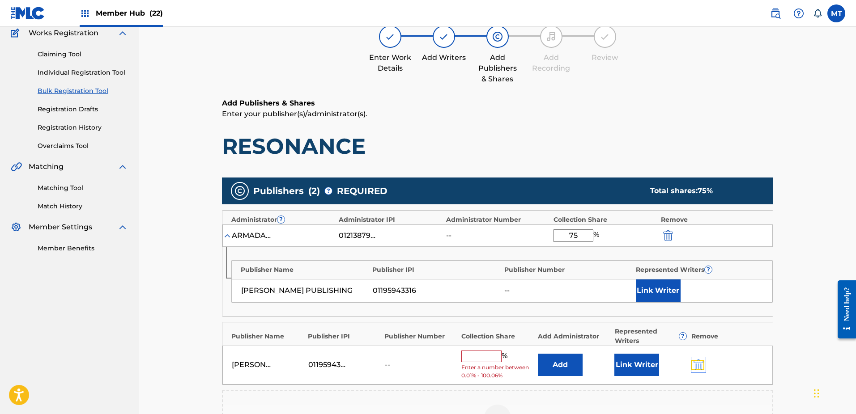
click at [699, 367] on img "submit" at bounding box center [699, 365] width 10 height 11
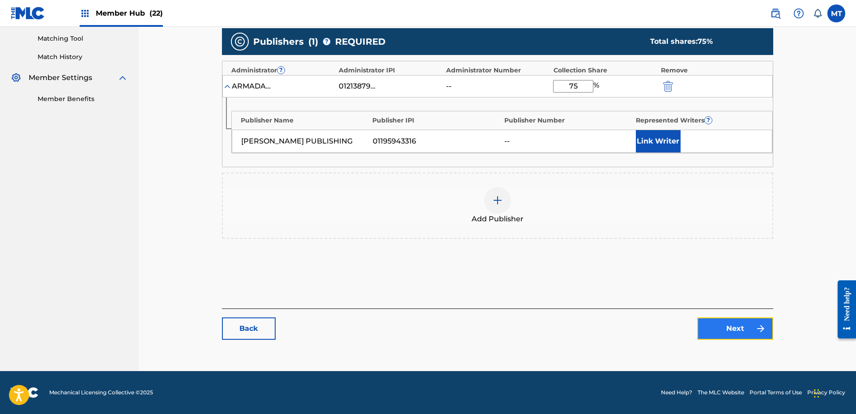
click at [743, 332] on link "Next" at bounding box center [735, 329] width 76 height 22
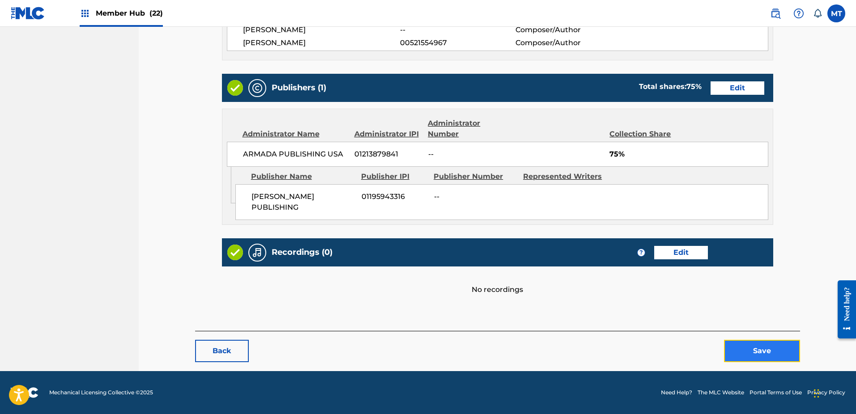
click at [752, 350] on button "Save" at bounding box center [762, 351] width 76 height 22
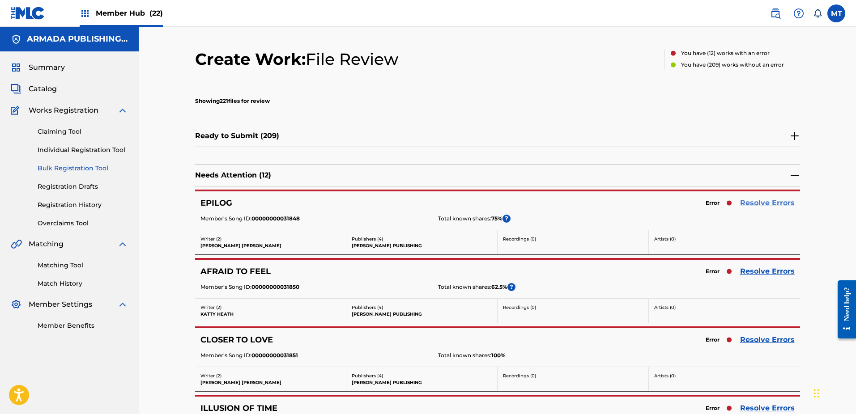
click at [756, 203] on link "Resolve Errors" at bounding box center [767, 203] width 55 height 11
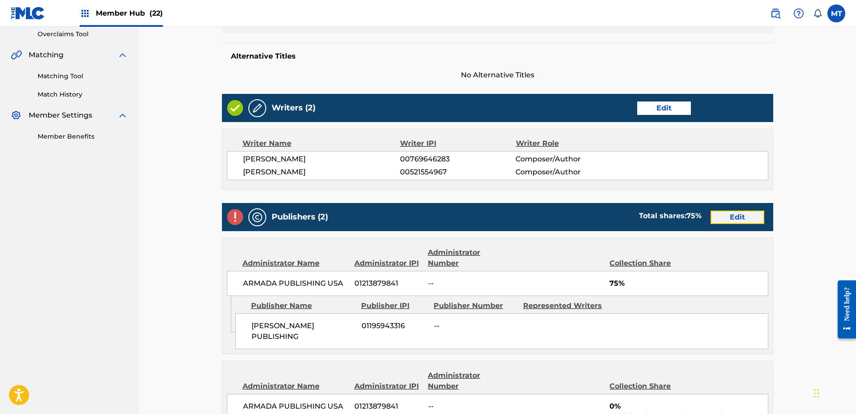
click at [733, 219] on link "Edit" at bounding box center [738, 217] width 54 height 13
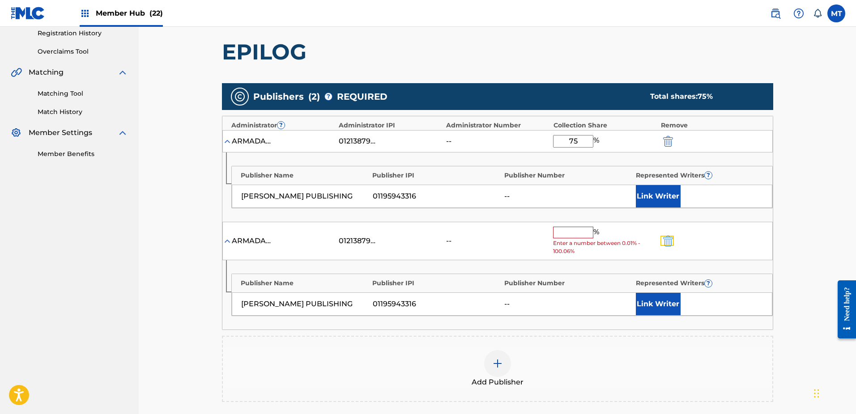
click at [662, 240] on button "submit" at bounding box center [667, 241] width 13 height 10
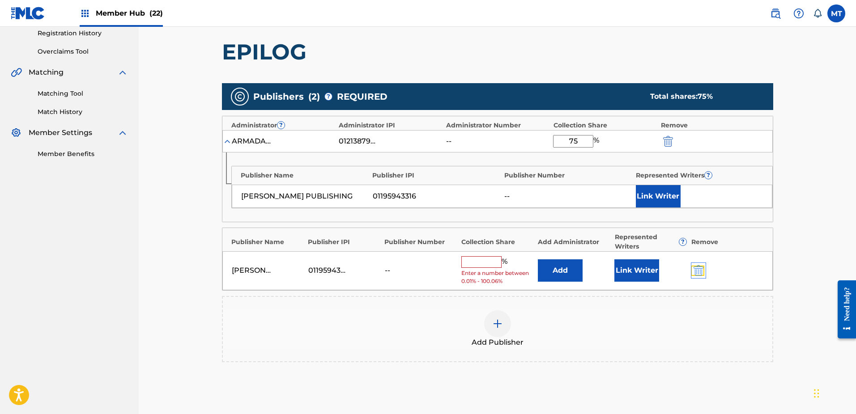
click at [700, 268] on img "submit" at bounding box center [699, 270] width 10 height 11
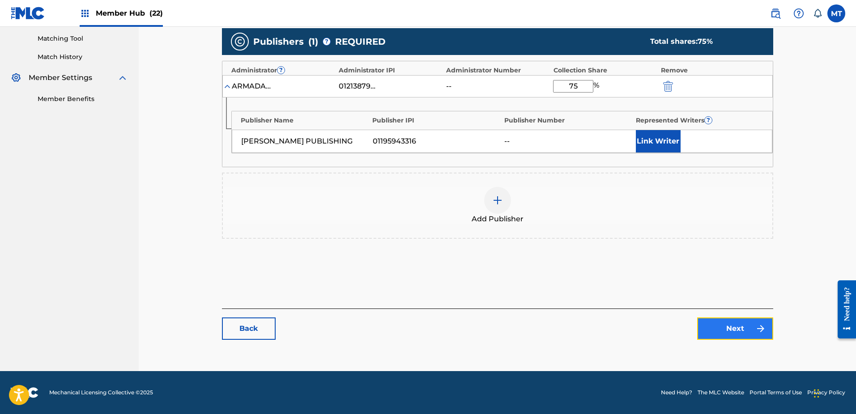
click at [731, 319] on link "Next" at bounding box center [735, 329] width 76 height 22
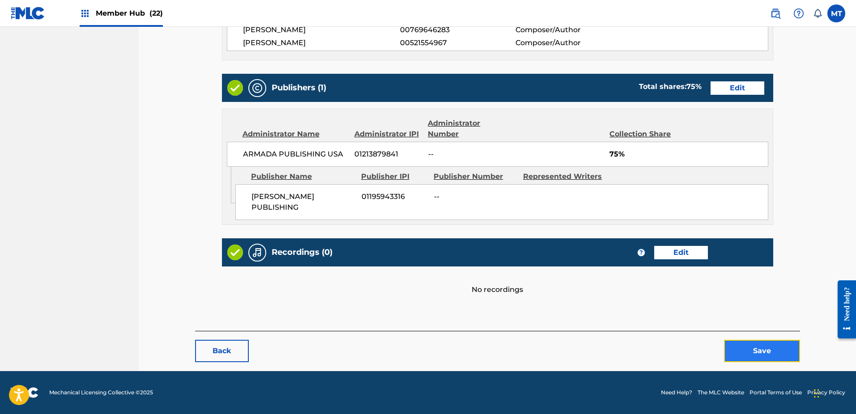
click at [765, 341] on button "Save" at bounding box center [762, 351] width 76 height 22
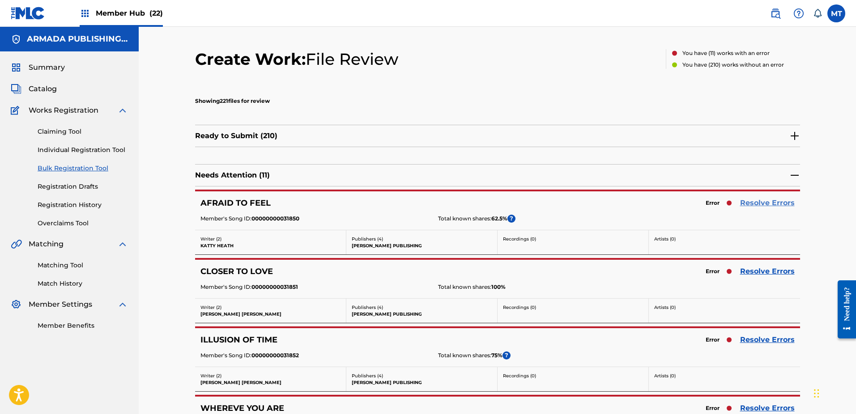
click at [765, 198] on link "Resolve Errors" at bounding box center [767, 203] width 55 height 11
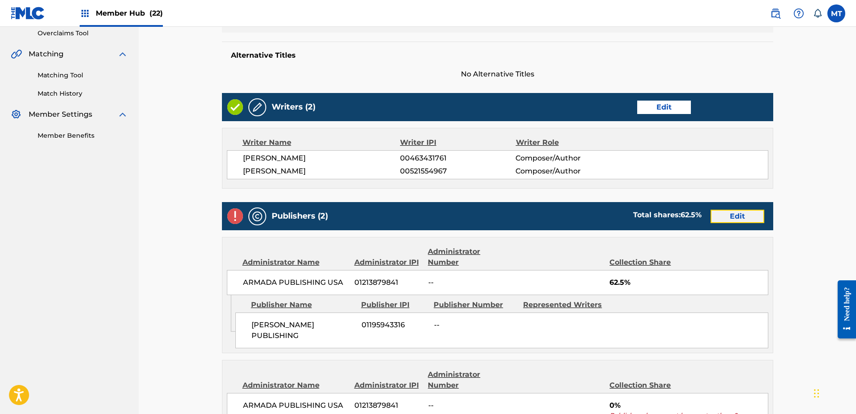
click at [745, 217] on link "Edit" at bounding box center [738, 216] width 54 height 13
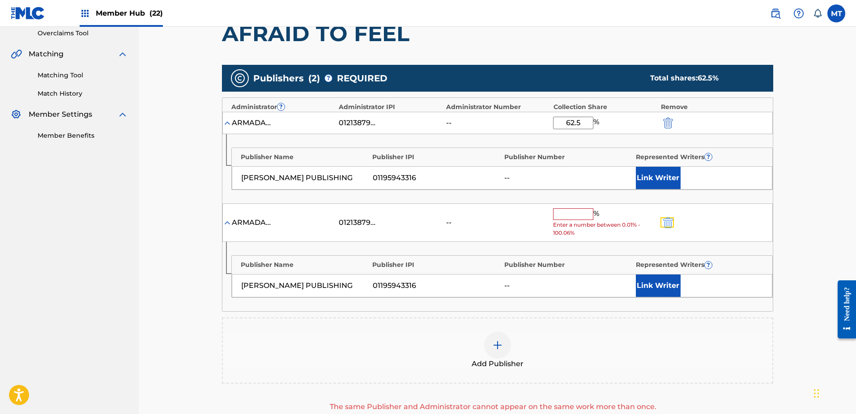
click at [661, 217] on button "submit" at bounding box center [667, 222] width 13 height 10
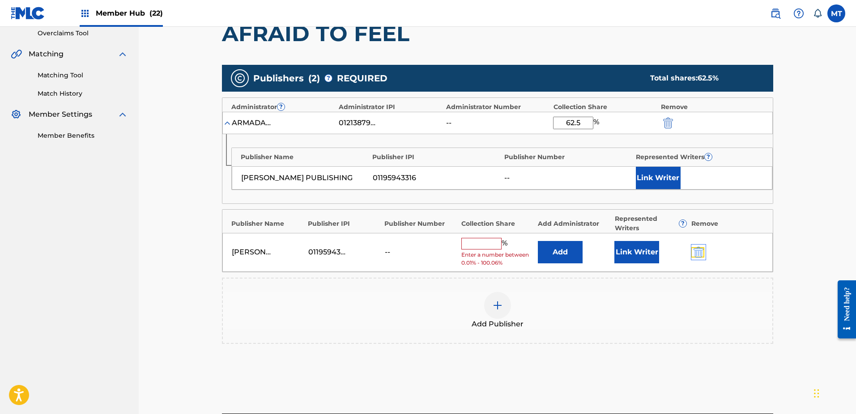
click at [697, 251] on img "submit" at bounding box center [699, 252] width 10 height 11
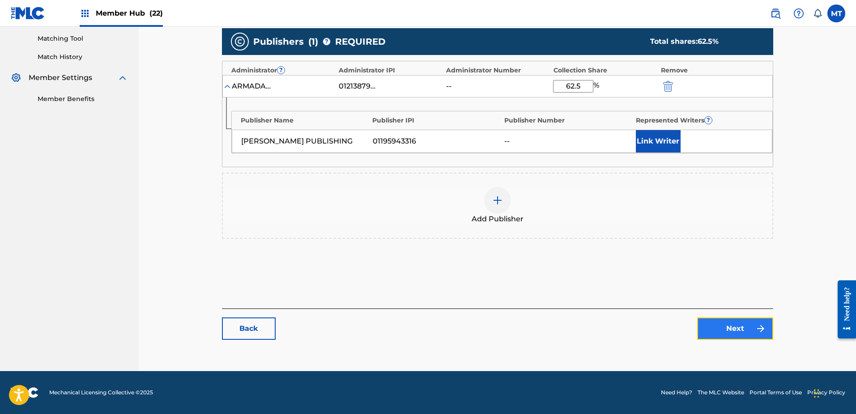
click at [753, 332] on link "Next" at bounding box center [735, 329] width 76 height 22
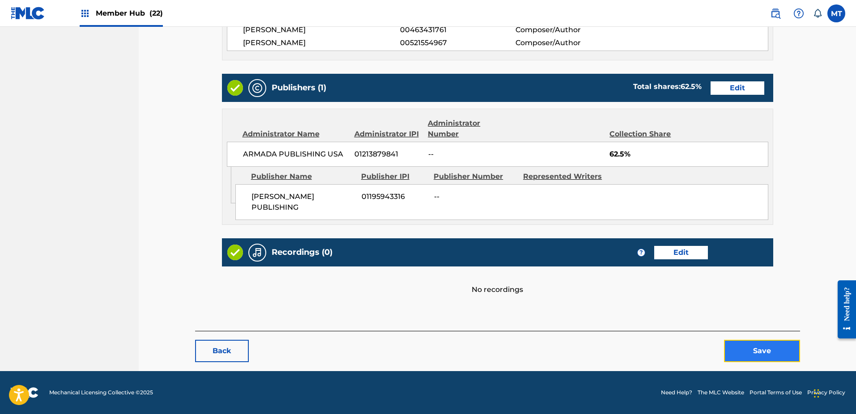
click at [772, 354] on button "Save" at bounding box center [762, 351] width 76 height 22
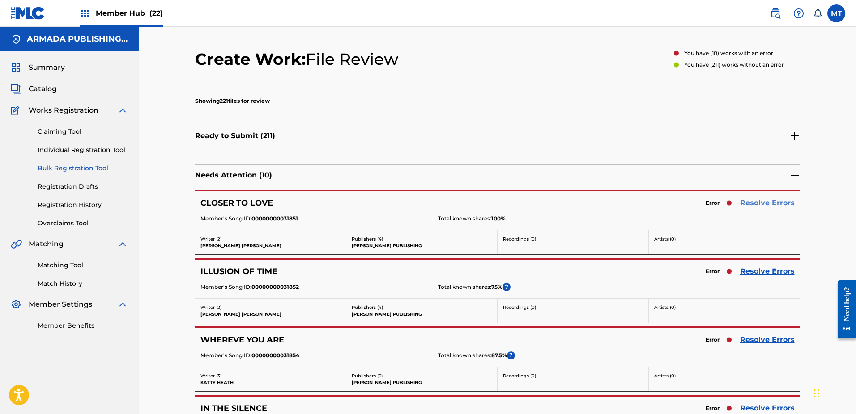
click at [753, 199] on link "Resolve Errors" at bounding box center [767, 203] width 55 height 11
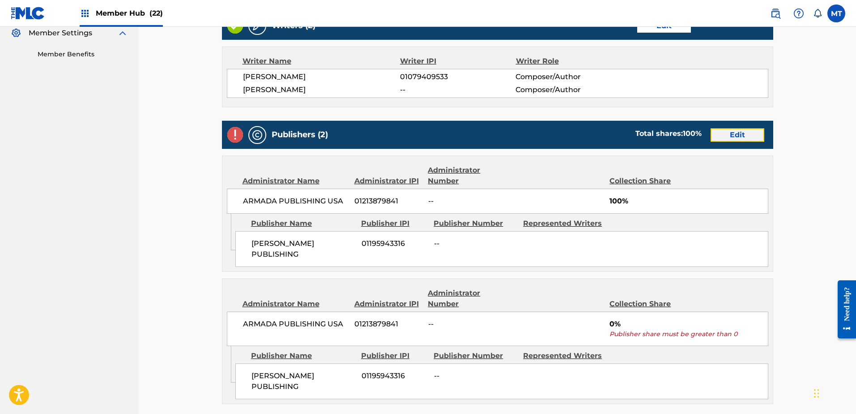
click at [739, 139] on link "Edit" at bounding box center [738, 134] width 54 height 13
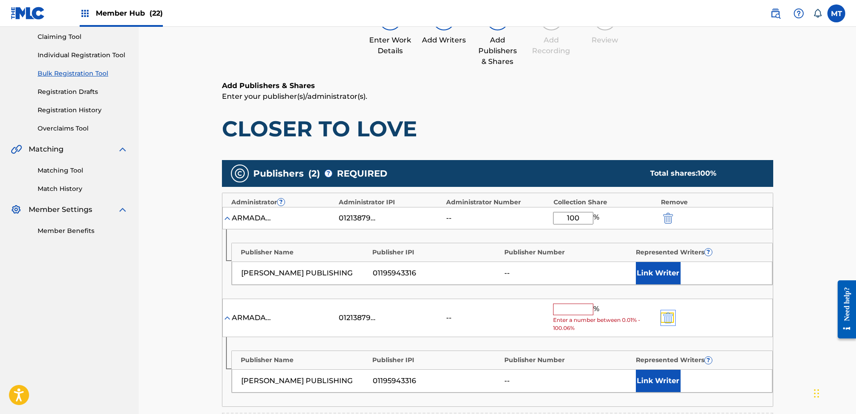
click at [671, 314] on img "submit" at bounding box center [668, 318] width 10 height 11
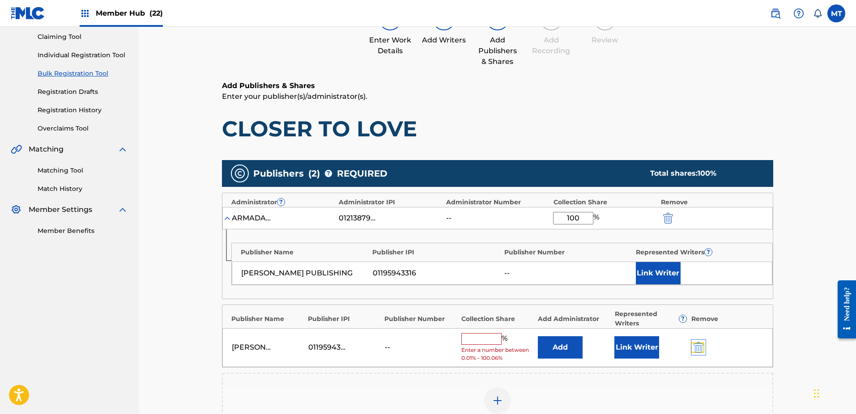
click at [695, 347] on img "submit" at bounding box center [699, 347] width 10 height 11
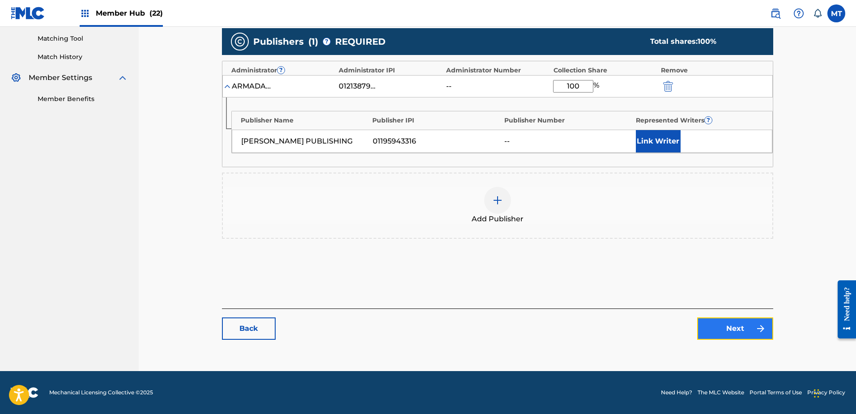
click at [745, 330] on link "Next" at bounding box center [735, 329] width 76 height 22
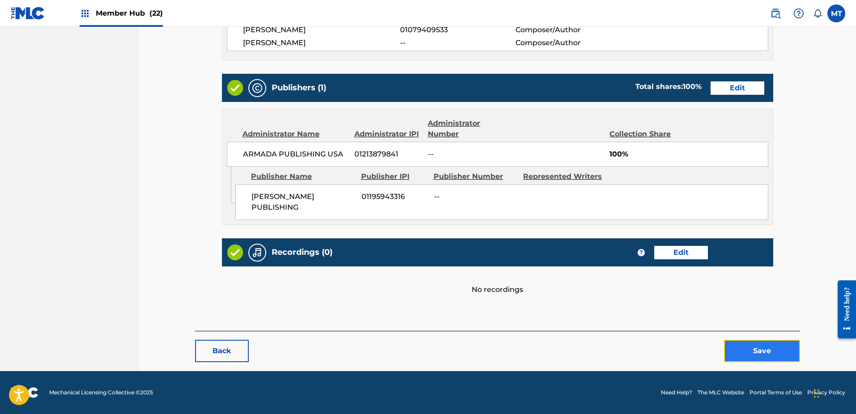
click at [759, 349] on button "Save" at bounding box center [762, 351] width 76 height 22
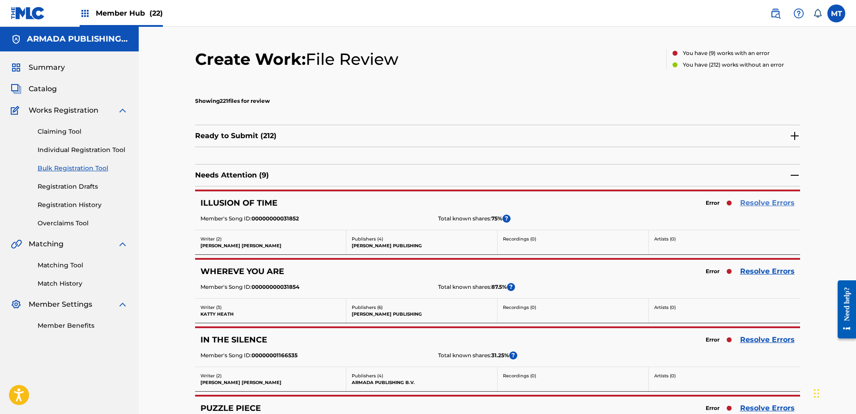
click at [756, 200] on link "Resolve Errors" at bounding box center [767, 203] width 55 height 11
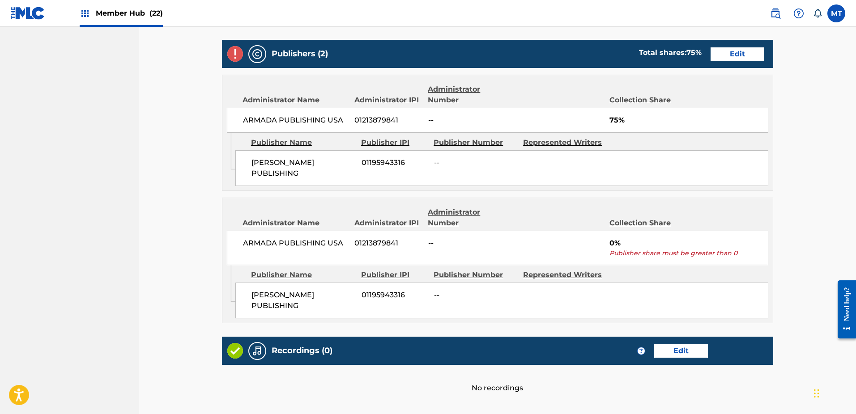
click at [745, 60] on div "Publishers (2) Total shares: 75 % Edit" at bounding box center [497, 54] width 551 height 28
click at [746, 54] on link "Edit" at bounding box center [738, 53] width 54 height 13
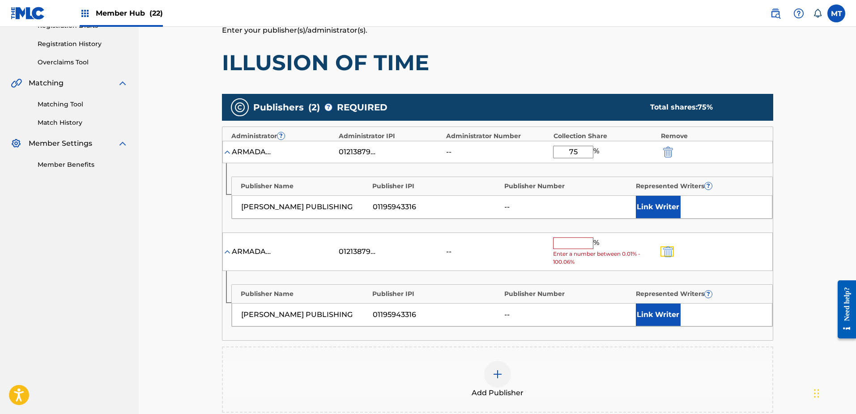
click at [673, 250] on button "submit" at bounding box center [667, 252] width 13 height 10
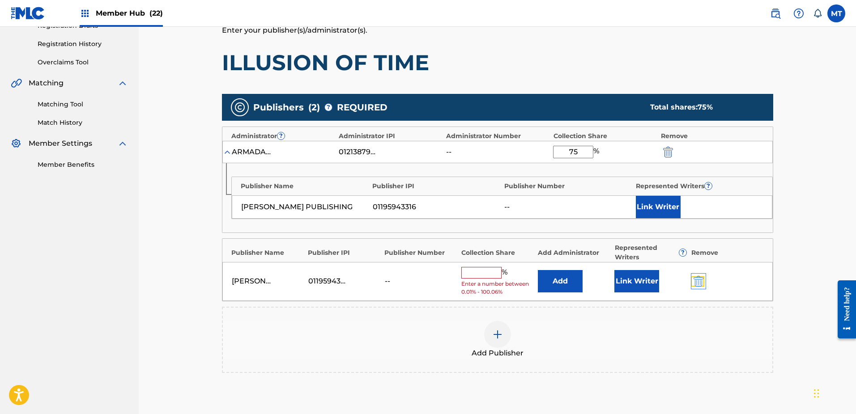
click at [703, 281] on img "submit" at bounding box center [699, 281] width 10 height 11
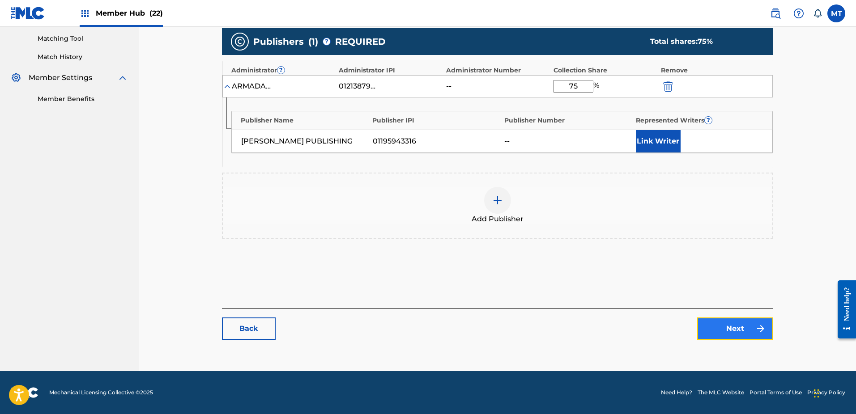
click at [761, 328] on img at bounding box center [760, 329] width 11 height 11
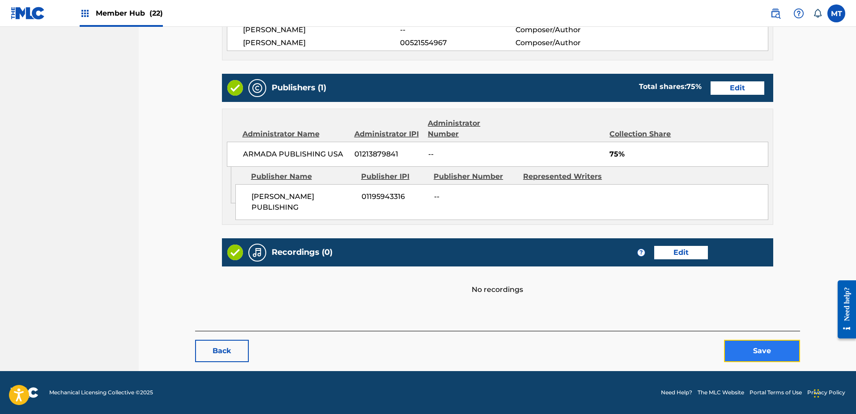
click at [760, 350] on button "Save" at bounding box center [762, 351] width 76 height 22
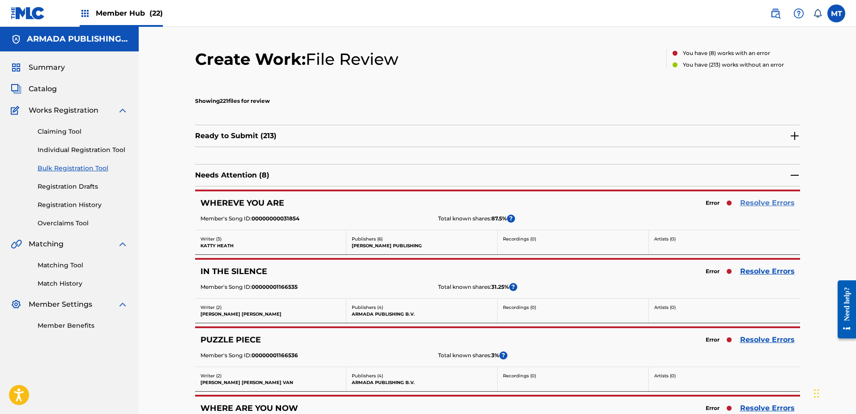
click at [769, 205] on link "Resolve Errors" at bounding box center [767, 203] width 55 height 11
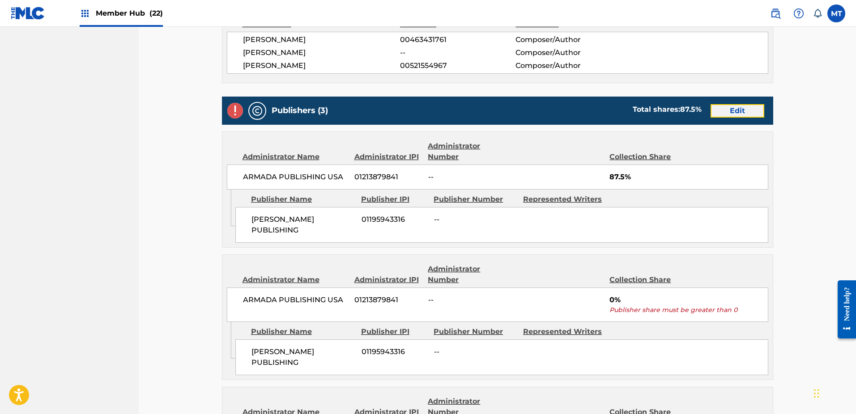
click at [732, 113] on link "Edit" at bounding box center [738, 110] width 54 height 13
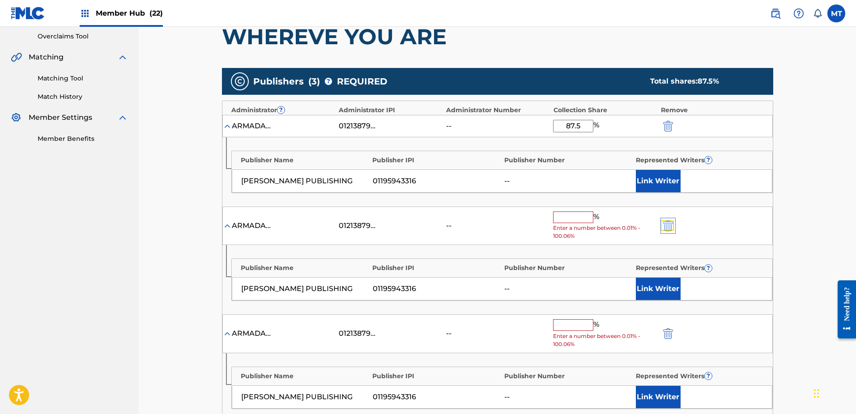
click at [672, 224] on img "submit" at bounding box center [668, 226] width 10 height 11
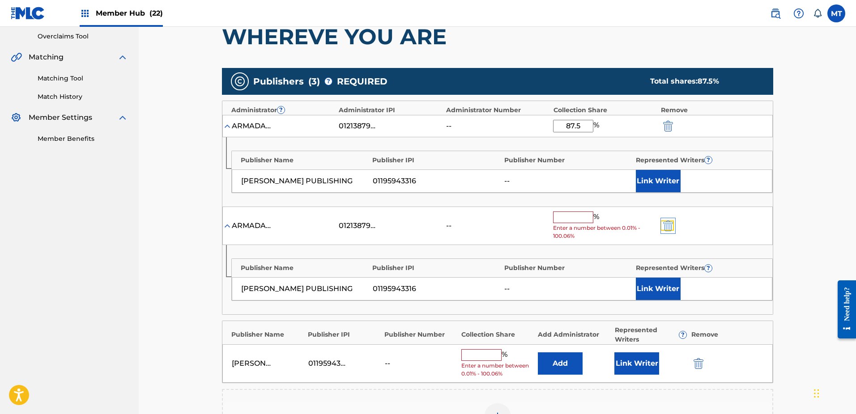
click at [672, 224] on img "submit" at bounding box center [668, 226] width 10 height 11
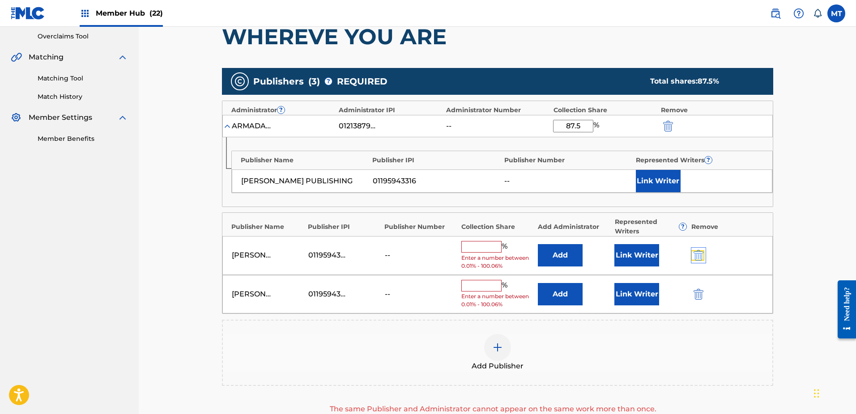
click at [694, 256] on img "submit" at bounding box center [699, 255] width 10 height 11
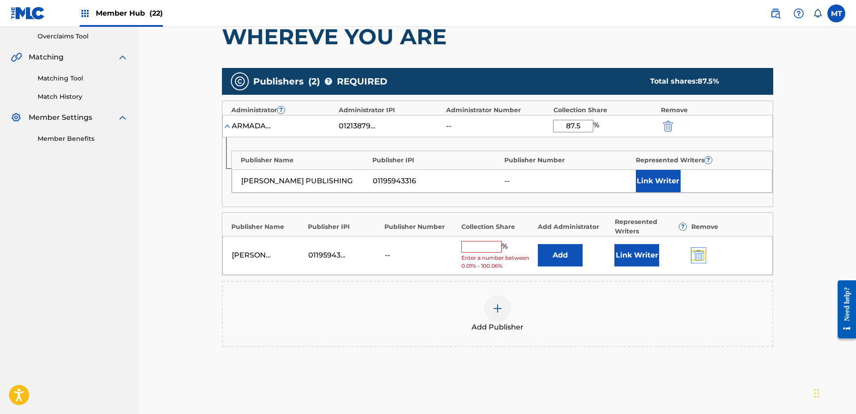
click at [695, 257] on img "submit" at bounding box center [699, 255] width 10 height 11
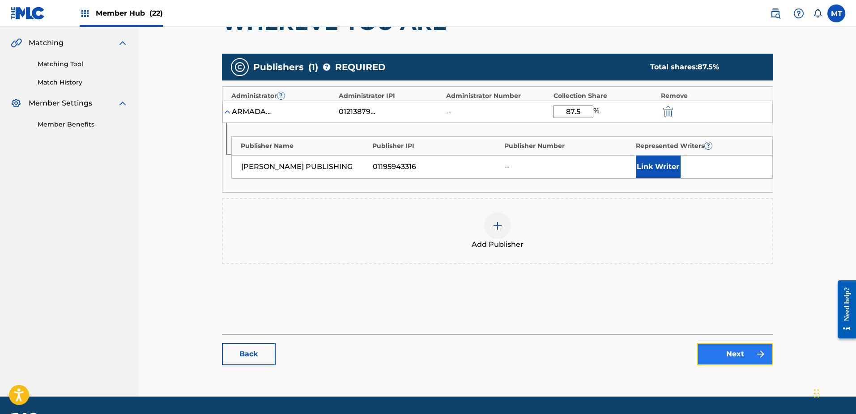
click at [734, 352] on link "Next" at bounding box center [735, 354] width 76 height 22
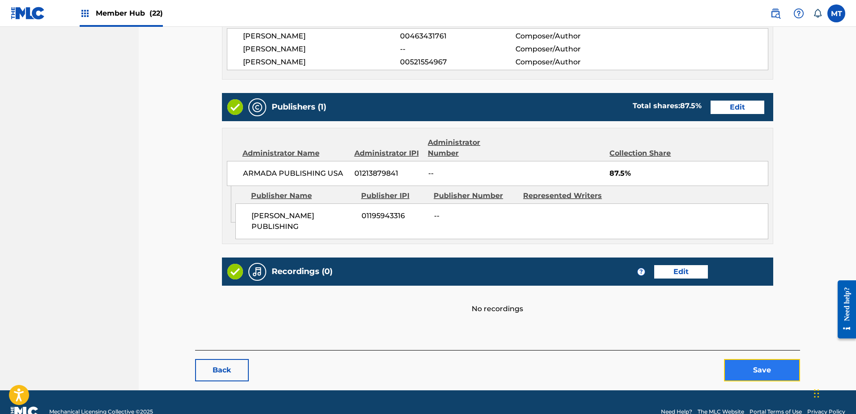
click at [765, 377] on button "Save" at bounding box center [762, 370] width 76 height 22
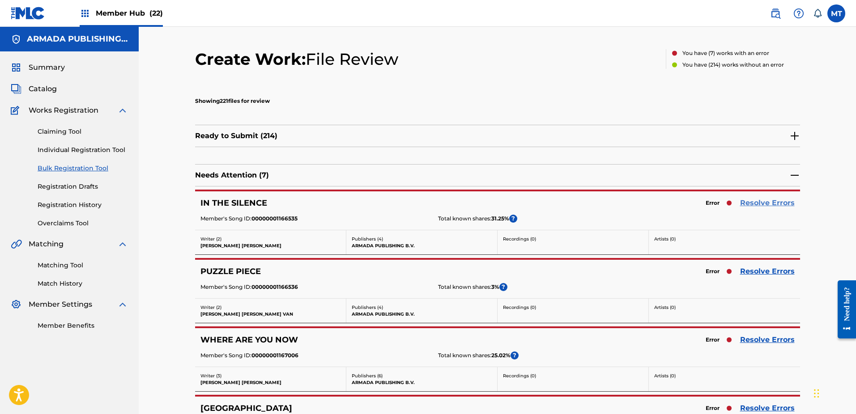
click at [765, 204] on link "Resolve Errors" at bounding box center [767, 203] width 55 height 11
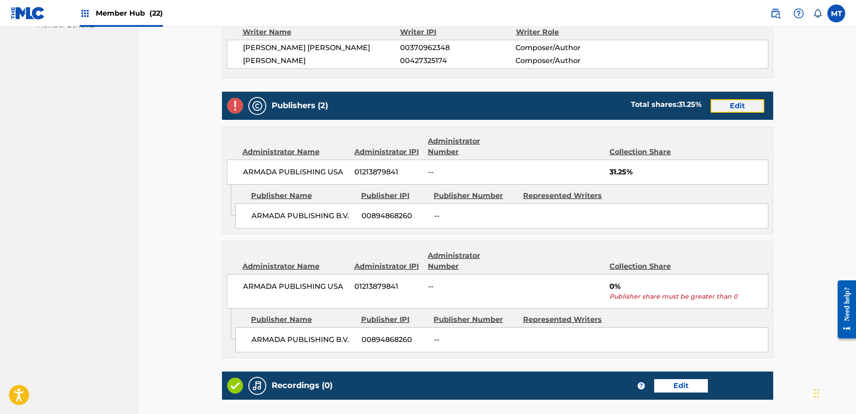
click at [733, 102] on link "Edit" at bounding box center [738, 105] width 54 height 13
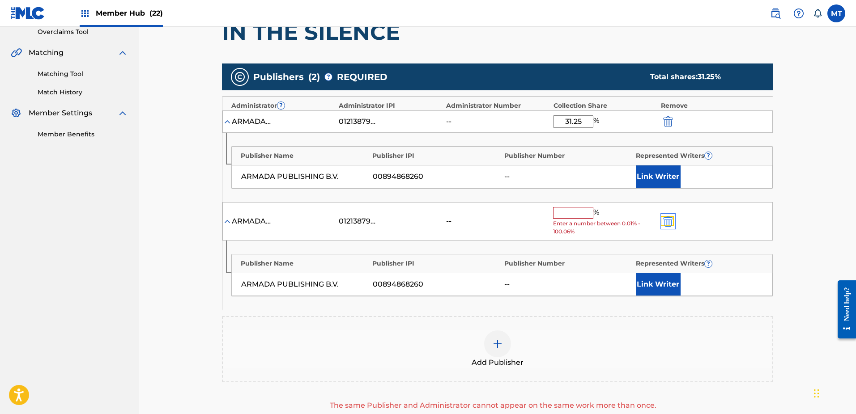
click at [669, 216] on img "submit" at bounding box center [668, 221] width 10 height 11
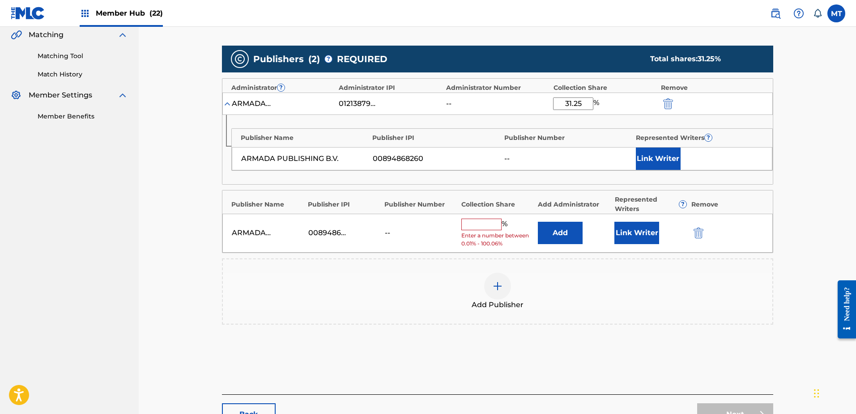
click at [706, 234] on div at bounding box center [711, 233] width 40 height 10
click at [705, 234] on div at bounding box center [711, 233] width 40 height 10
click at [699, 237] on img "submit" at bounding box center [699, 233] width 10 height 11
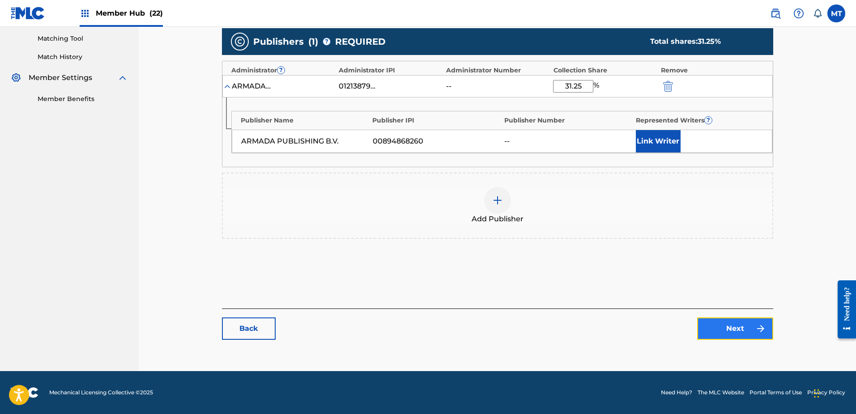
click at [753, 331] on link "Next" at bounding box center [735, 329] width 76 height 22
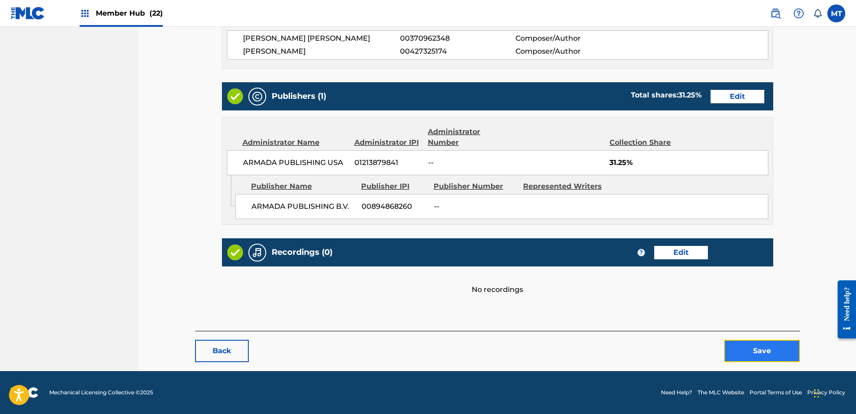
click at [753, 345] on button "Save" at bounding box center [762, 351] width 76 height 22
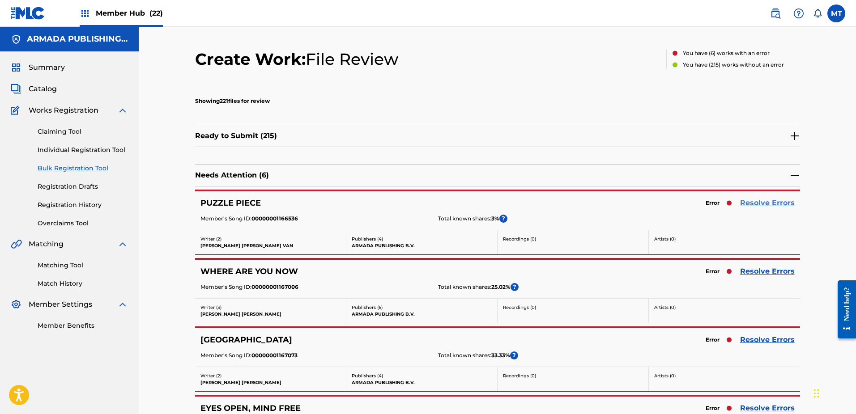
click at [773, 206] on link "Resolve Errors" at bounding box center [767, 203] width 55 height 11
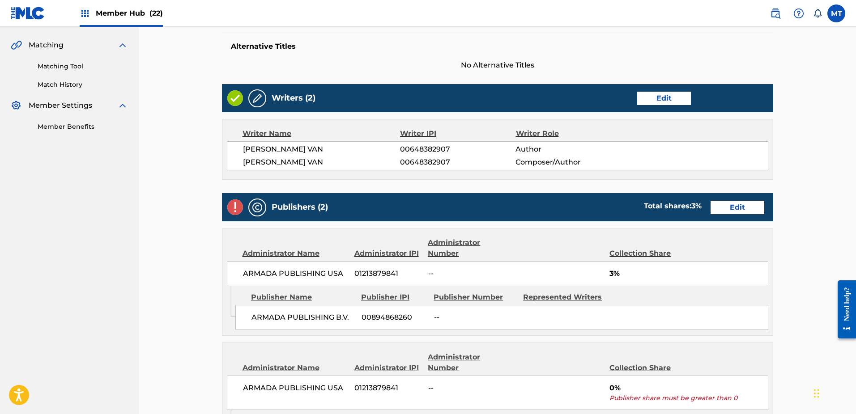
click at [747, 216] on div "Publishers (2) Total shares: 3 % Edit" at bounding box center [497, 207] width 551 height 28
click at [746, 213] on link "Edit" at bounding box center [738, 207] width 54 height 13
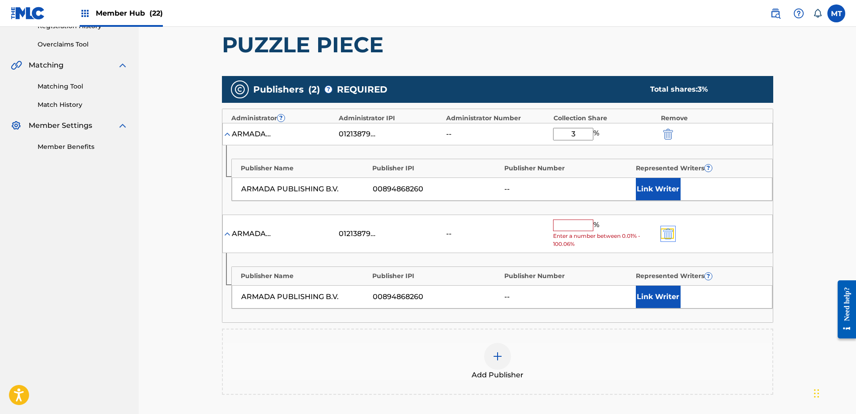
click at [669, 233] on img "submit" at bounding box center [668, 234] width 10 height 11
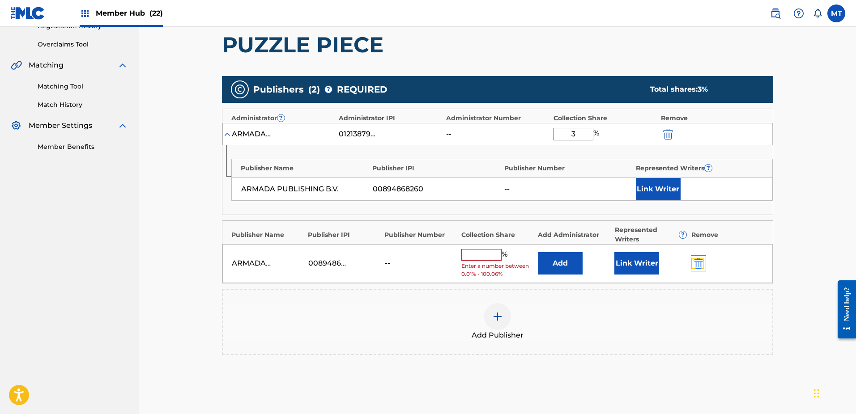
click at [698, 268] on img "submit" at bounding box center [699, 263] width 10 height 11
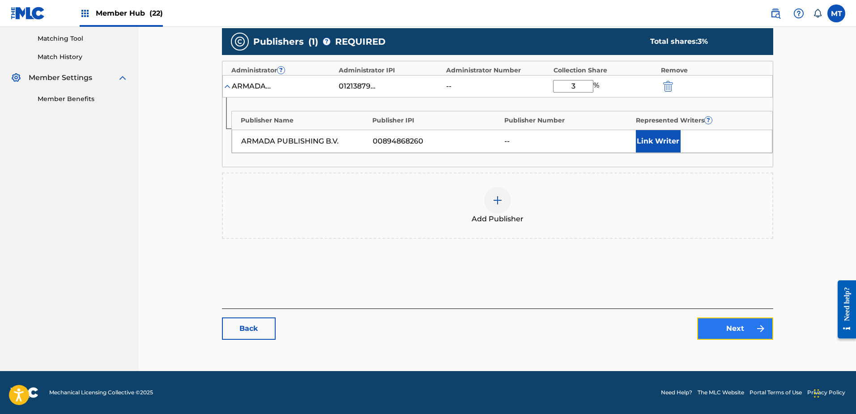
click at [739, 328] on link "Next" at bounding box center [735, 329] width 76 height 22
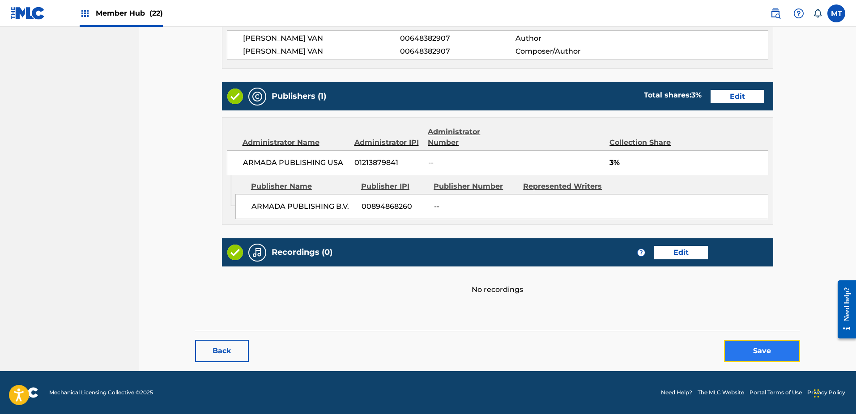
click at [761, 348] on button "Save" at bounding box center [762, 351] width 76 height 22
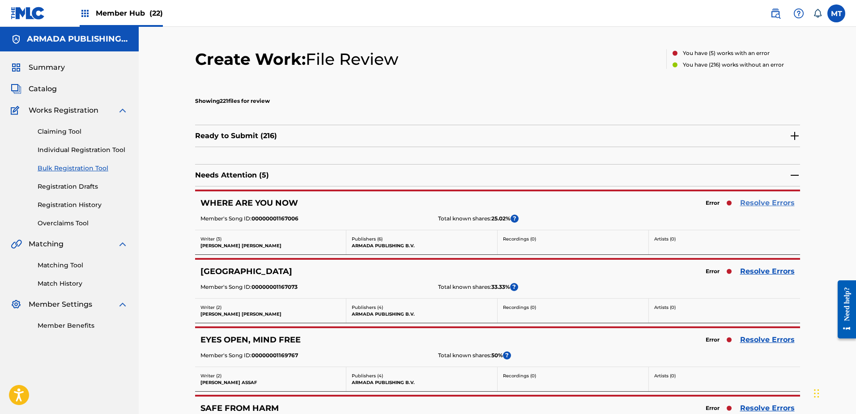
click at [757, 205] on link "Resolve Errors" at bounding box center [767, 203] width 55 height 11
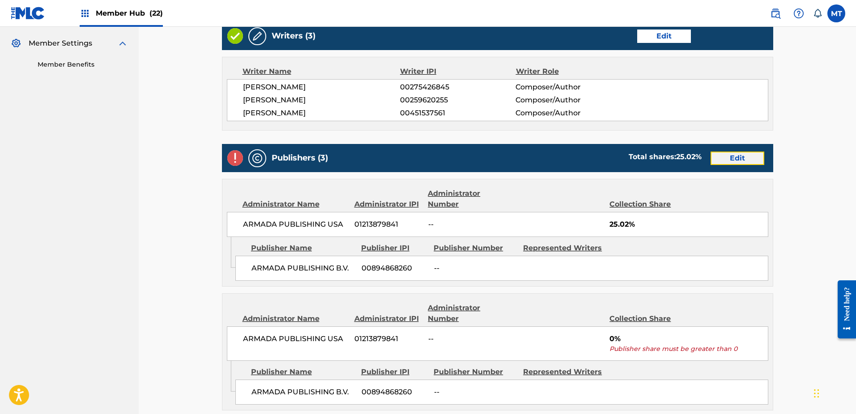
click at [747, 158] on link "Edit" at bounding box center [738, 158] width 54 height 13
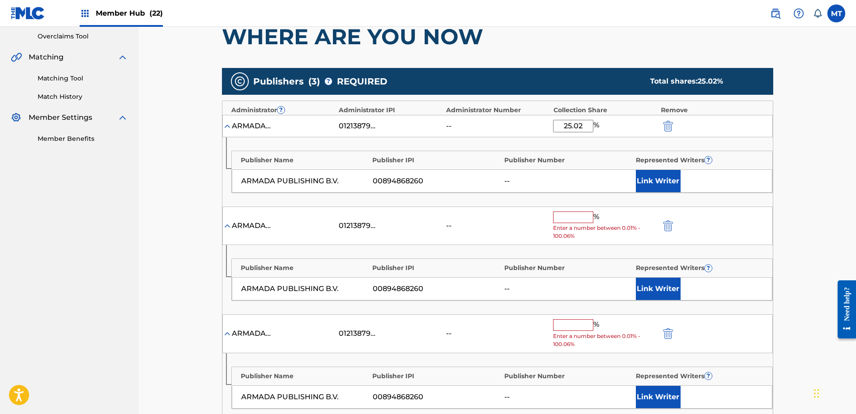
click at [665, 220] on div "ARMADA PUBLISHING USA 01213879841 -- % Enter a number between 0.01% - 100.06%" at bounding box center [497, 226] width 550 height 39
click at [669, 226] on img "submit" at bounding box center [668, 226] width 10 height 11
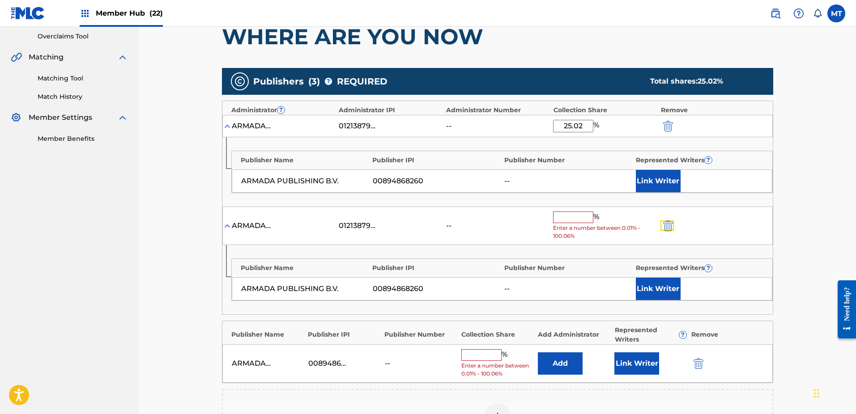
click at [669, 226] on img "submit" at bounding box center [668, 226] width 10 height 11
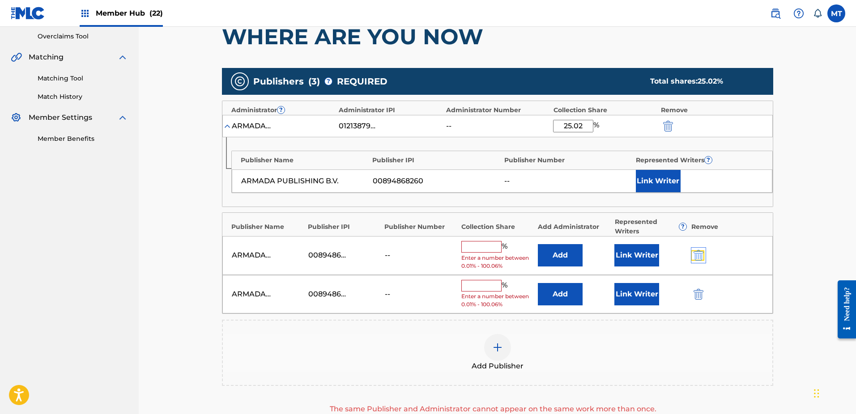
click at [694, 254] on img "submit" at bounding box center [699, 255] width 10 height 11
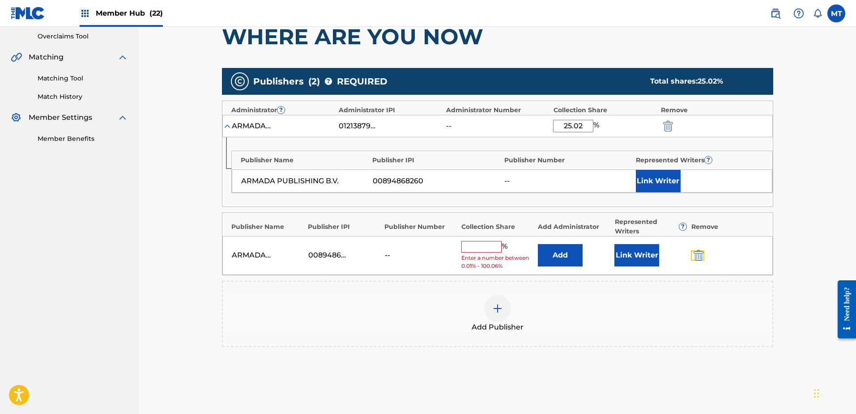
click at [695, 255] on img "submit" at bounding box center [699, 255] width 10 height 11
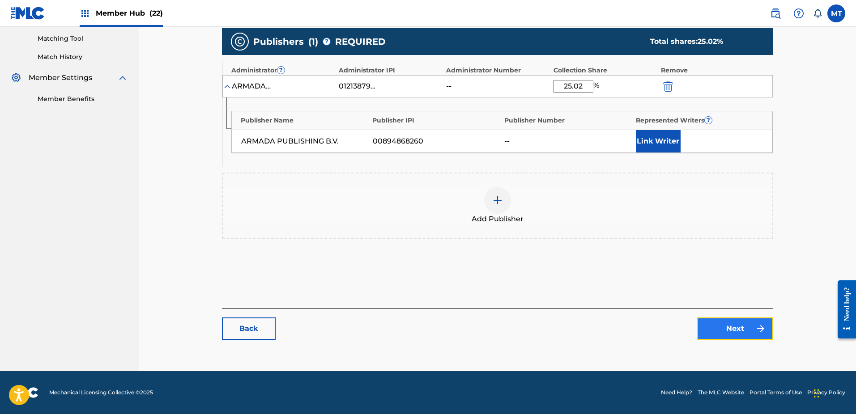
click at [729, 329] on link "Next" at bounding box center [735, 329] width 76 height 22
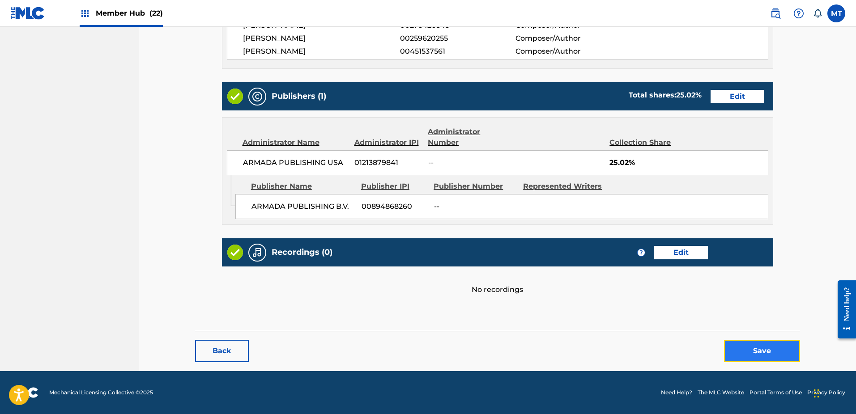
click at [748, 355] on button "Save" at bounding box center [762, 351] width 76 height 22
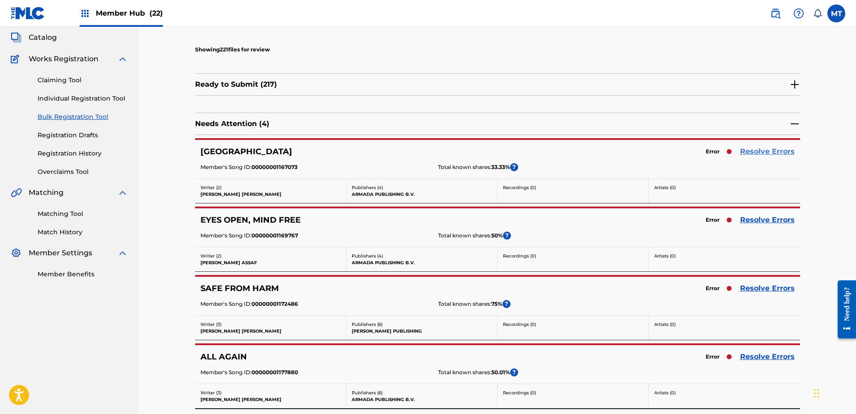
click at [763, 149] on link "Resolve Errors" at bounding box center [767, 151] width 55 height 11
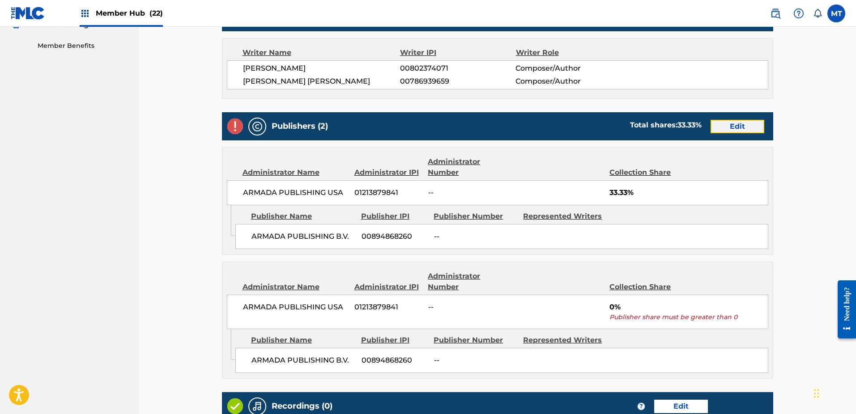
click at [733, 128] on link "Edit" at bounding box center [738, 126] width 54 height 13
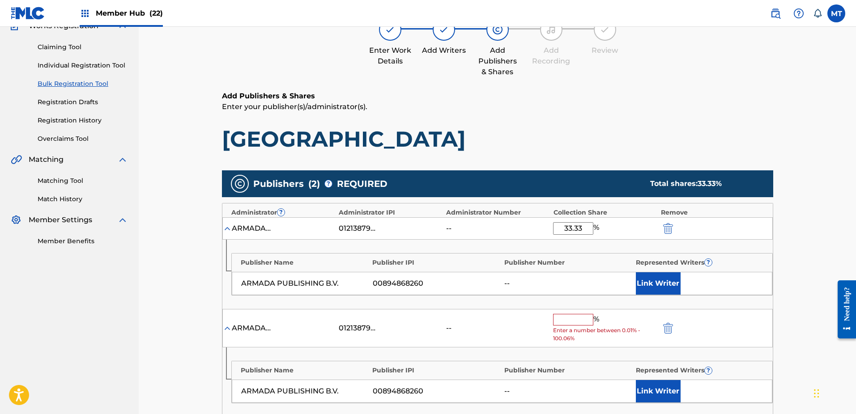
click at [670, 335] on div "ARMADA PUBLISHING USA 01213879841 -- % Enter a number between 0.01% - 100.06%" at bounding box center [497, 328] width 550 height 39
click at [672, 329] on img "submit" at bounding box center [668, 328] width 10 height 11
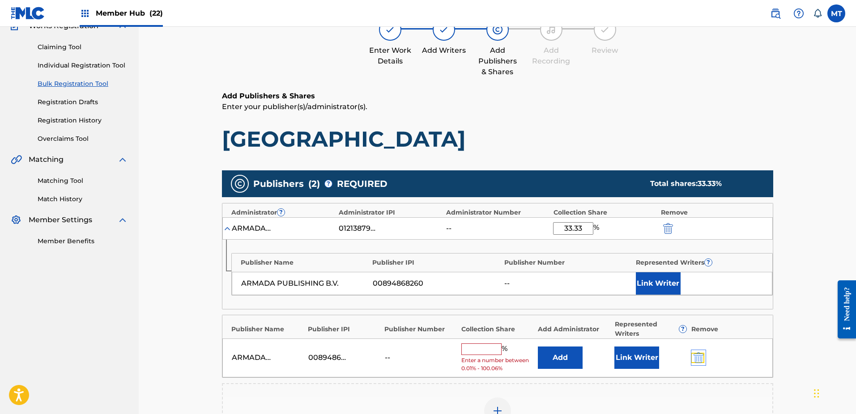
click at [695, 358] on img "submit" at bounding box center [699, 358] width 10 height 11
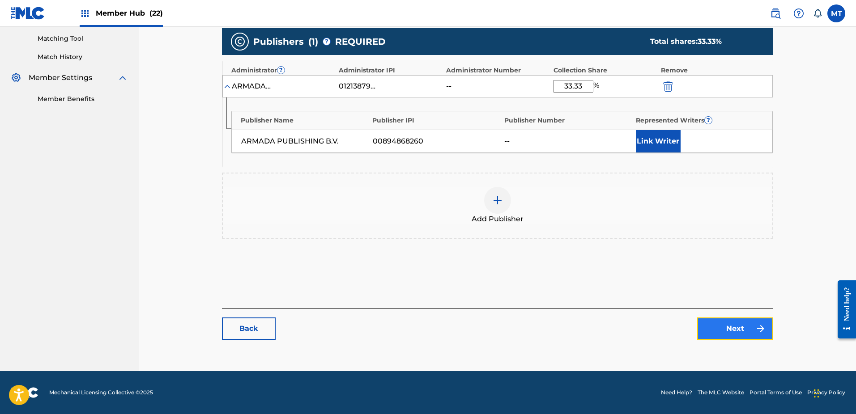
click at [742, 338] on link "Next" at bounding box center [735, 329] width 76 height 22
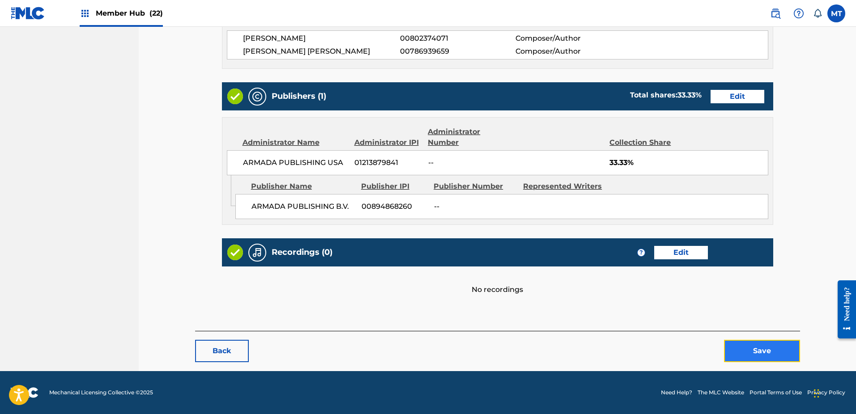
click at [760, 353] on button "Save" at bounding box center [762, 351] width 76 height 22
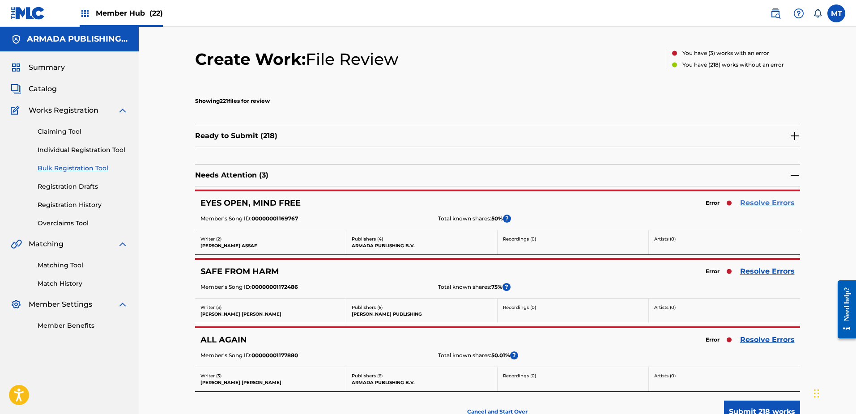
click at [750, 206] on link "Resolve Errors" at bounding box center [767, 203] width 55 height 11
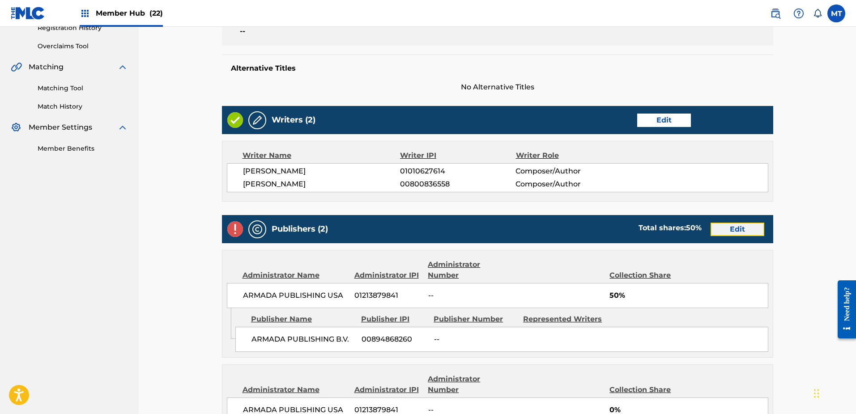
click at [742, 232] on link "Edit" at bounding box center [738, 229] width 54 height 13
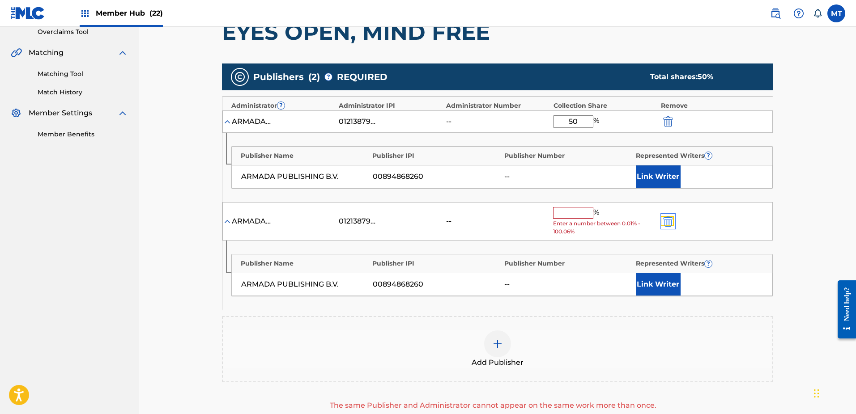
click at [666, 220] on img "submit" at bounding box center [668, 221] width 10 height 11
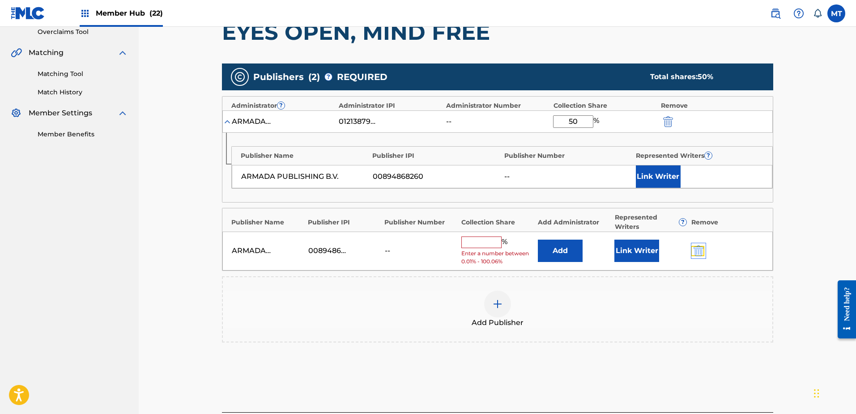
click at [703, 251] on img "submit" at bounding box center [699, 251] width 10 height 11
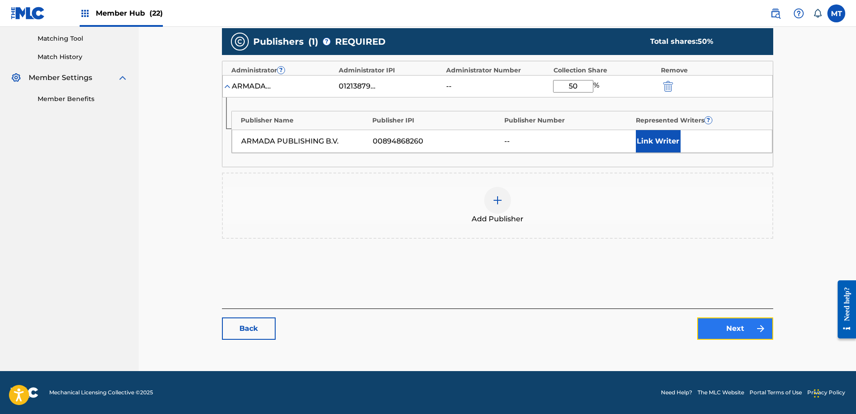
click at [737, 324] on link "Next" at bounding box center [735, 329] width 76 height 22
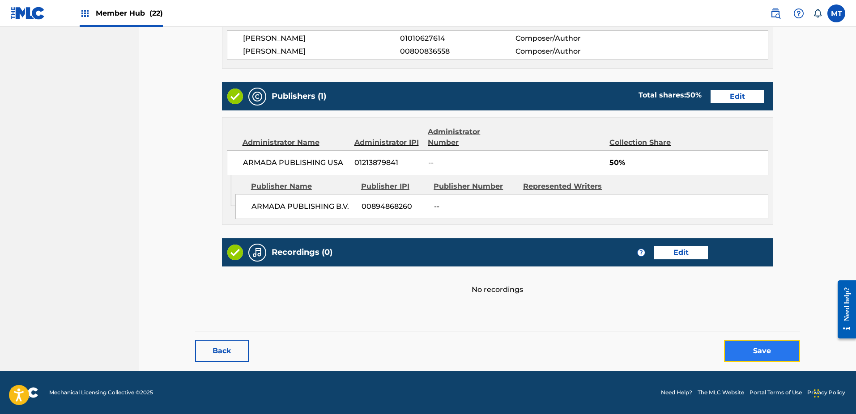
click at [753, 355] on button "Save" at bounding box center [762, 351] width 76 height 22
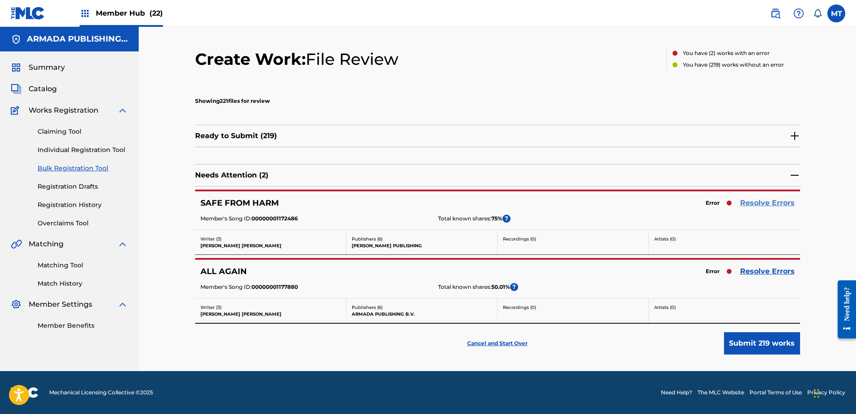
click at [753, 201] on link "Resolve Errors" at bounding box center [767, 203] width 55 height 11
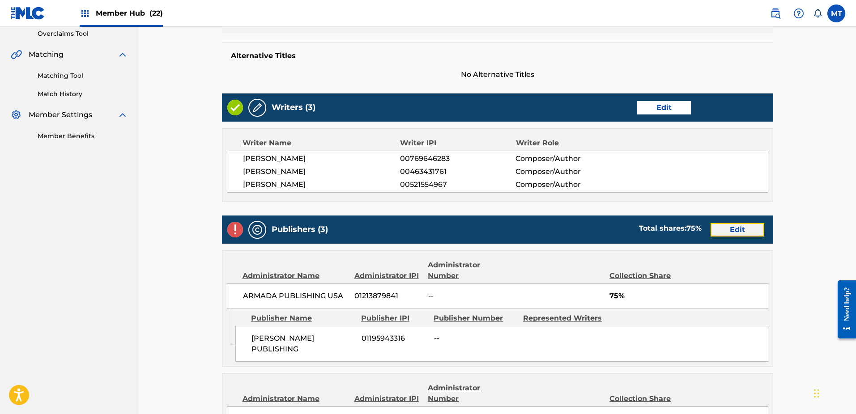
click at [734, 234] on link "Edit" at bounding box center [738, 229] width 54 height 13
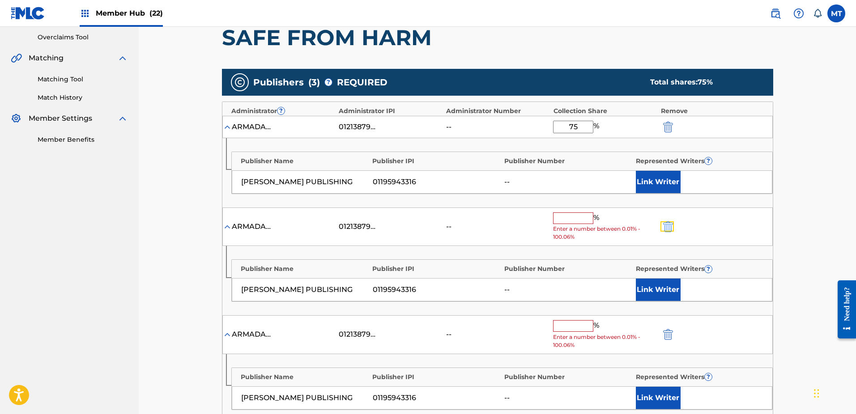
click at [673, 225] on button "submit" at bounding box center [667, 227] width 13 height 10
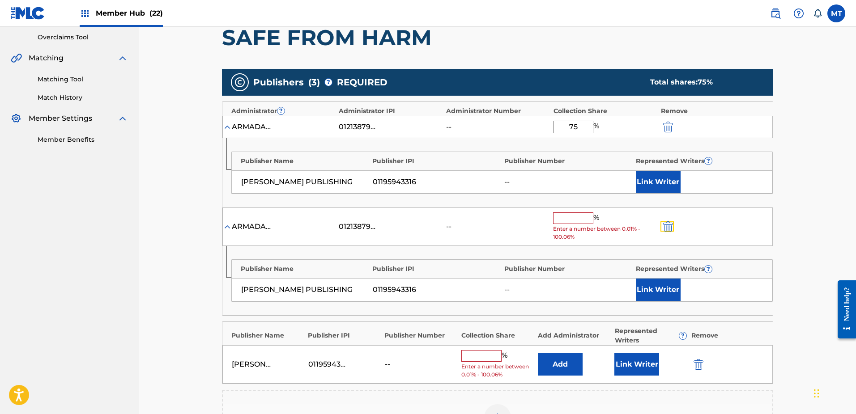
click at [673, 225] on button "submit" at bounding box center [667, 227] width 13 height 10
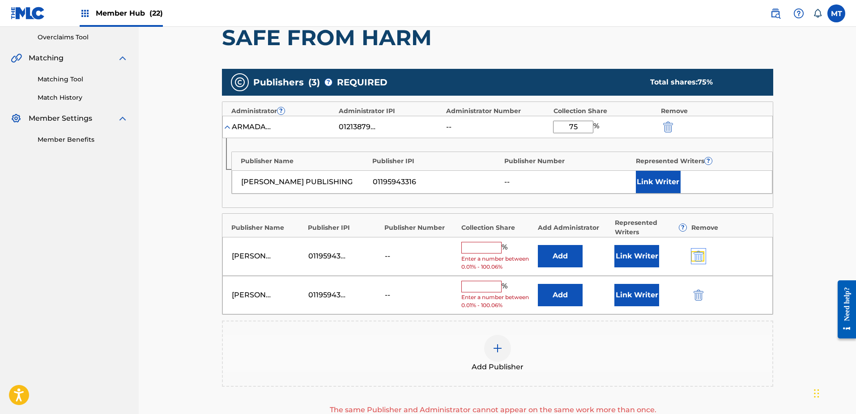
click at [700, 256] on img "submit" at bounding box center [699, 256] width 10 height 11
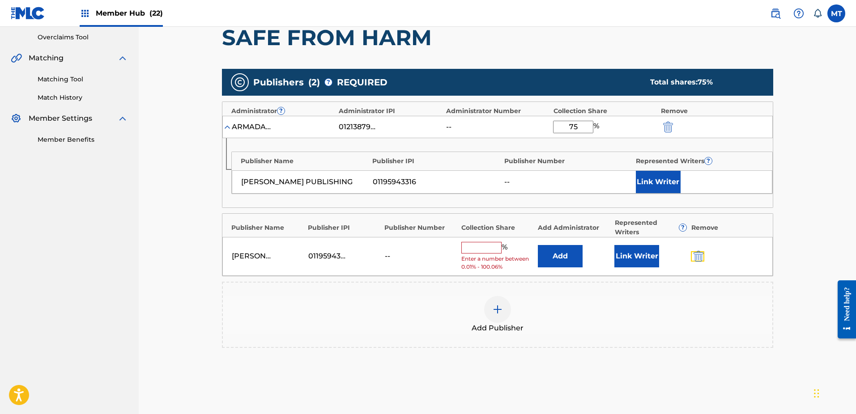
click at [700, 256] on img "submit" at bounding box center [699, 256] width 10 height 11
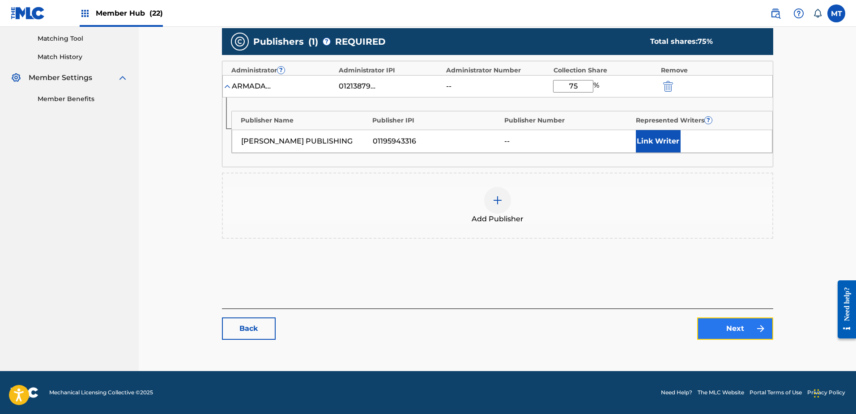
click at [724, 322] on link "Next" at bounding box center [735, 329] width 76 height 22
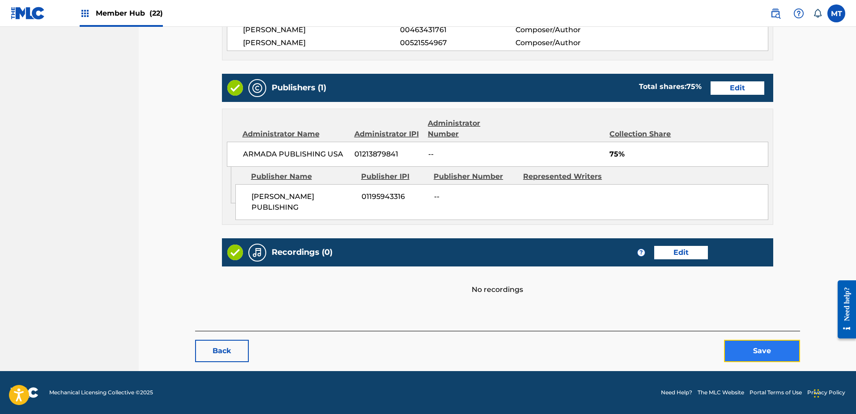
click at [754, 354] on button "Save" at bounding box center [762, 351] width 76 height 22
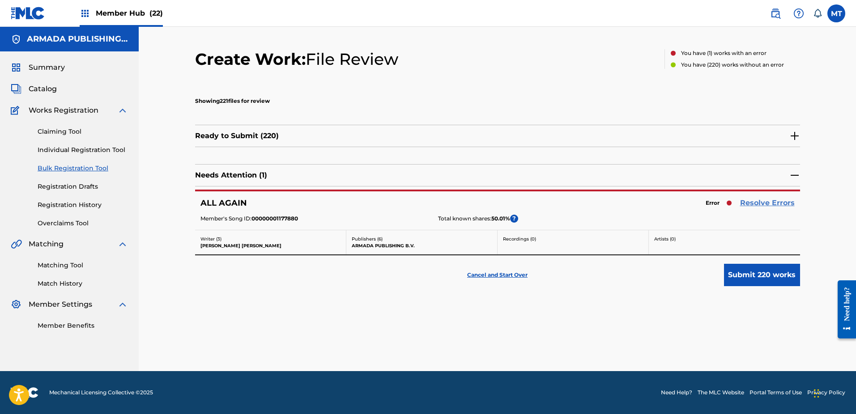
click at [758, 203] on link "Resolve Errors" at bounding box center [767, 203] width 55 height 11
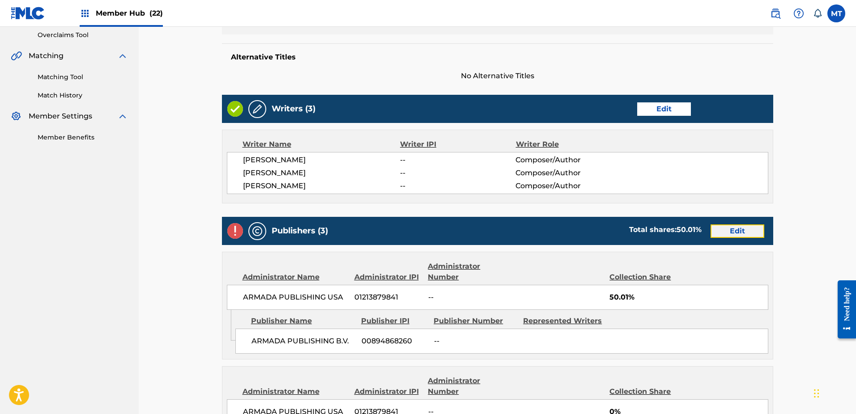
click at [734, 225] on link "Edit" at bounding box center [738, 231] width 54 height 13
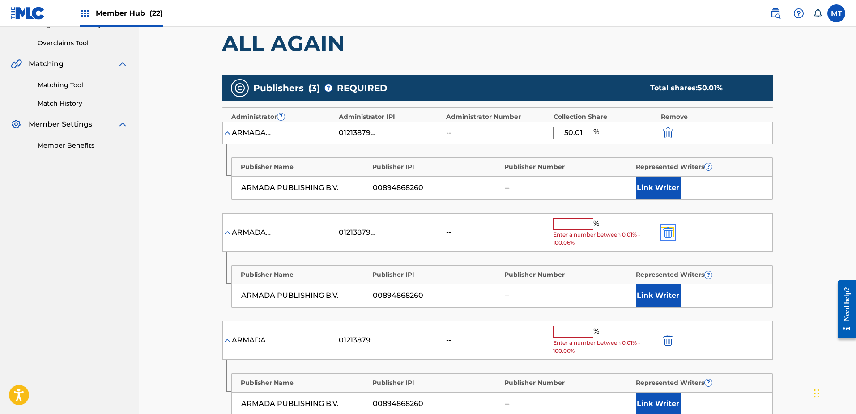
click at [665, 226] on div "ARMADA PUBLISHING USA 01213879841 -- % Enter a number between 0.01% - 100.06%" at bounding box center [497, 232] width 550 height 39
click at [671, 235] on img "submit" at bounding box center [668, 232] width 10 height 11
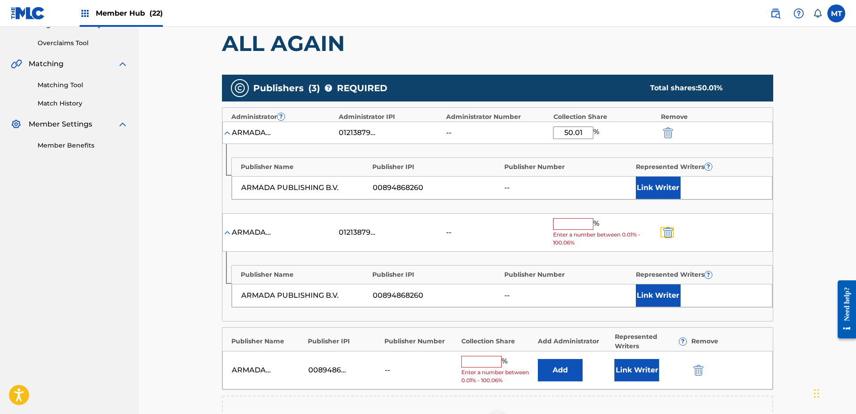
click at [671, 235] on img "submit" at bounding box center [668, 232] width 10 height 11
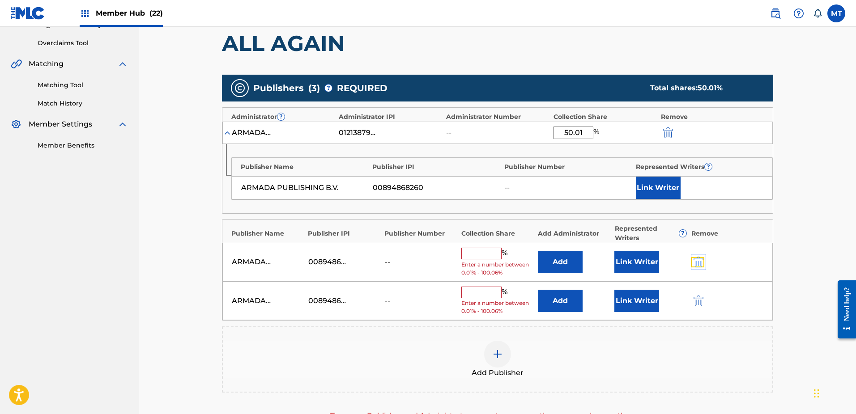
click at [699, 264] on img "submit" at bounding box center [699, 262] width 10 height 11
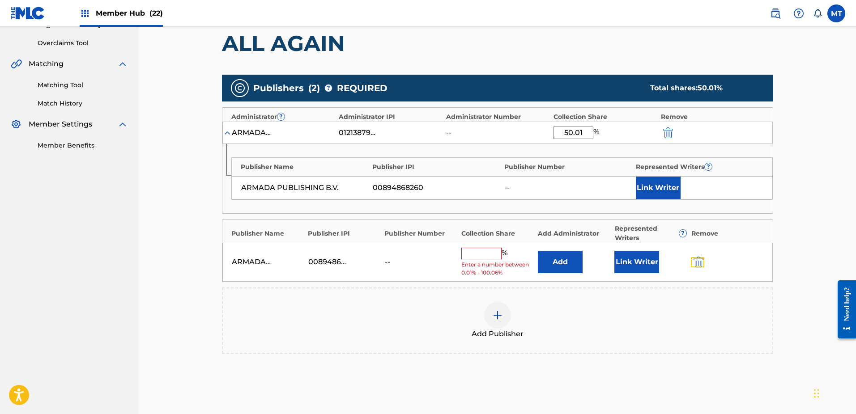
click at [699, 264] on img "submit" at bounding box center [699, 262] width 10 height 11
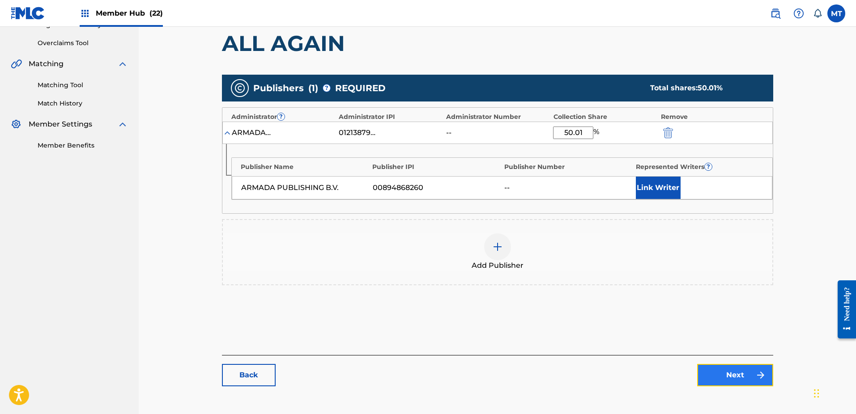
click at [740, 366] on link "Next" at bounding box center [735, 375] width 76 height 22
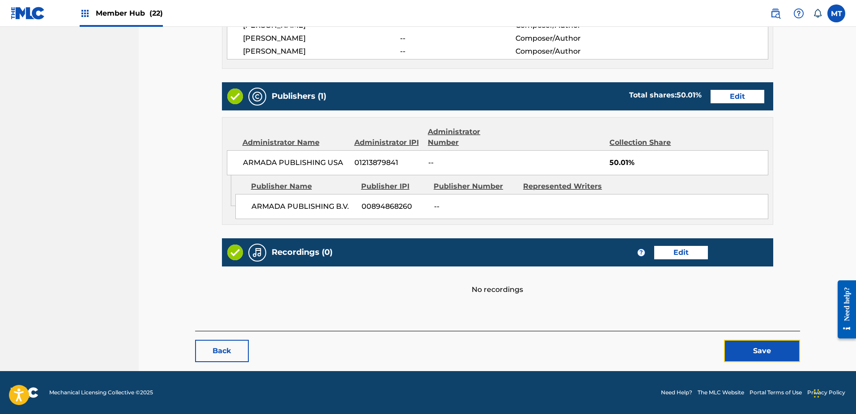
click at [781, 352] on button "Save" at bounding box center [762, 351] width 76 height 22
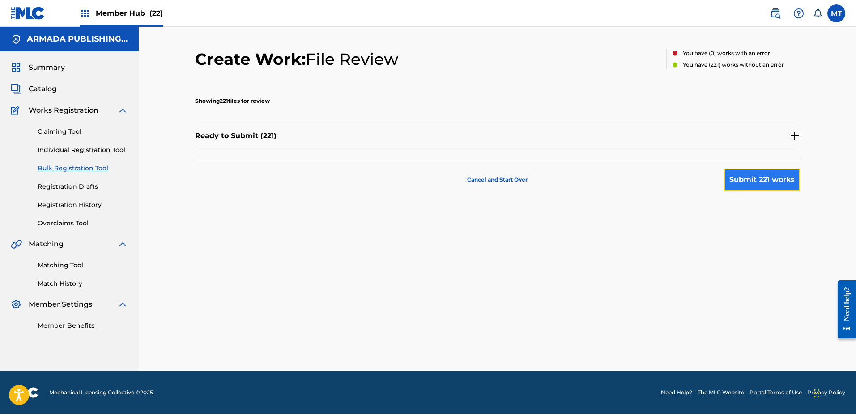
click at [758, 179] on button "Submit 221 works" at bounding box center [762, 180] width 76 height 22
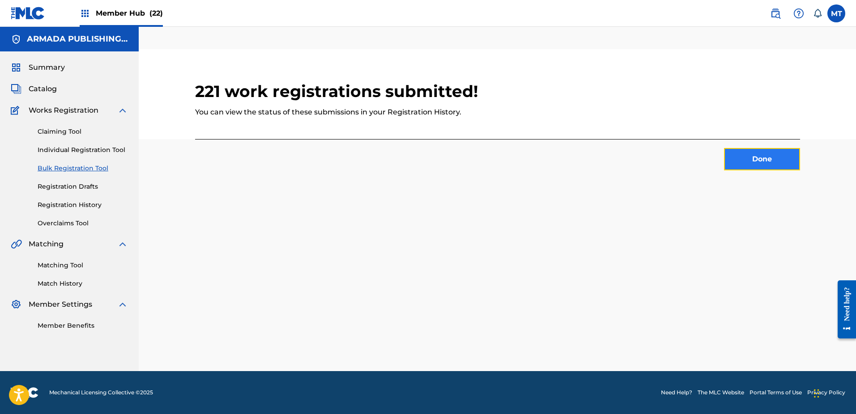
click at [782, 161] on button "Done" at bounding box center [762, 159] width 76 height 22
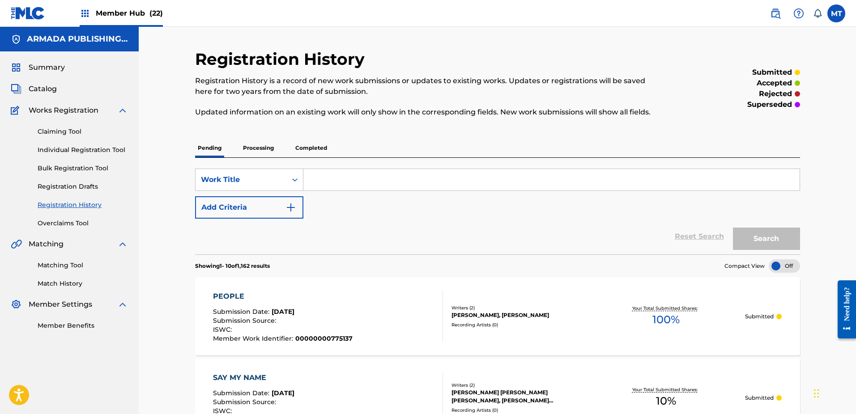
click at [87, 206] on link "Registration History" at bounding box center [83, 204] width 90 height 9
paste input "MONOPOLY"
type input "MONOPOLY"
click at [753, 238] on button "Search" at bounding box center [766, 239] width 67 height 22
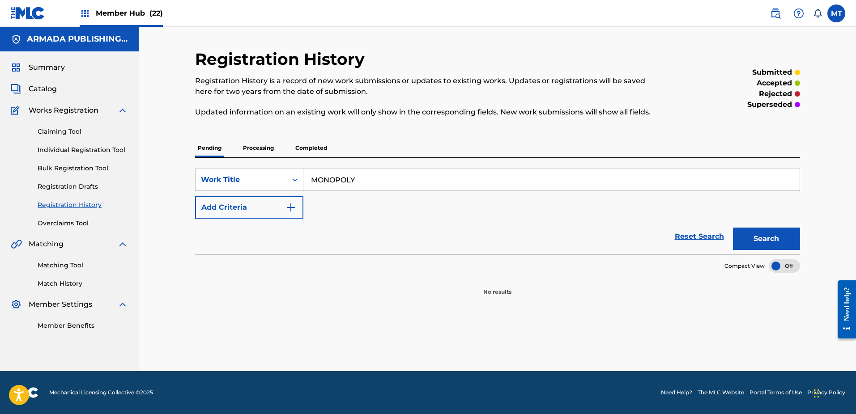
click at [262, 146] on p "Processing" at bounding box center [258, 148] width 36 height 19
click at [789, 236] on button "Search" at bounding box center [766, 239] width 67 height 22
click at [320, 148] on p "Completed" at bounding box center [311, 148] width 37 height 19
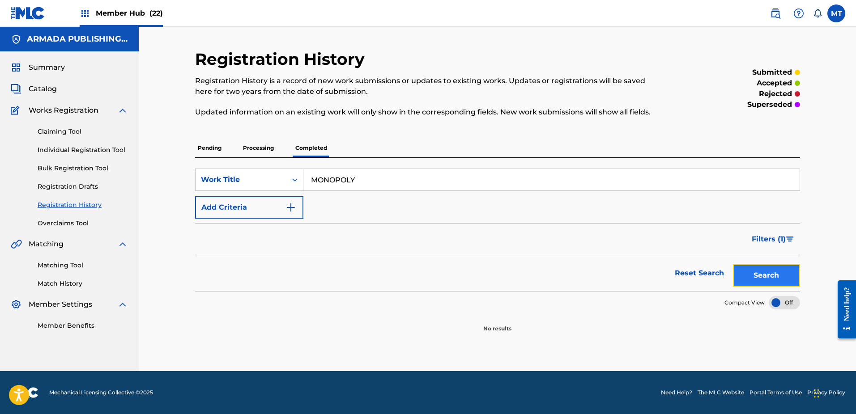
click at [772, 267] on button "Search" at bounding box center [766, 275] width 67 height 22
